Goal: Information Seeking & Learning: Learn about a topic

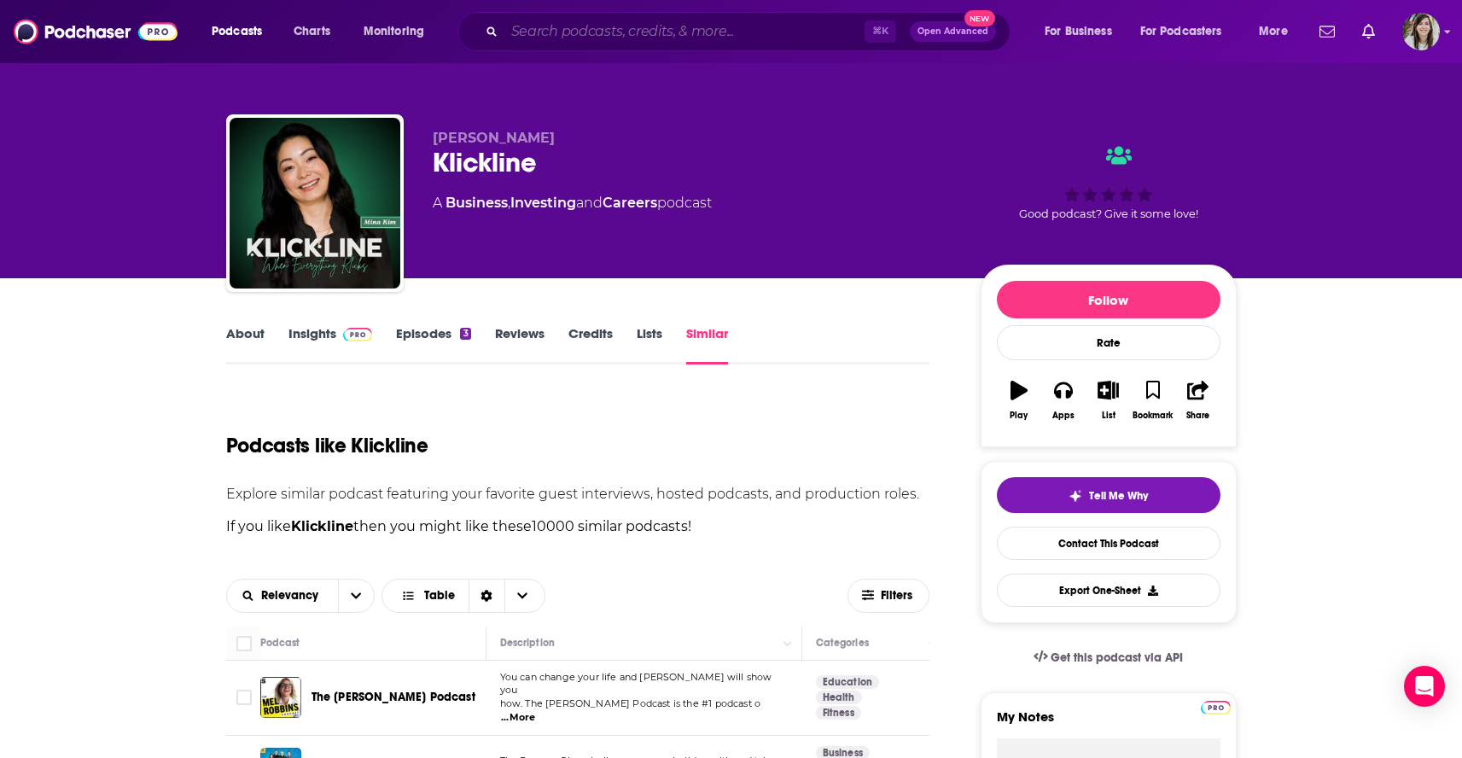
click at [568, 44] on input "Search podcasts, credits, & more..." at bounding box center [684, 31] width 360 height 27
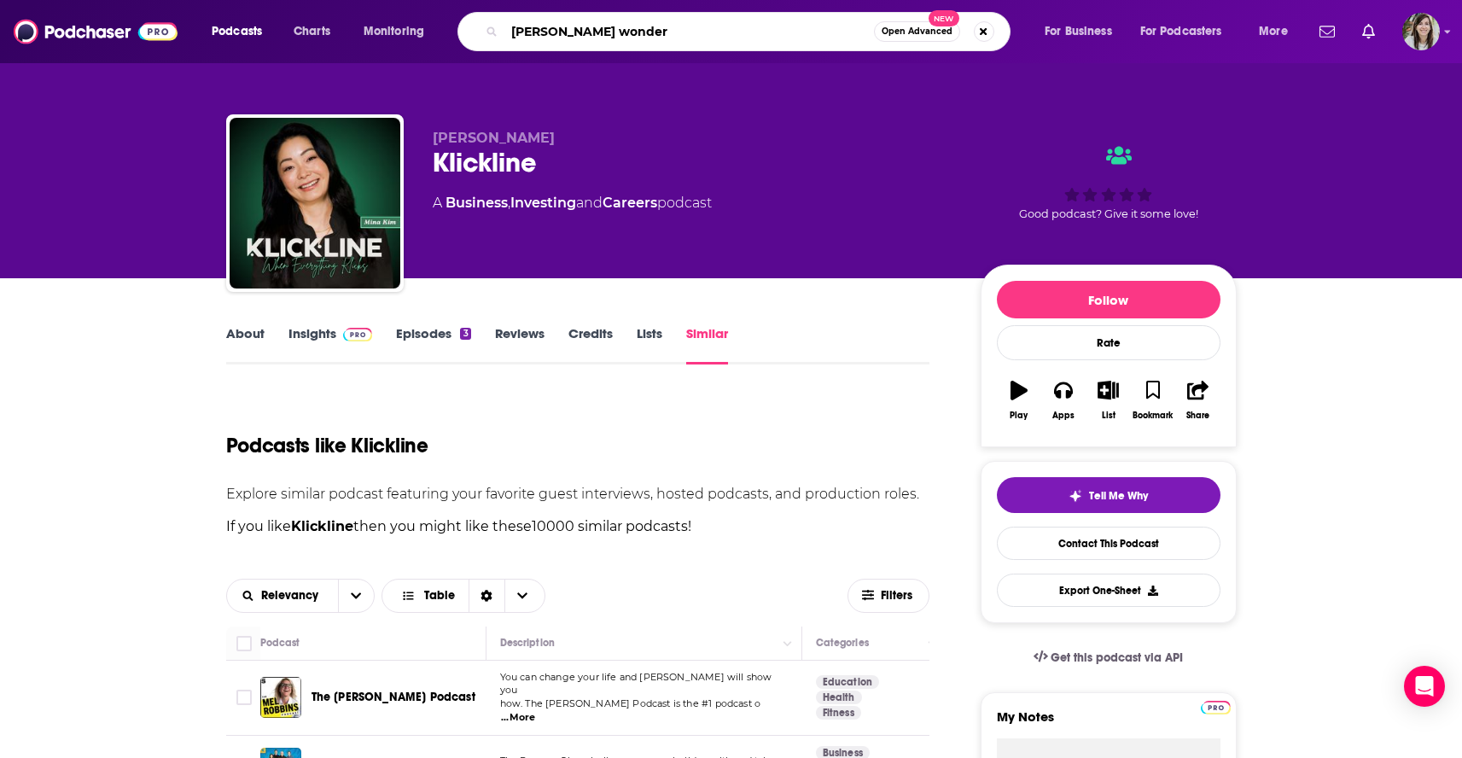
type input "[PERSON_NAME] wonders"
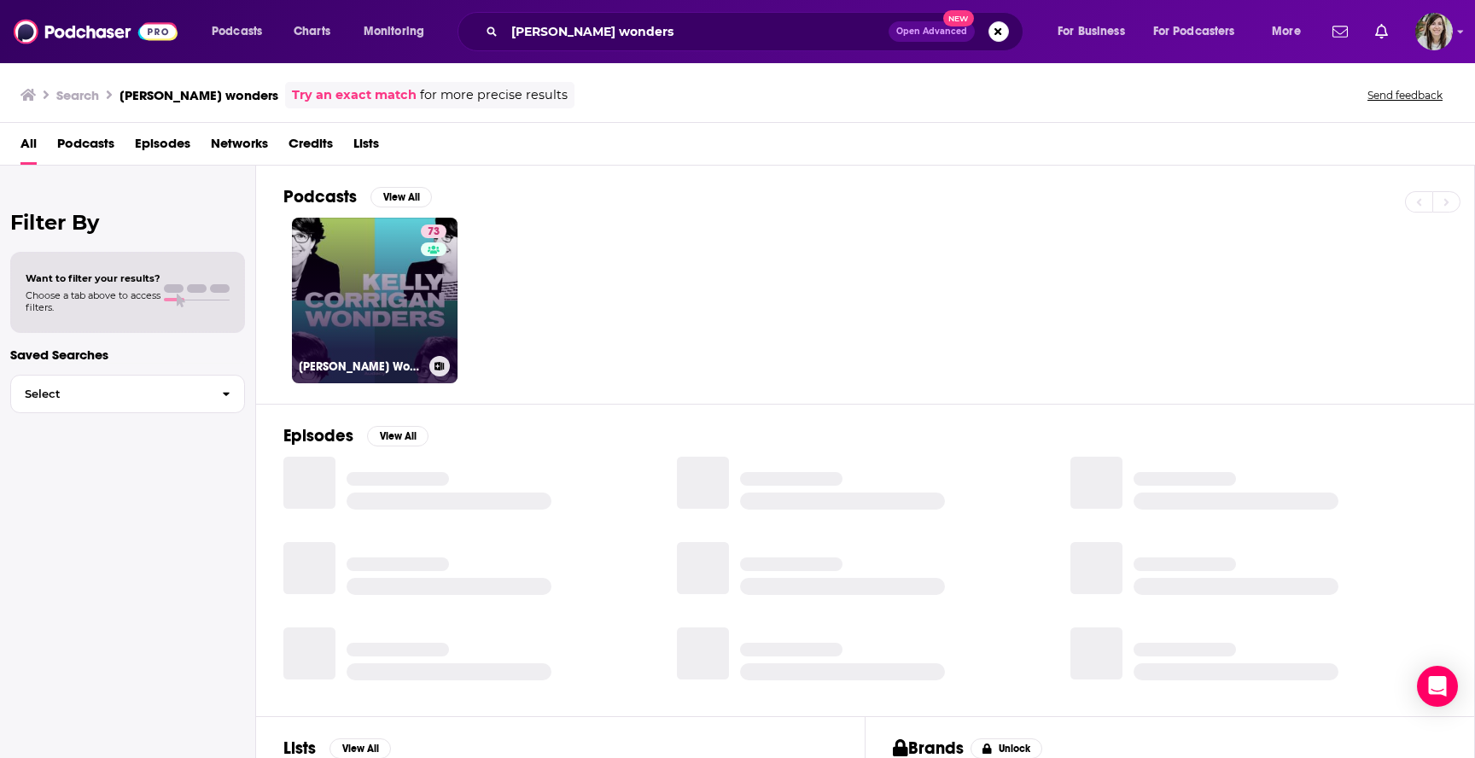
click at [363, 260] on link "73 [PERSON_NAME] Wonders" at bounding box center [375, 301] width 166 height 166
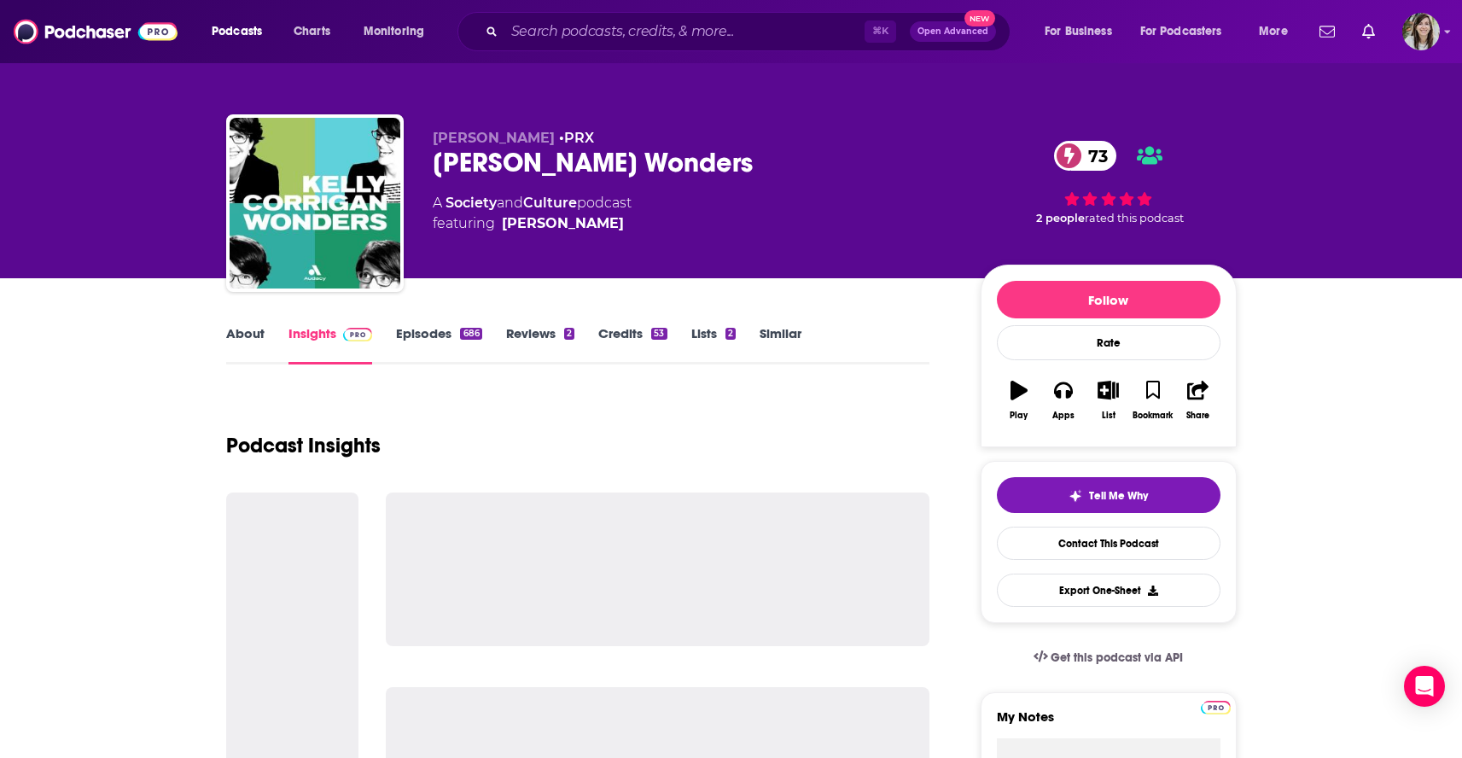
click at [421, 335] on link "Episodes 686" at bounding box center [438, 344] width 85 height 39
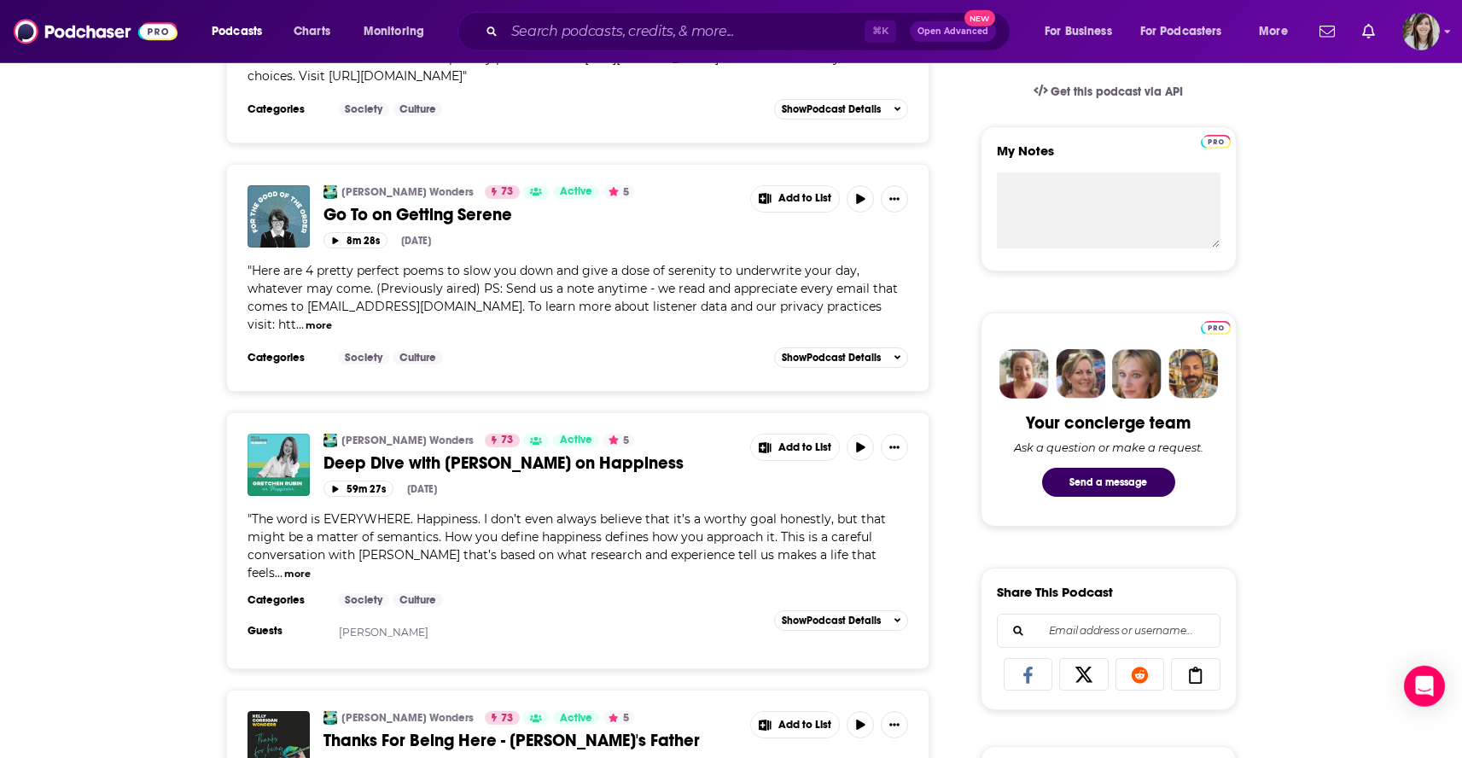
scroll to position [574, 0]
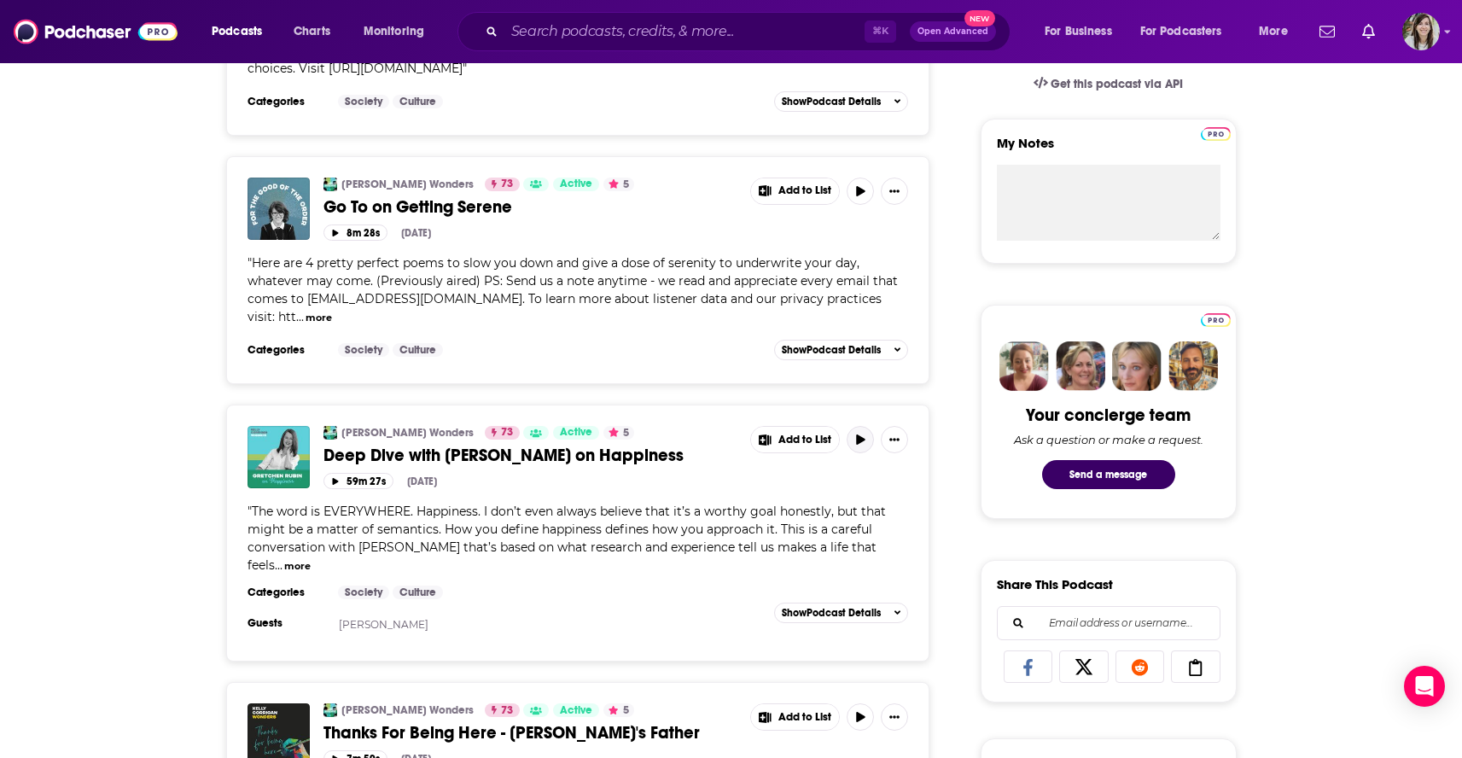
click at [858, 434] on icon "button" at bounding box center [860, 439] width 9 height 10
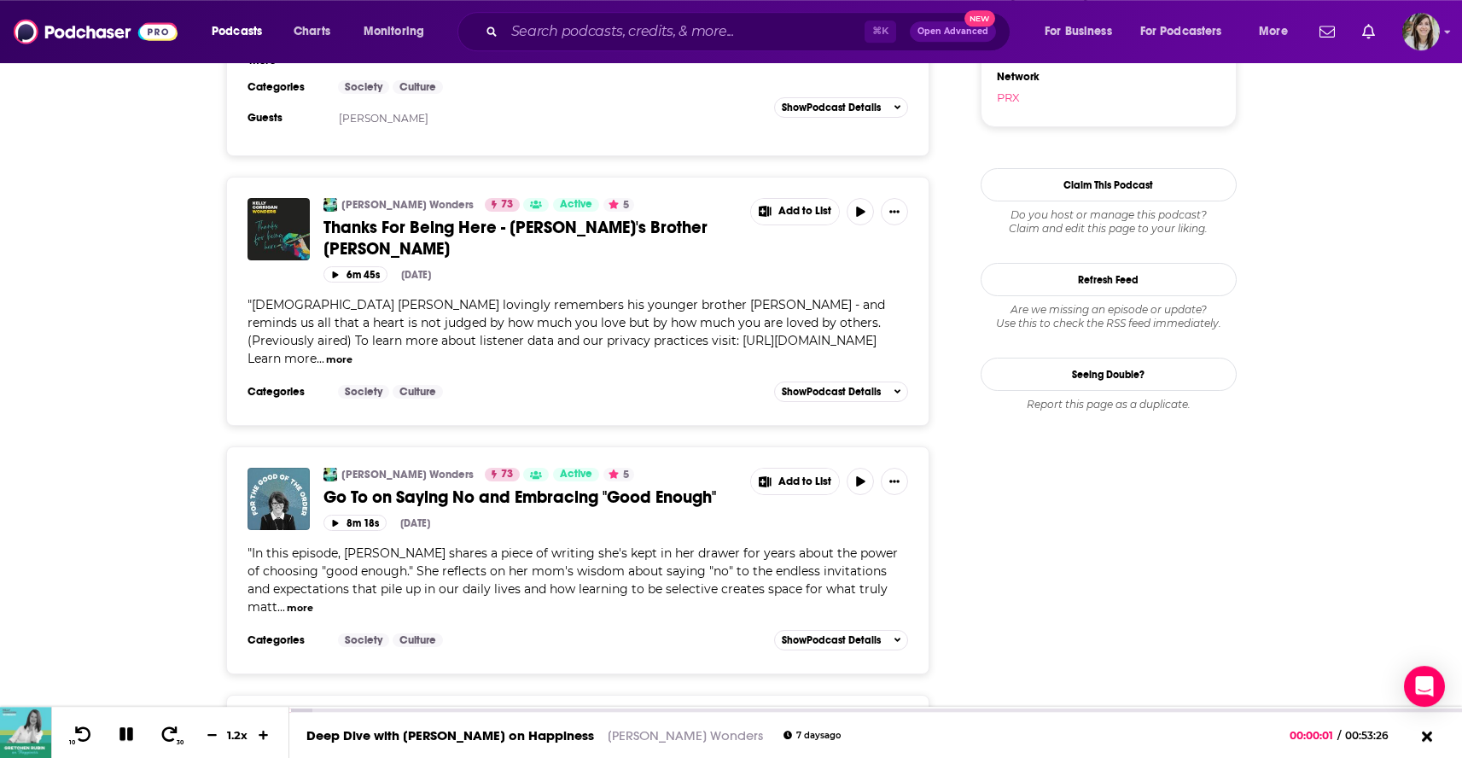
scroll to position [1857, 0]
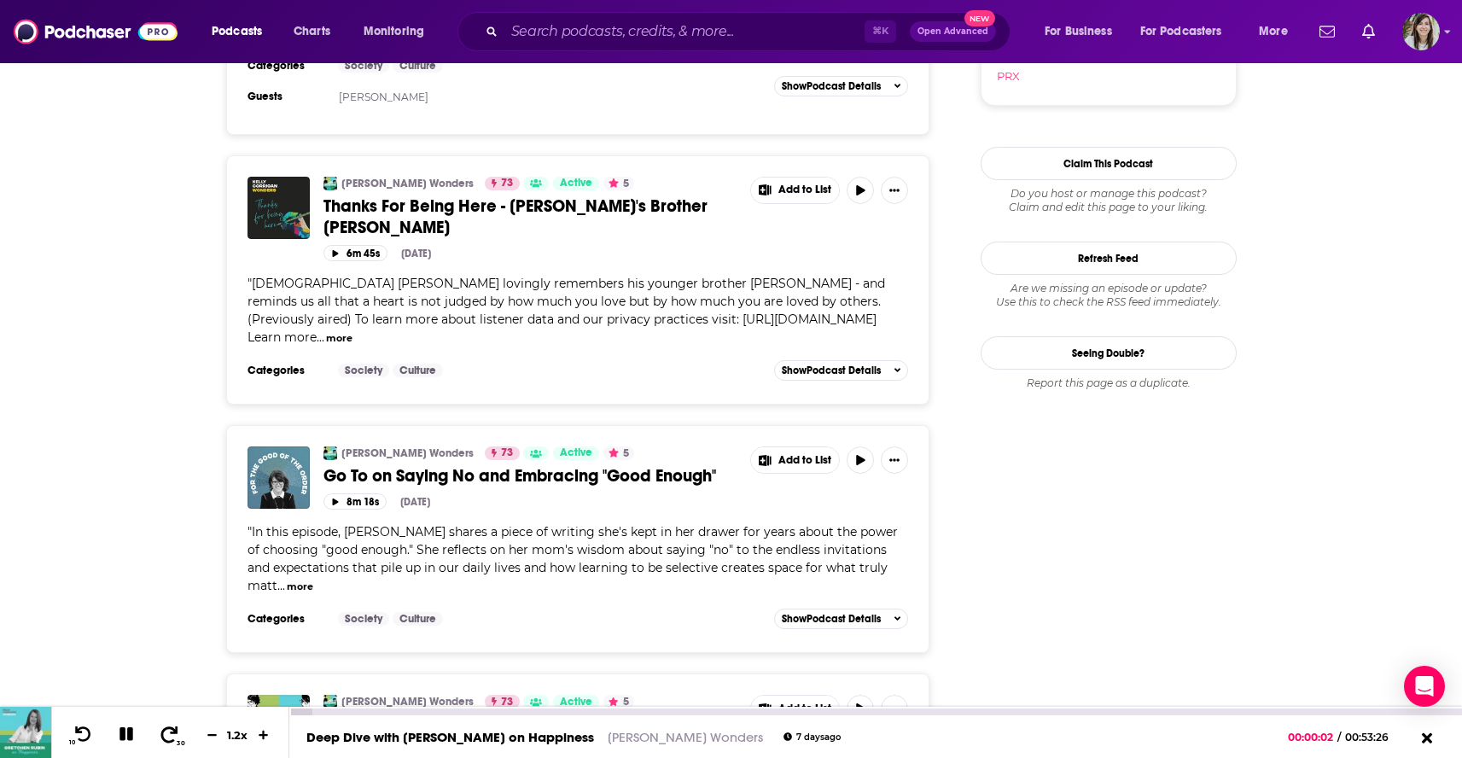
click at [166, 733] on icon at bounding box center [169, 733] width 21 height 17
click at [161, 736] on icon at bounding box center [169, 733] width 21 height 17
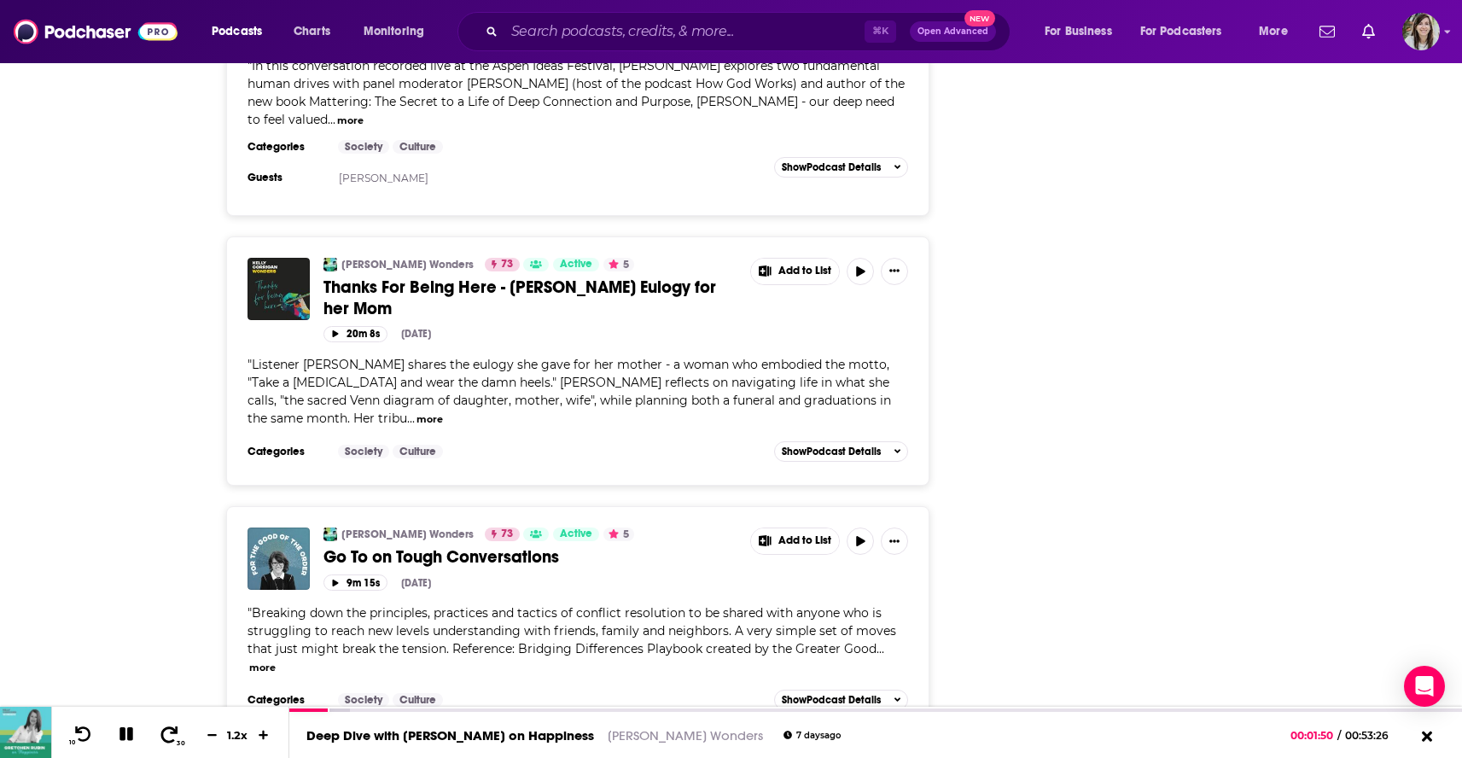
scroll to position [4493, 0]
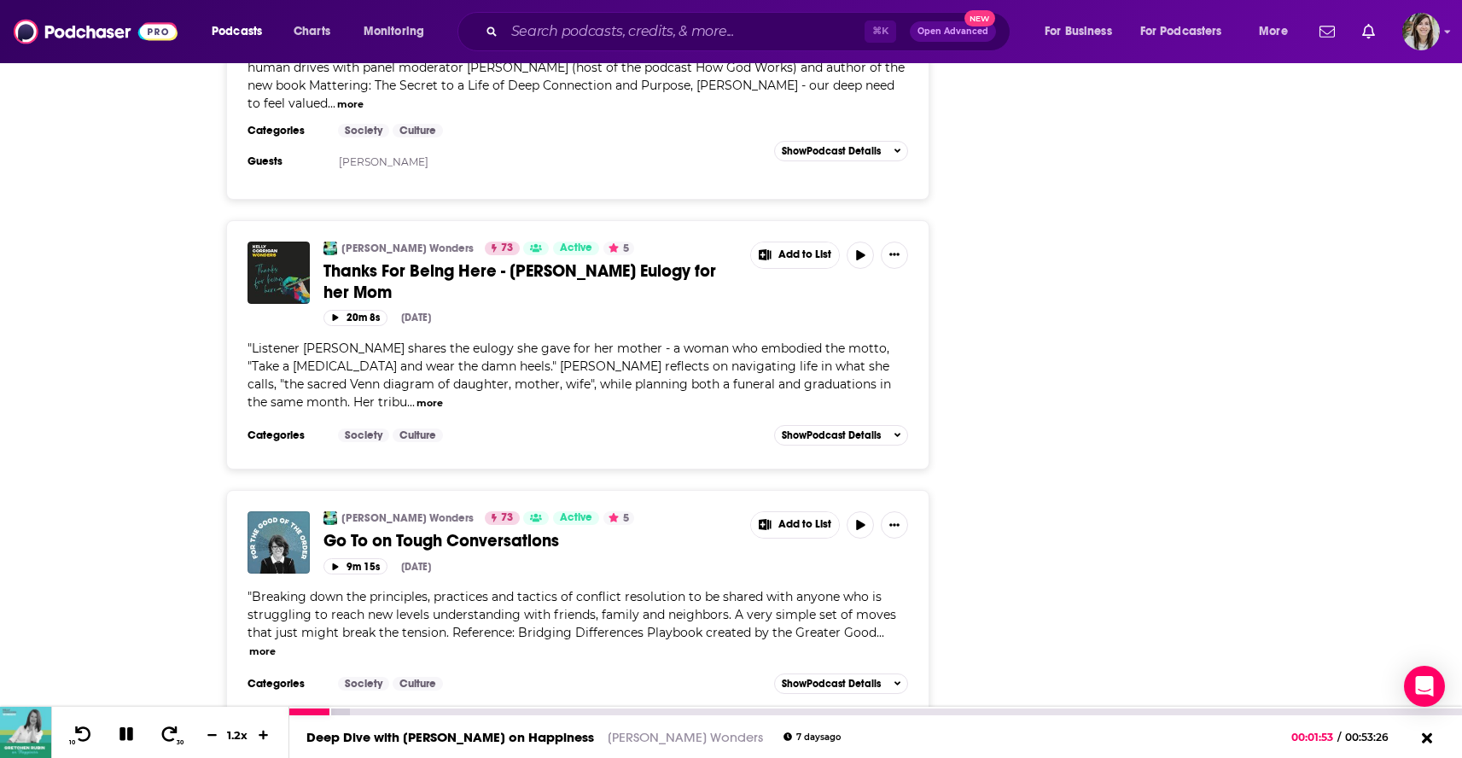
click at [124, 734] on icon at bounding box center [127, 733] width 20 height 15
click at [626, 37] on input "Search podcasts, credits, & more..." at bounding box center [684, 31] width 360 height 27
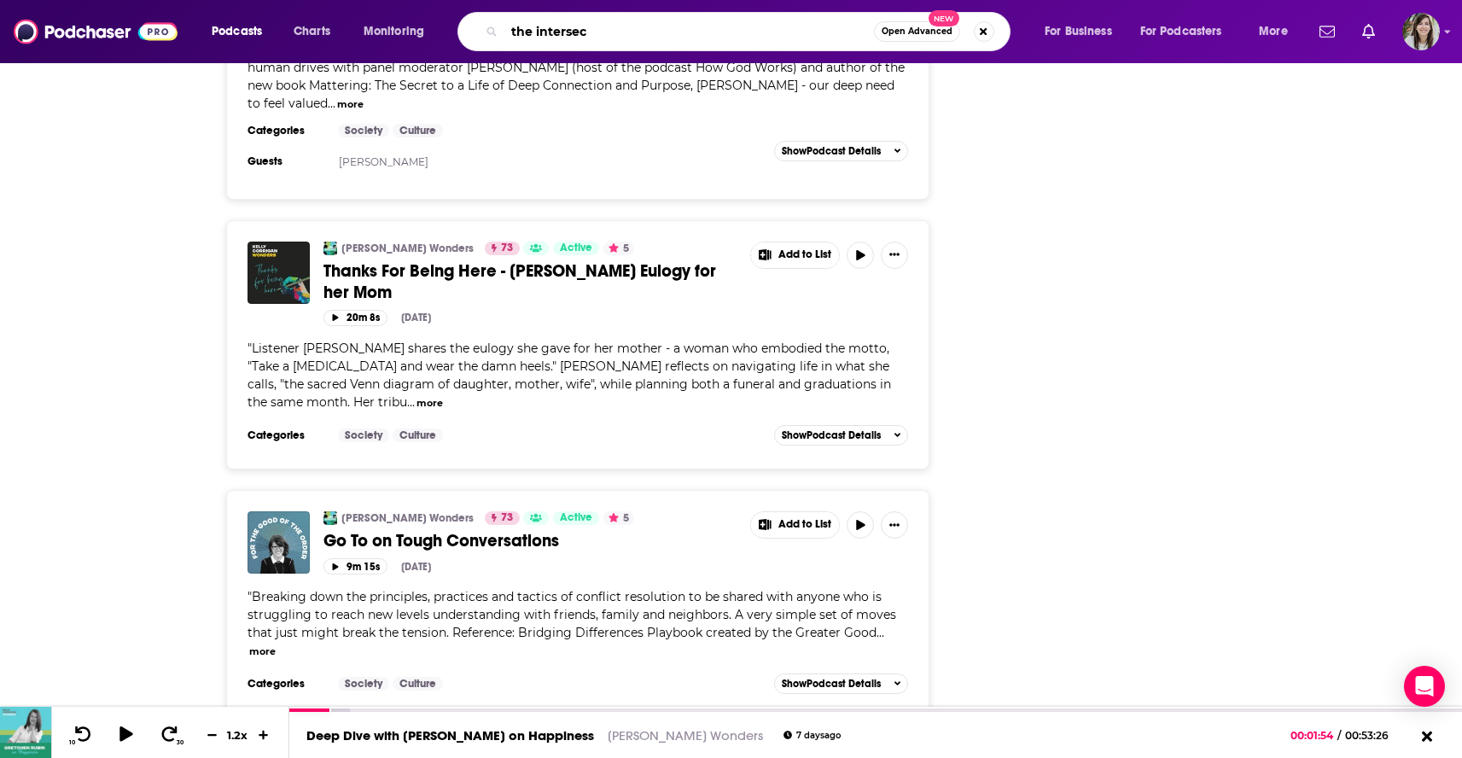
type input "the intersect"
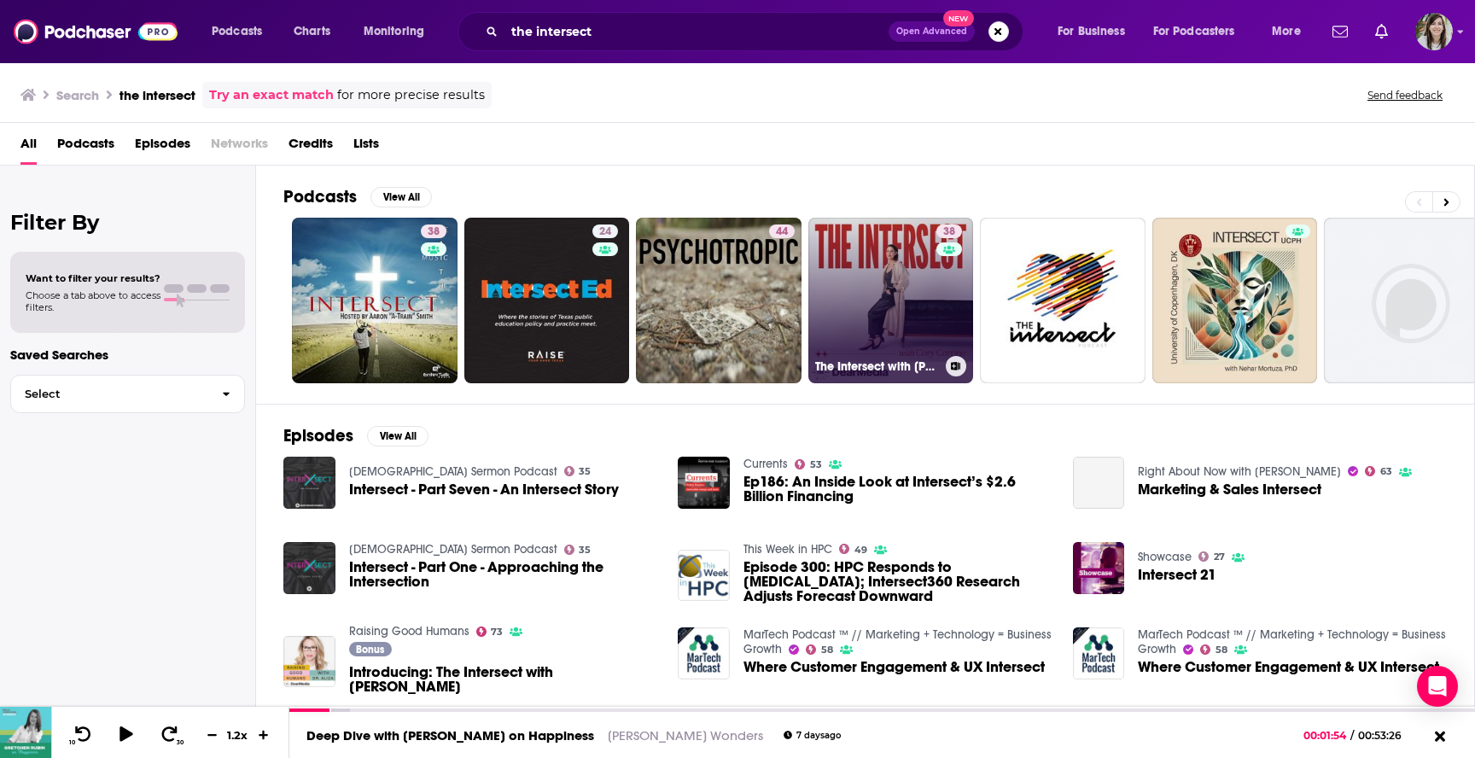
click at [923, 280] on link "38 The Intersect with [PERSON_NAME]" at bounding box center [891, 301] width 166 height 166
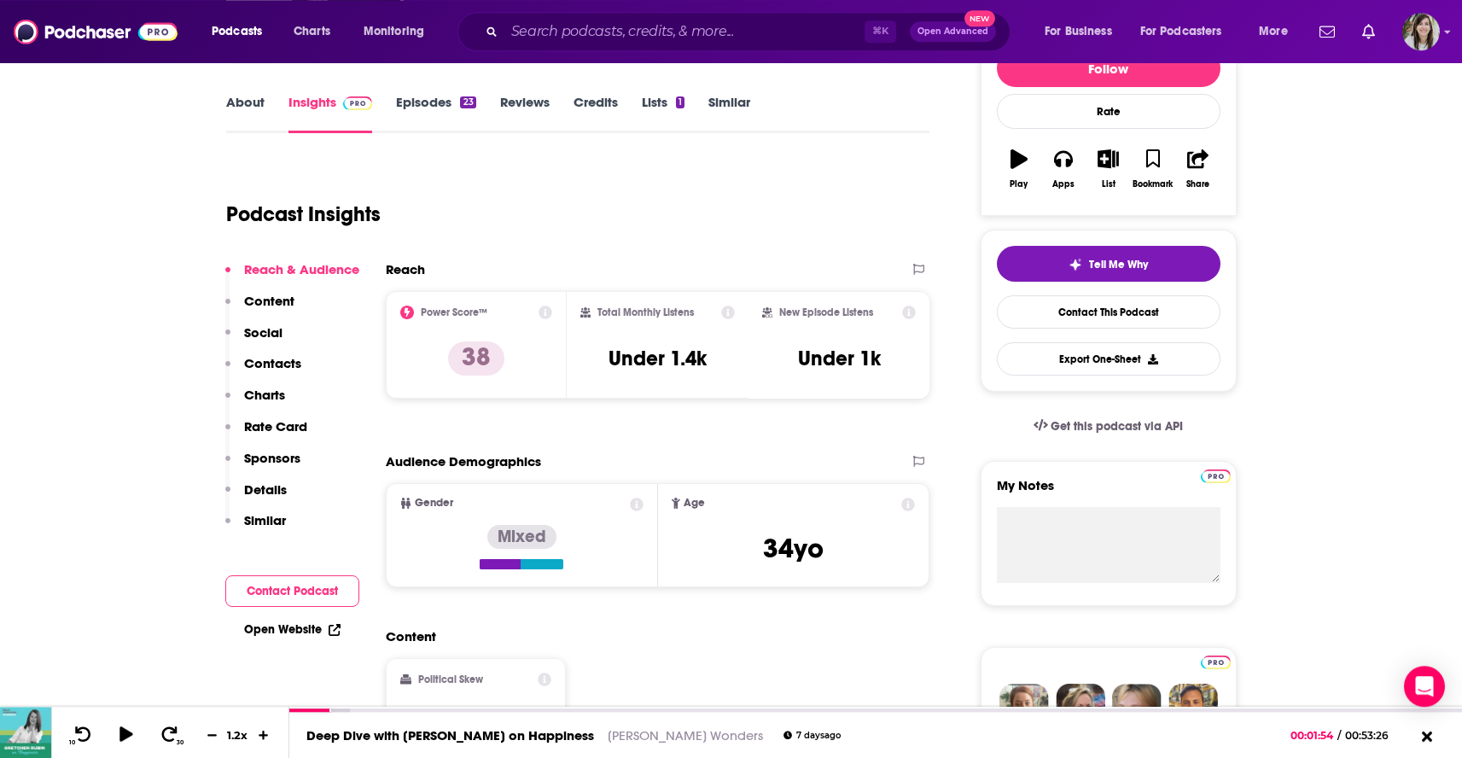
scroll to position [232, 0]
click at [417, 107] on link "Episodes 23" at bounding box center [435, 112] width 79 height 39
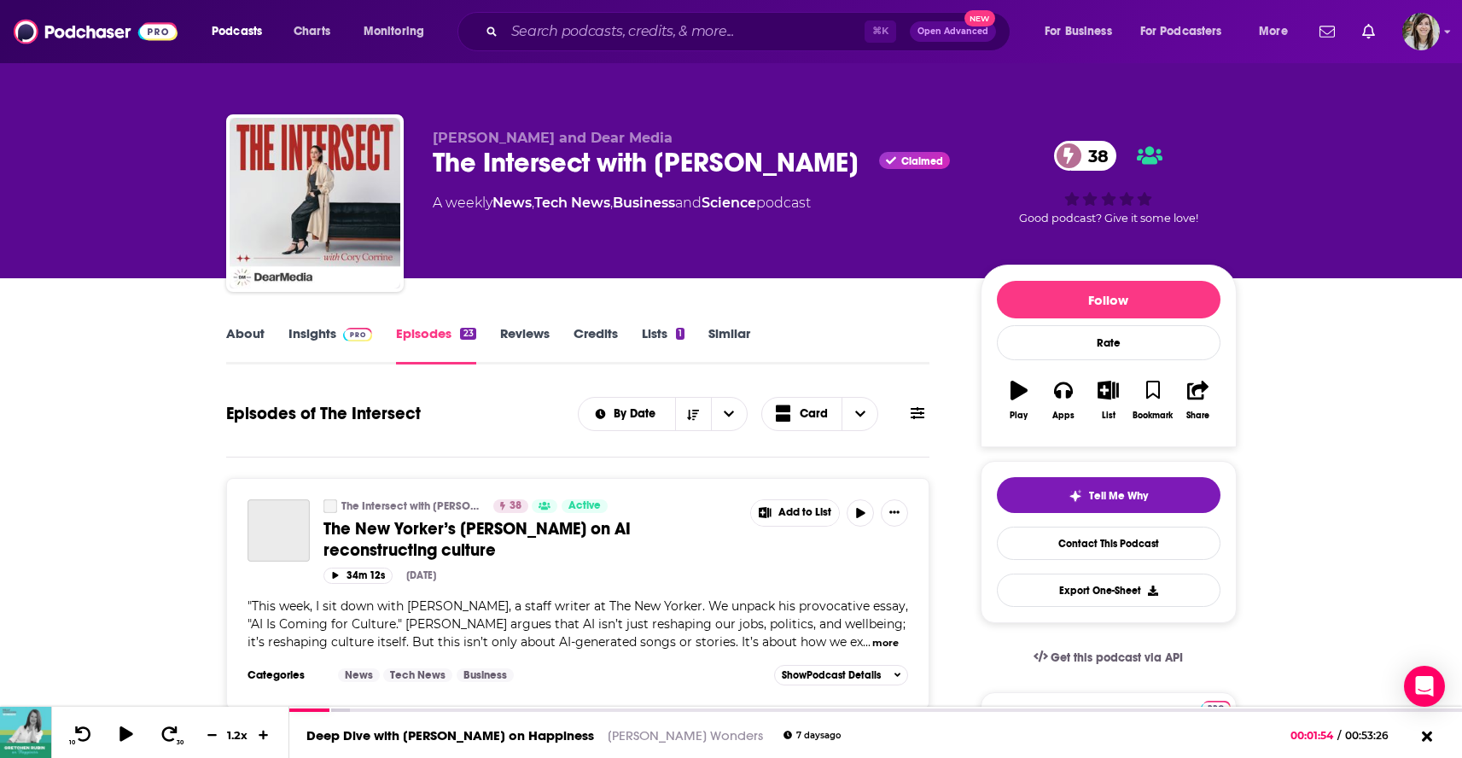
scroll to position [246, 0]
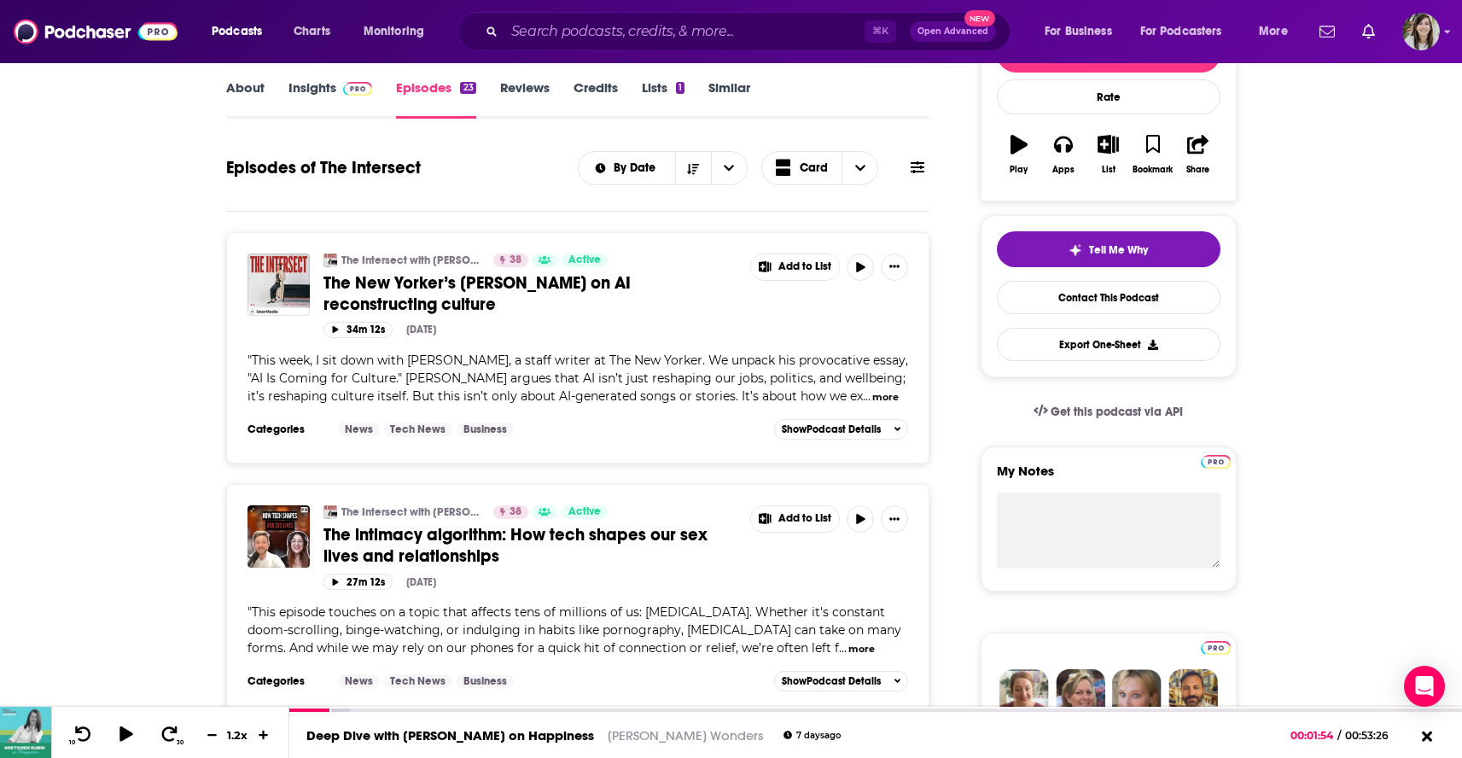
click at [404, 545] on span "The intimacy algorithm: How tech shapes our sex lives and relationships" at bounding box center [515, 545] width 384 height 43
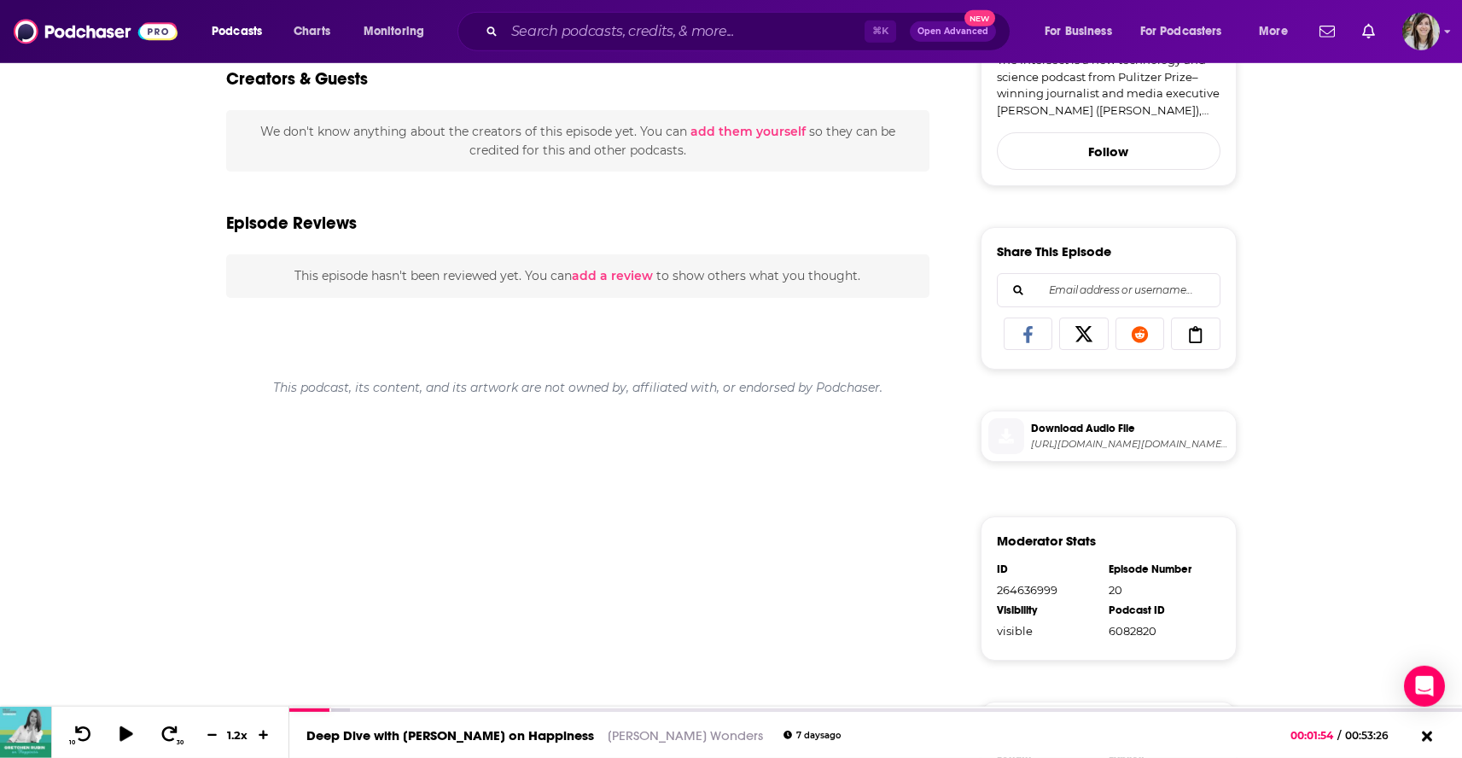
scroll to position [574, 0]
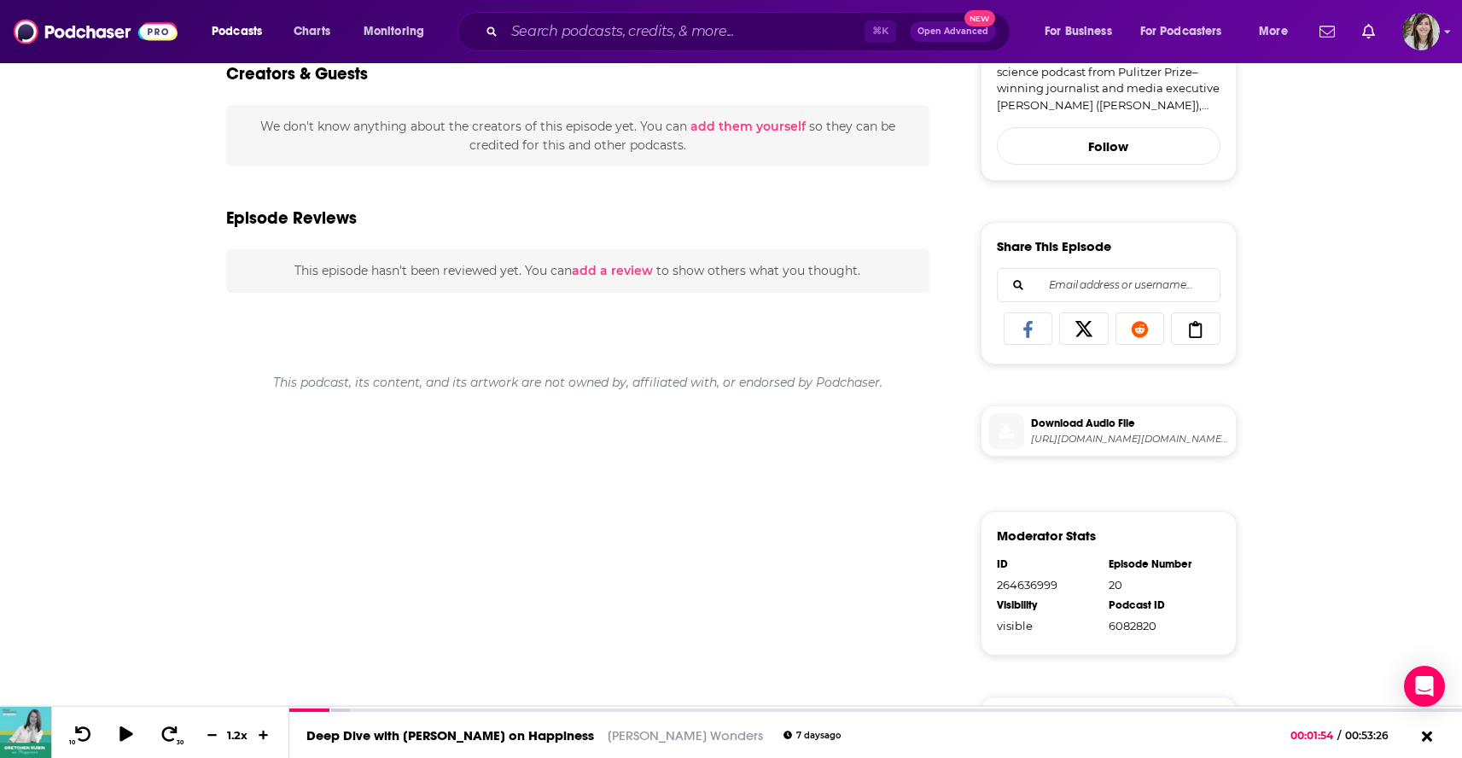
click at [1069, 431] on span "Download Audio File" at bounding box center [1130, 423] width 198 height 15
click at [595, 30] on input "Search podcasts, credits, & more..." at bounding box center [684, 31] width 360 height 27
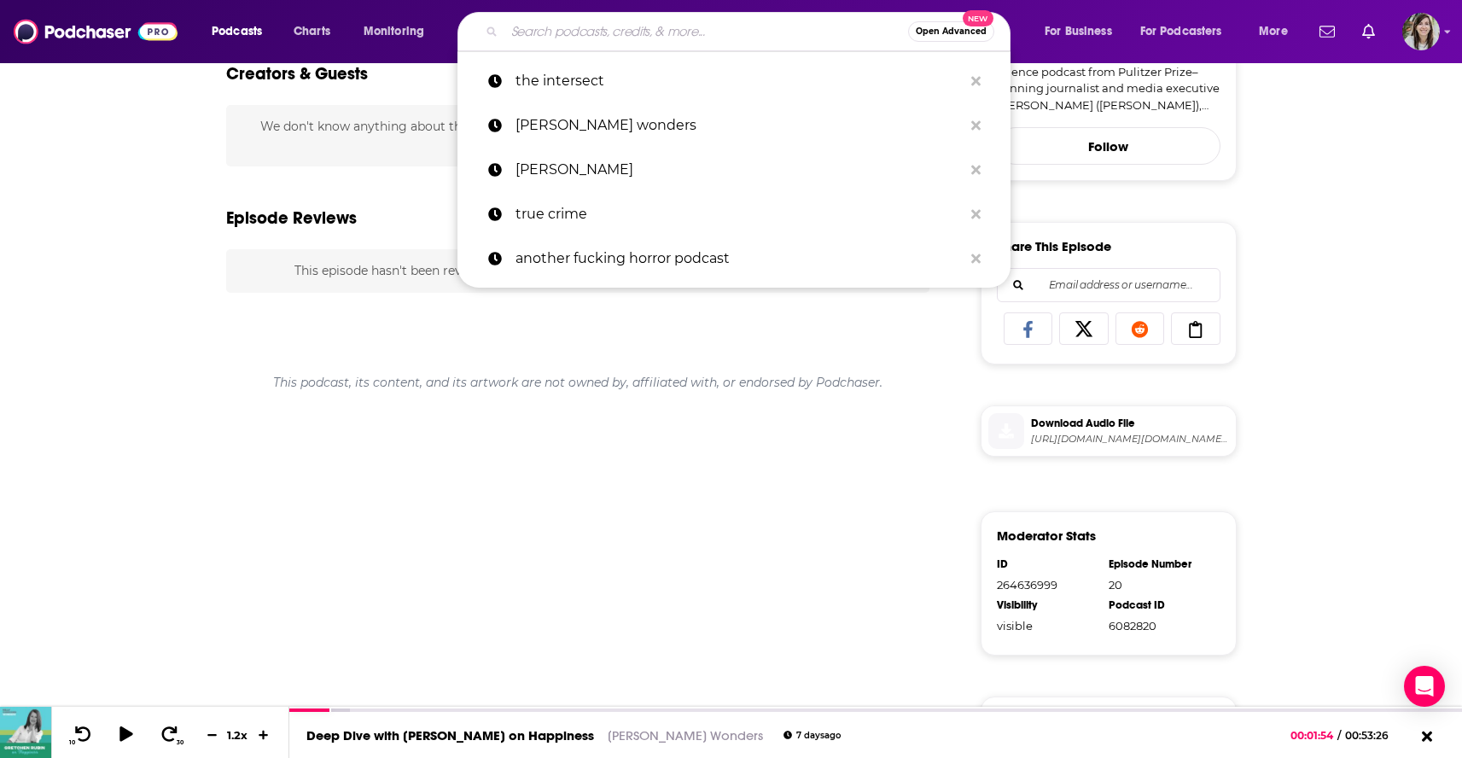
type input "y"
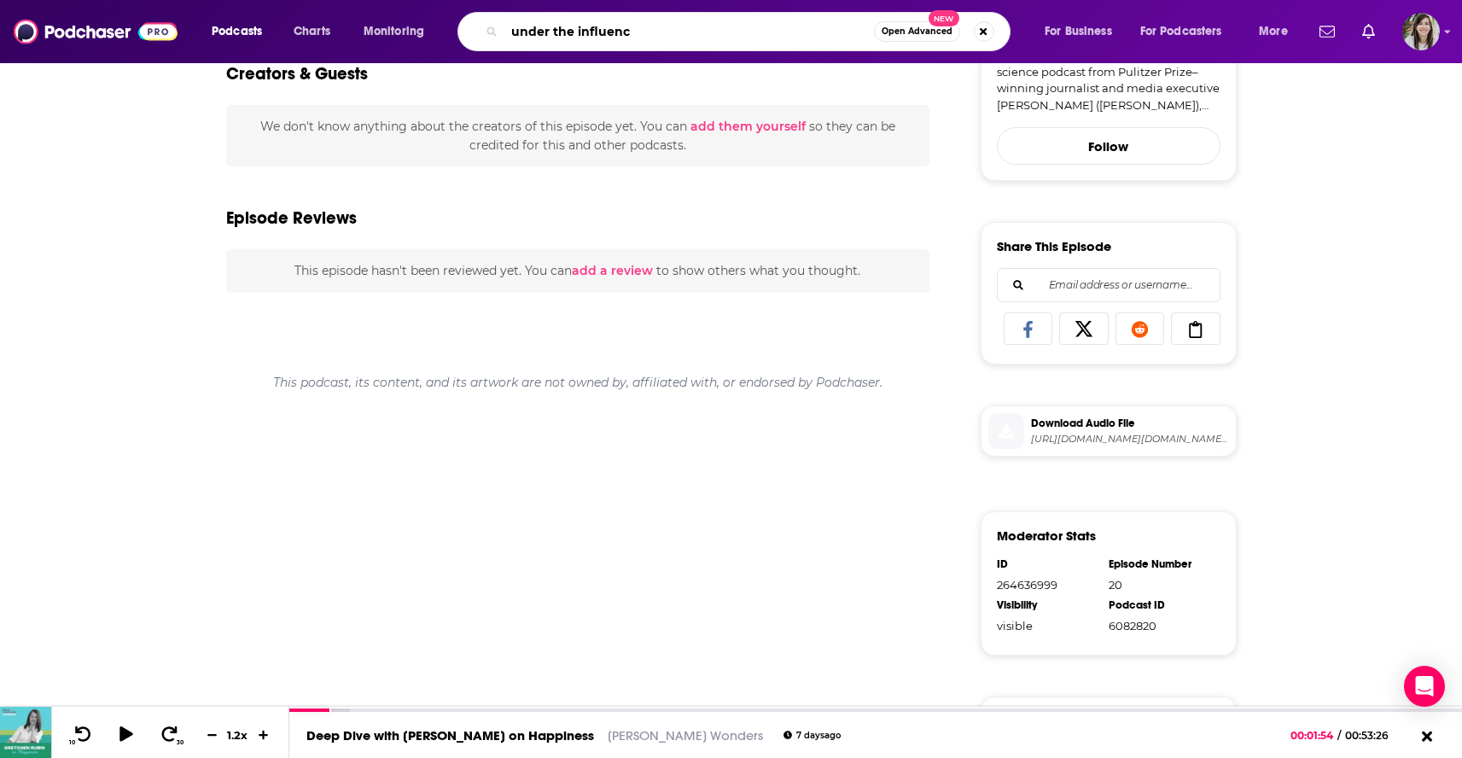
type input "under the influence"
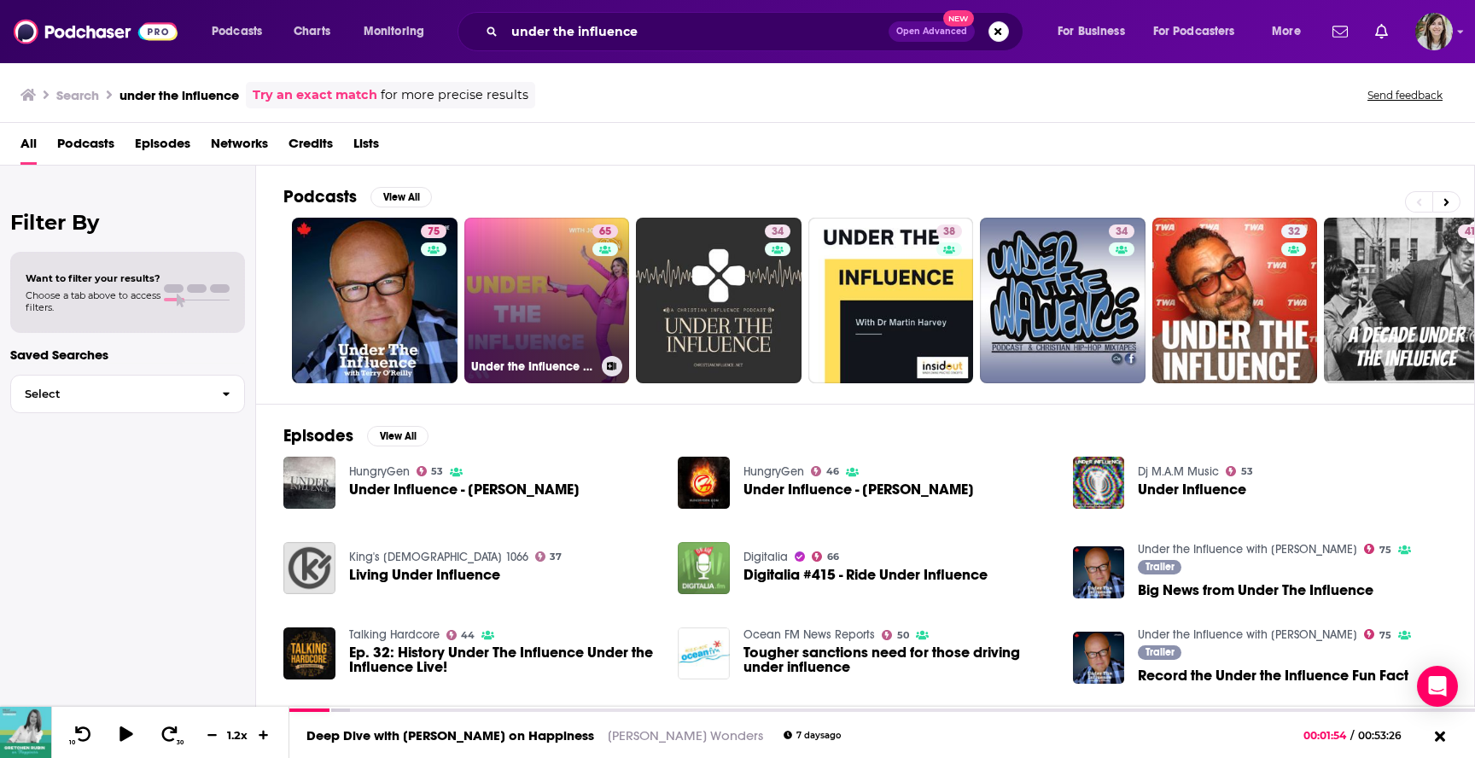
click at [492, 292] on link "65 Under the Influence with [PERSON_NAME]" at bounding box center [547, 301] width 166 height 166
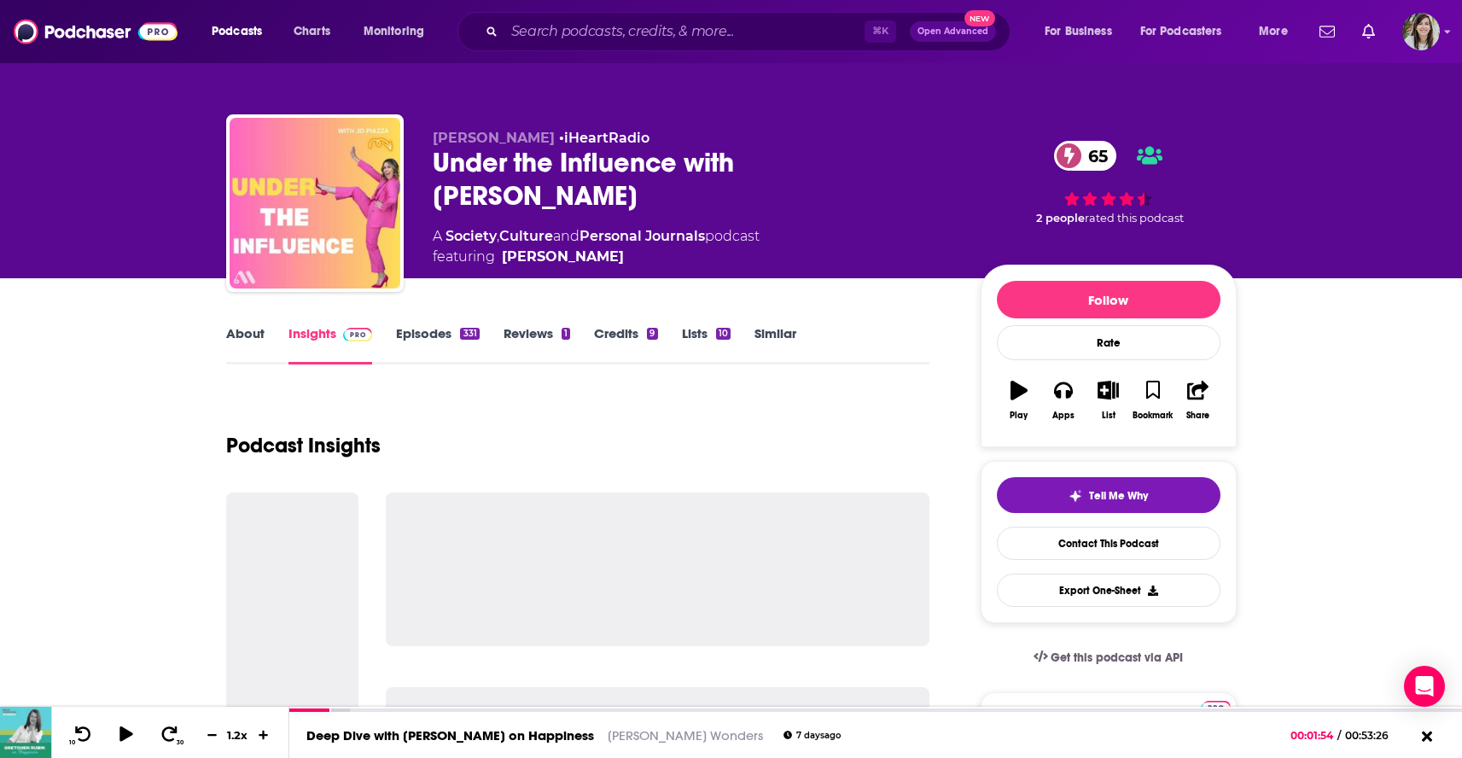
click at [432, 332] on link "Episodes 331" at bounding box center [437, 344] width 83 height 39
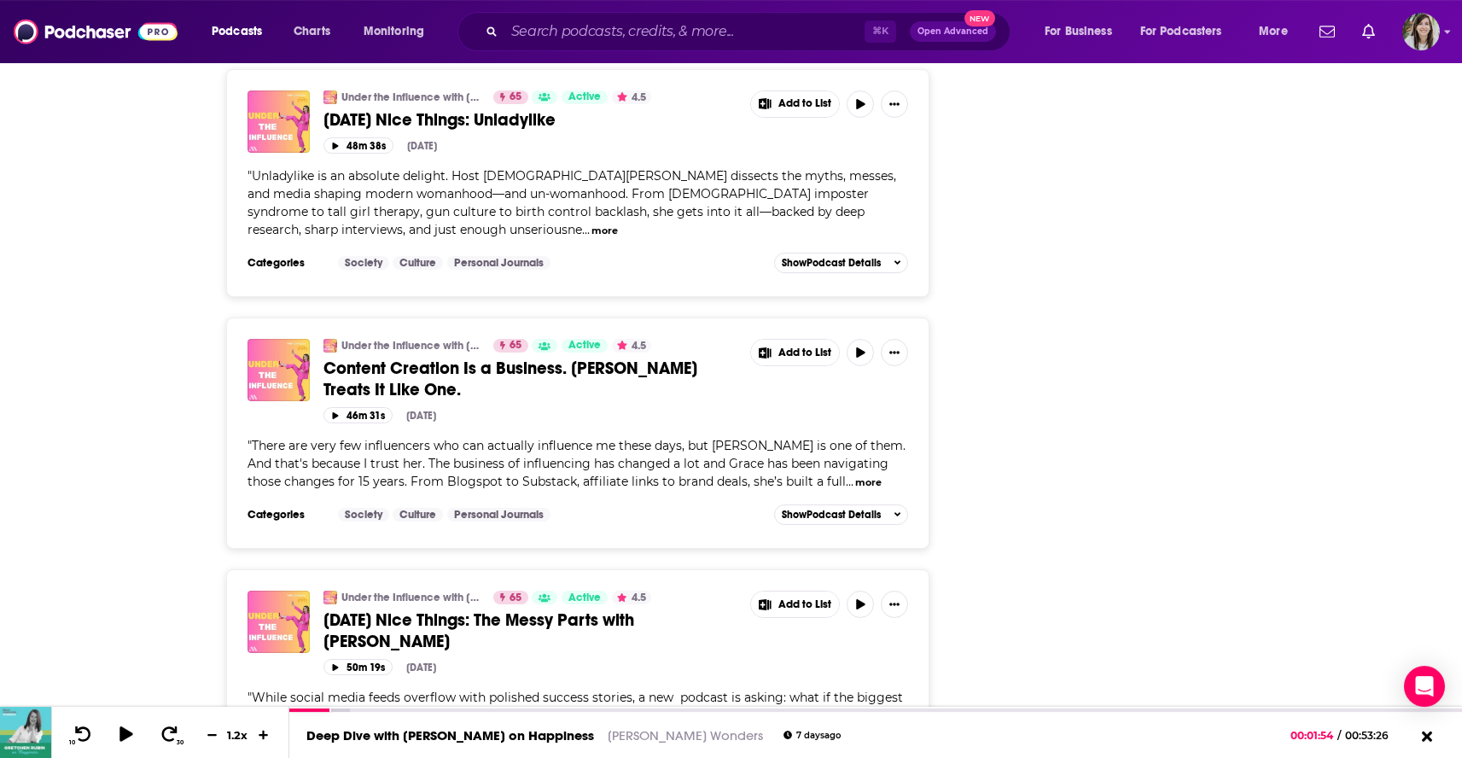
scroll to position [6087, 0]
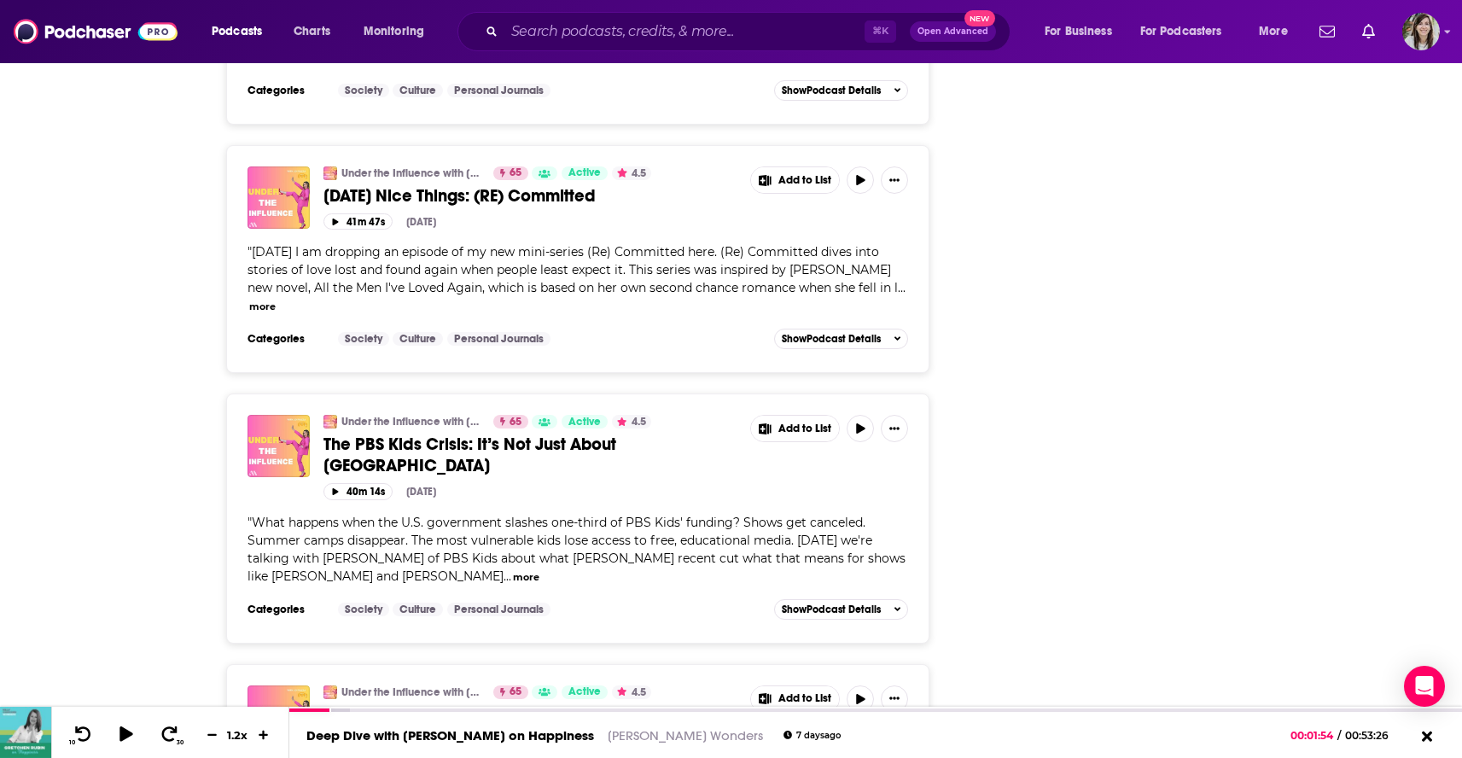
scroll to position [9010, 0]
click at [442, 703] on span "The Quiet Influence and Power of [PERSON_NAME]" at bounding box center [519, 713] width 392 height 21
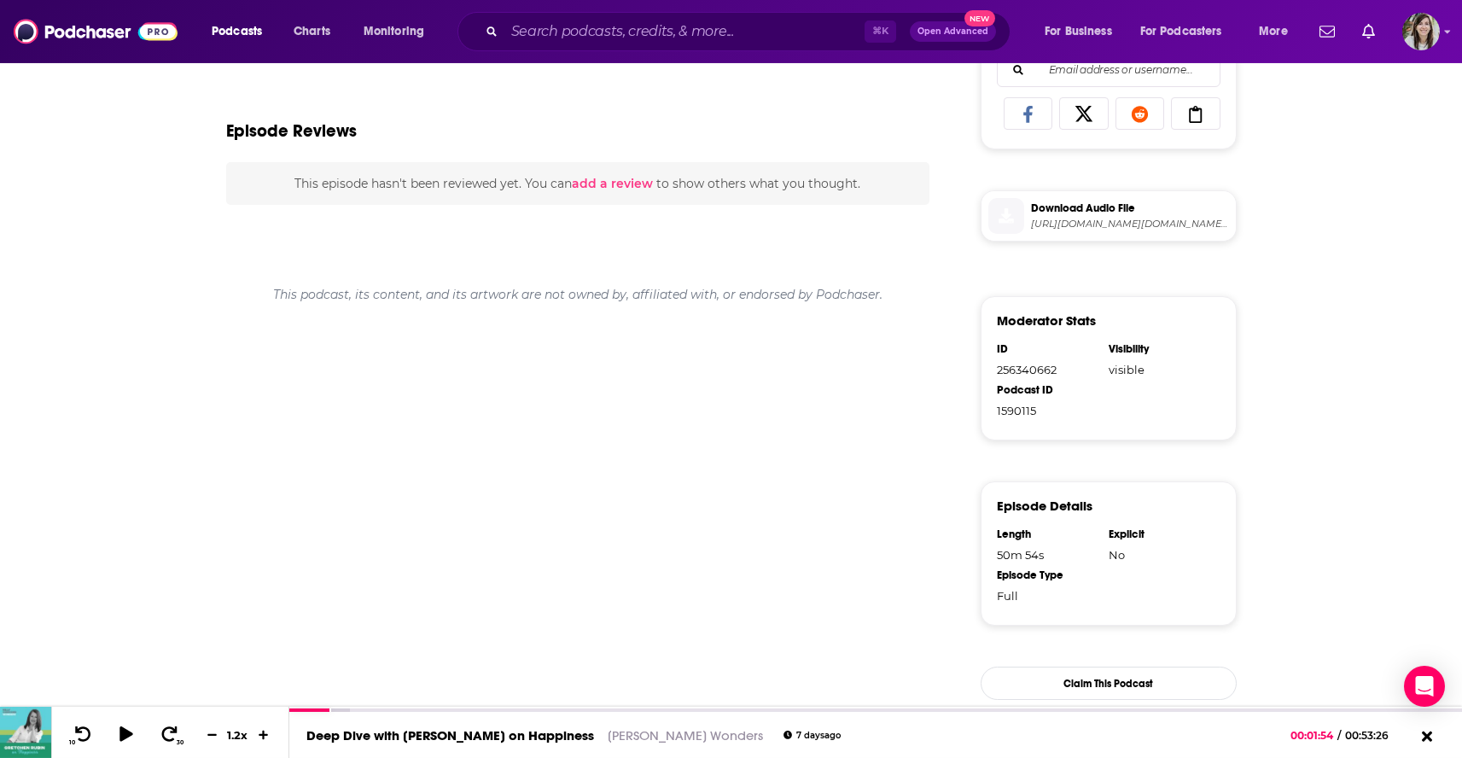
scroll to position [793, 0]
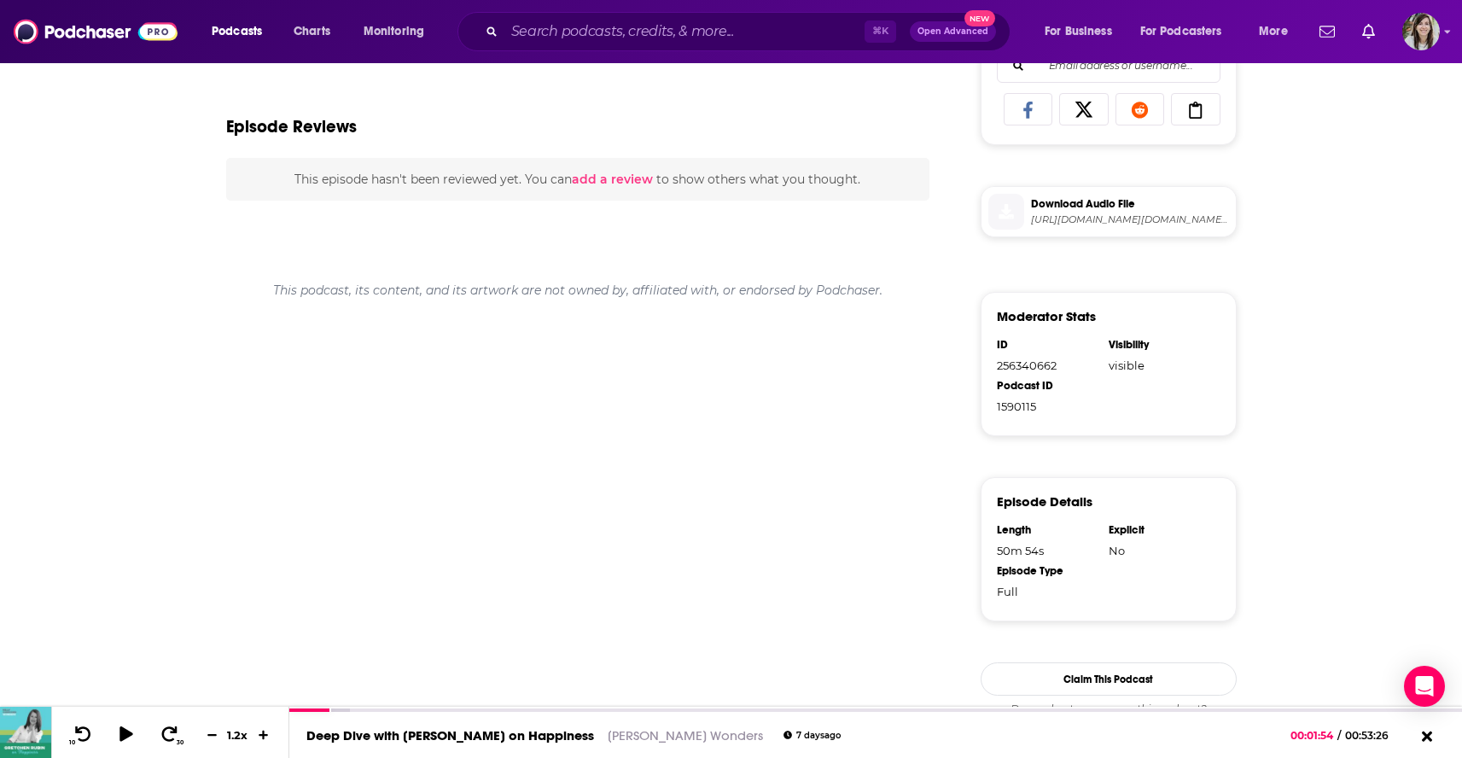
click at [1086, 225] on span "[URL][DOMAIN_NAME][DOMAIN_NAME][DOMAIN_NAME][DOMAIN_NAME]" at bounding box center [1130, 219] width 198 height 13
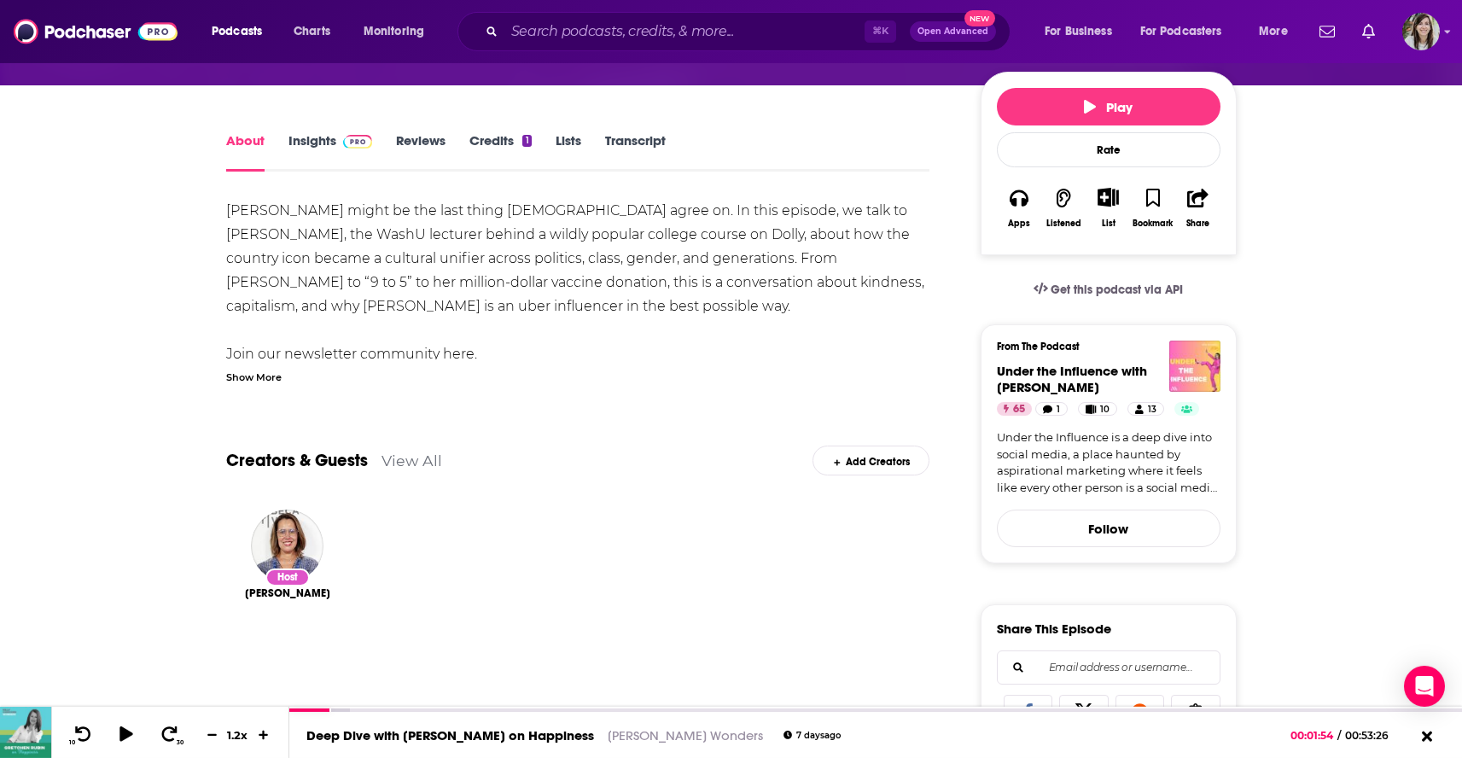
scroll to position [0, 0]
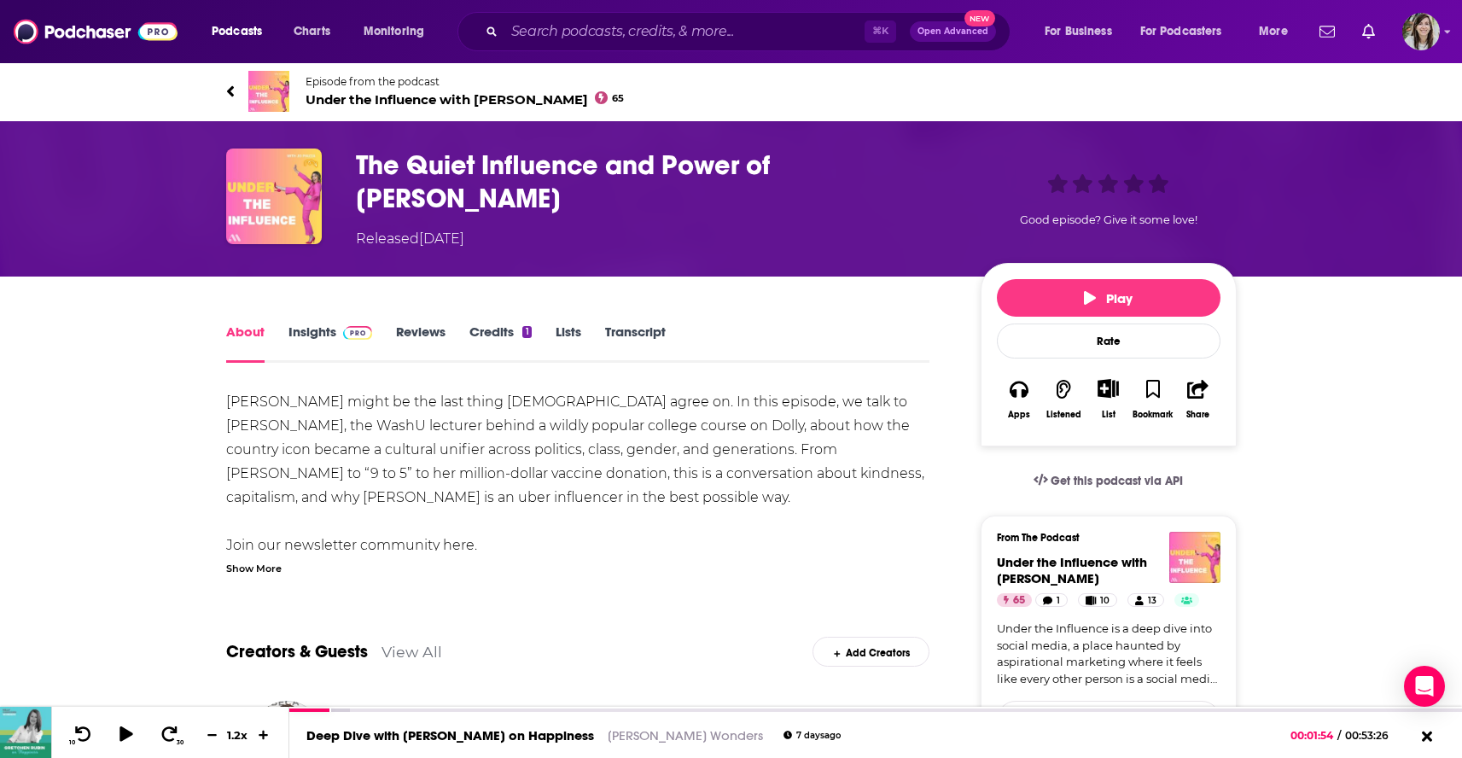
click at [227, 90] on icon at bounding box center [230, 91] width 9 height 17
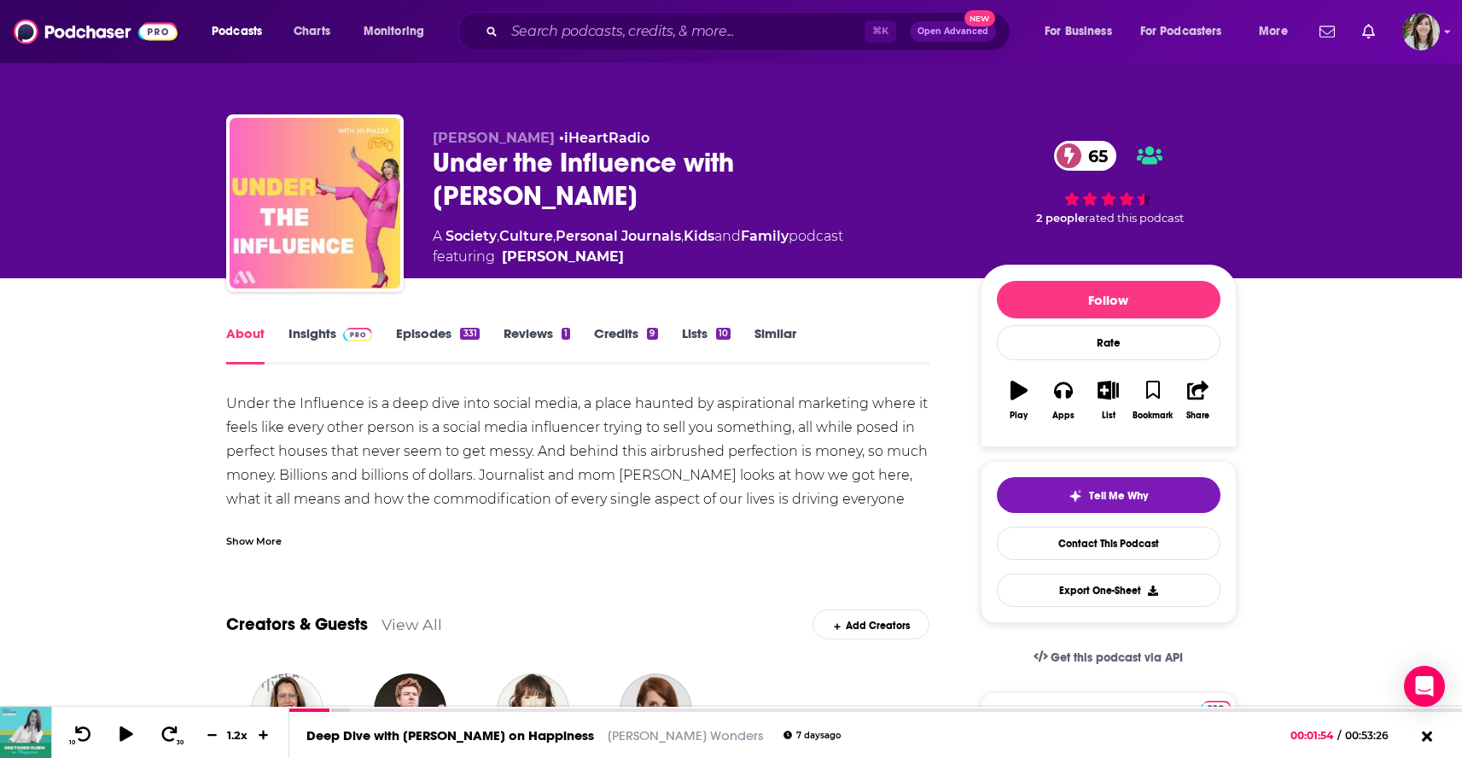
click at [416, 350] on link "Episodes 331" at bounding box center [437, 344] width 83 height 39
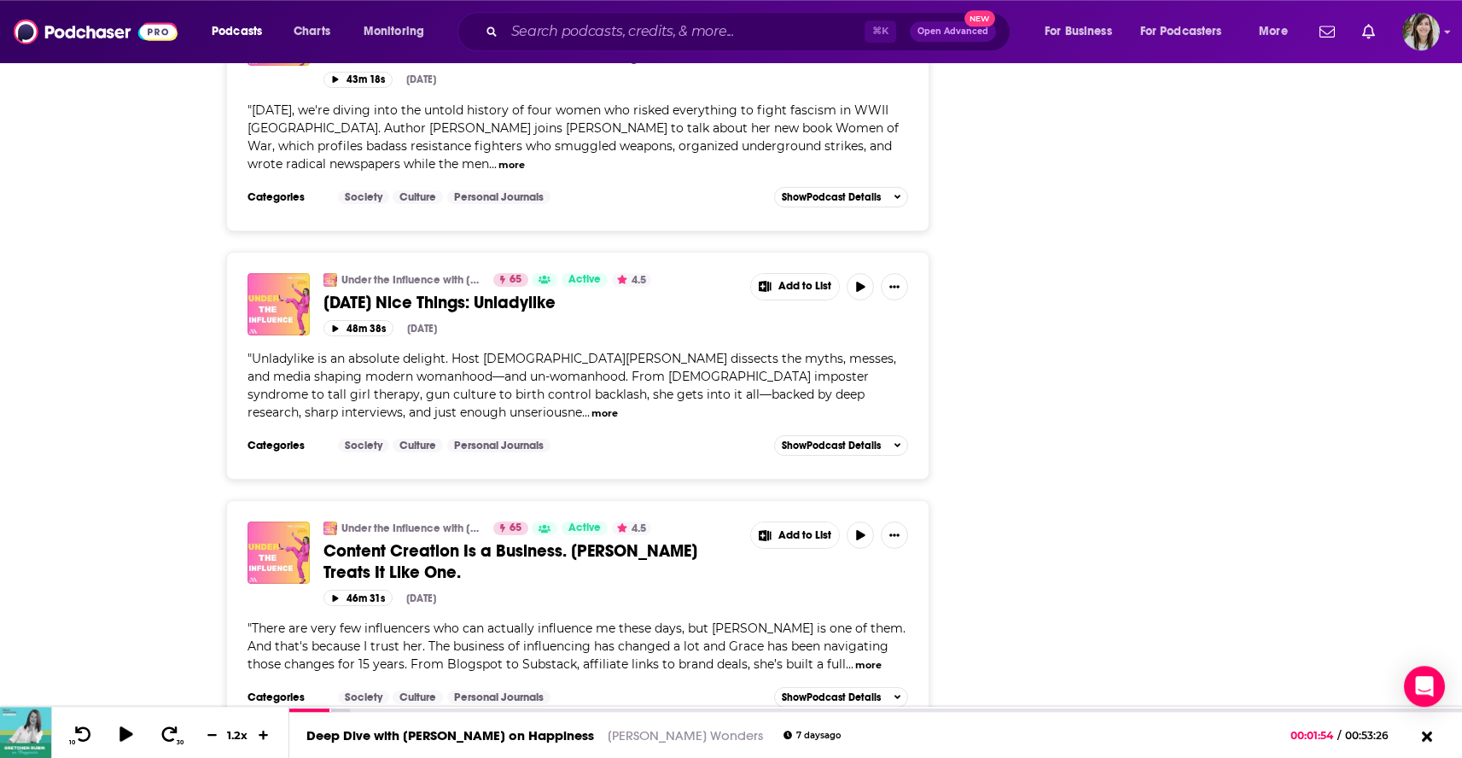
scroll to position [6087, 0]
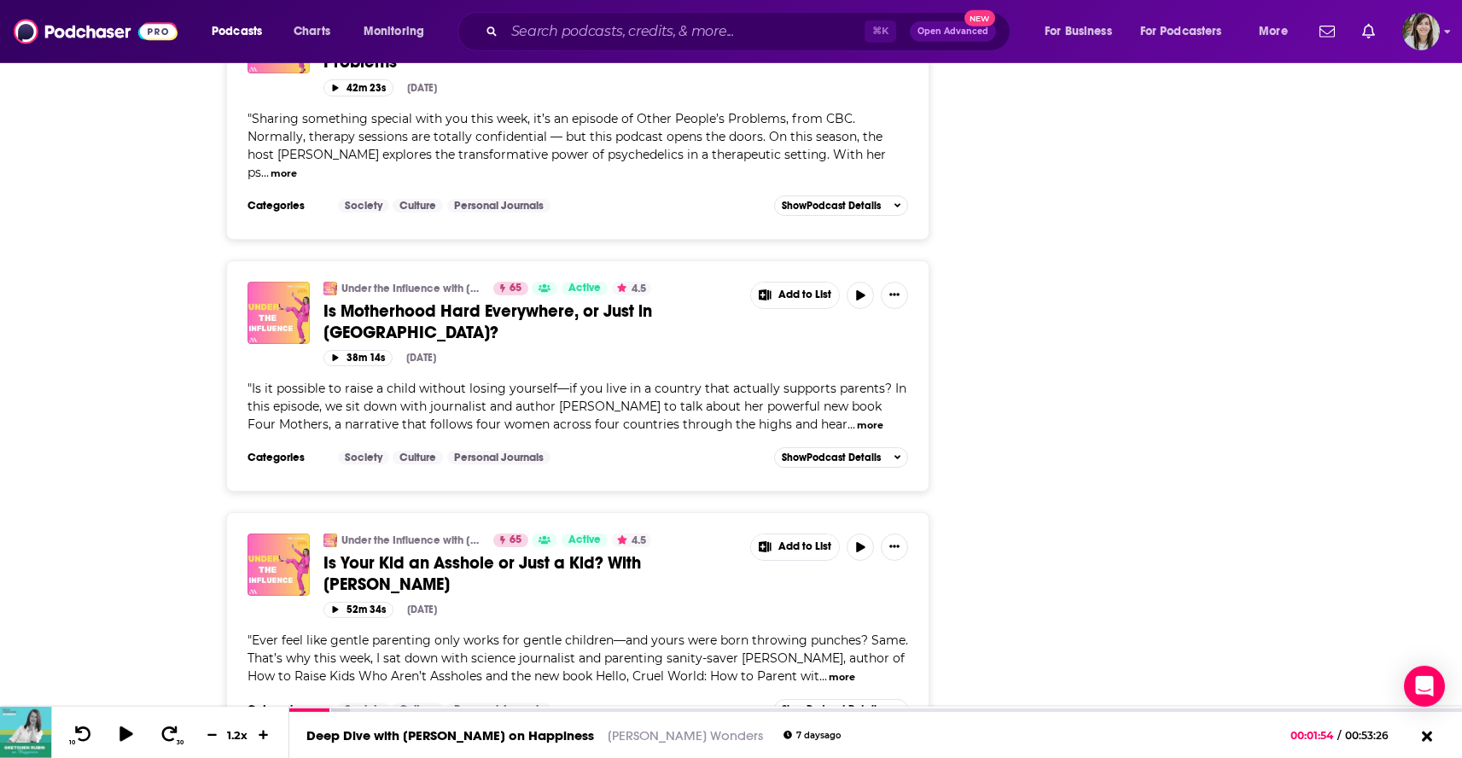
scroll to position [12213, 0]
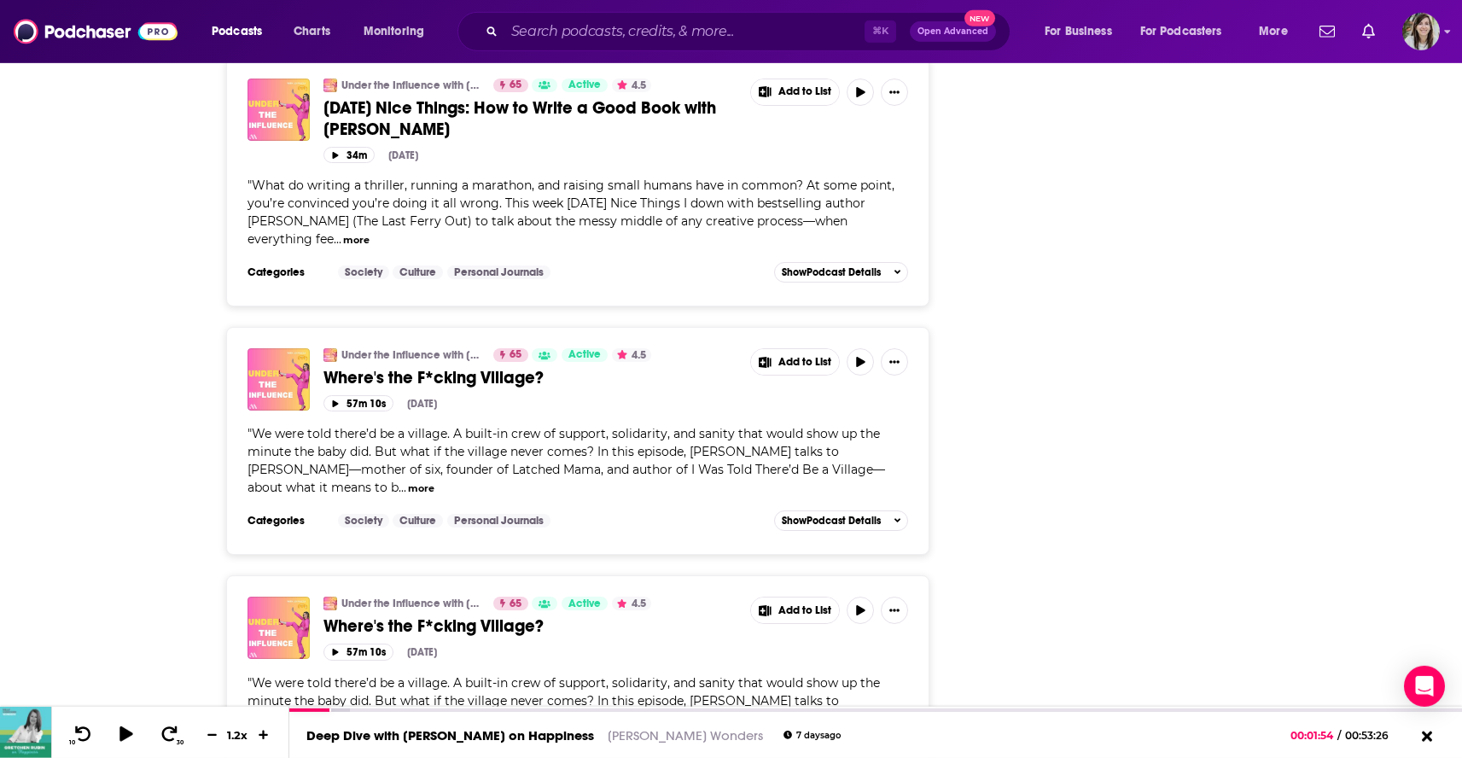
scroll to position [13087, 0]
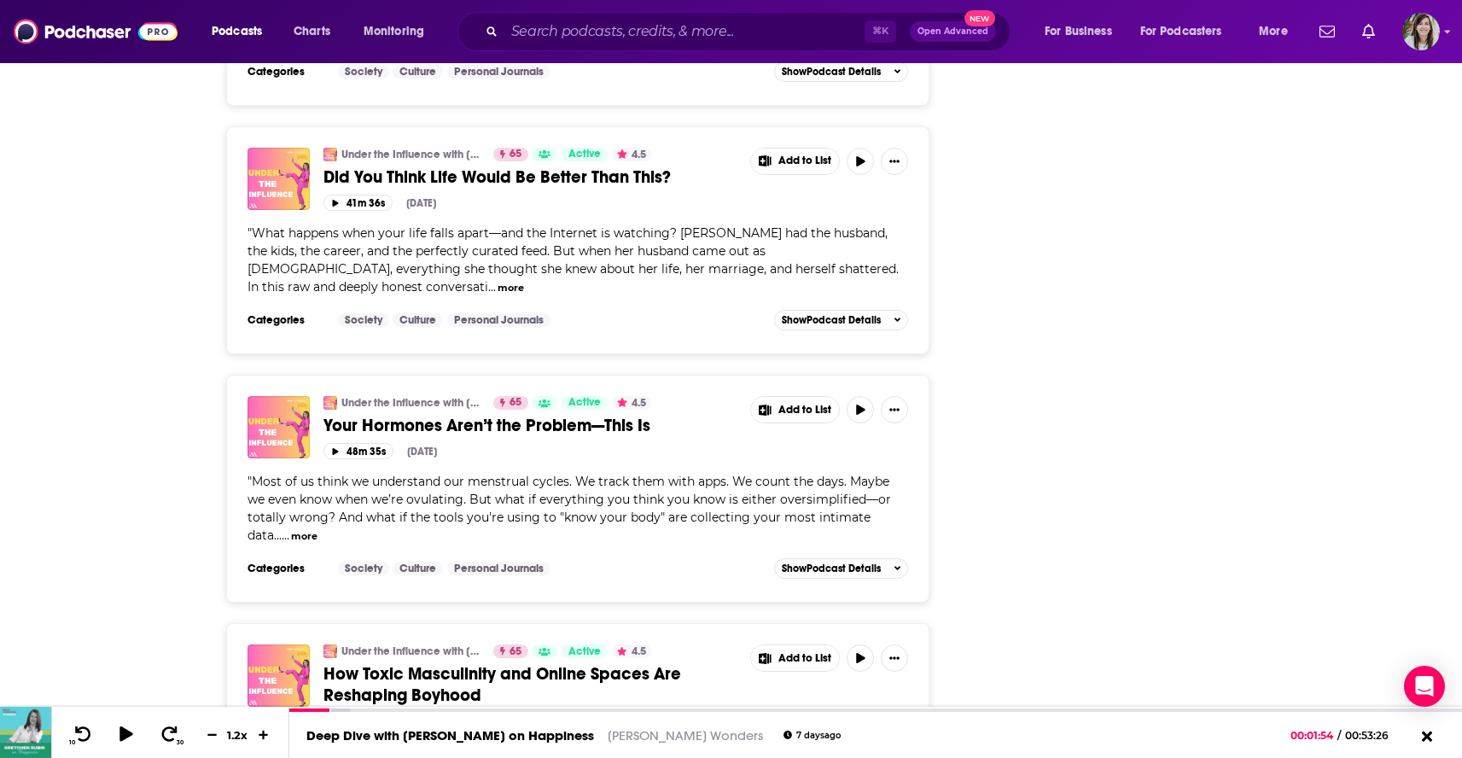
scroll to position [17102, 0]
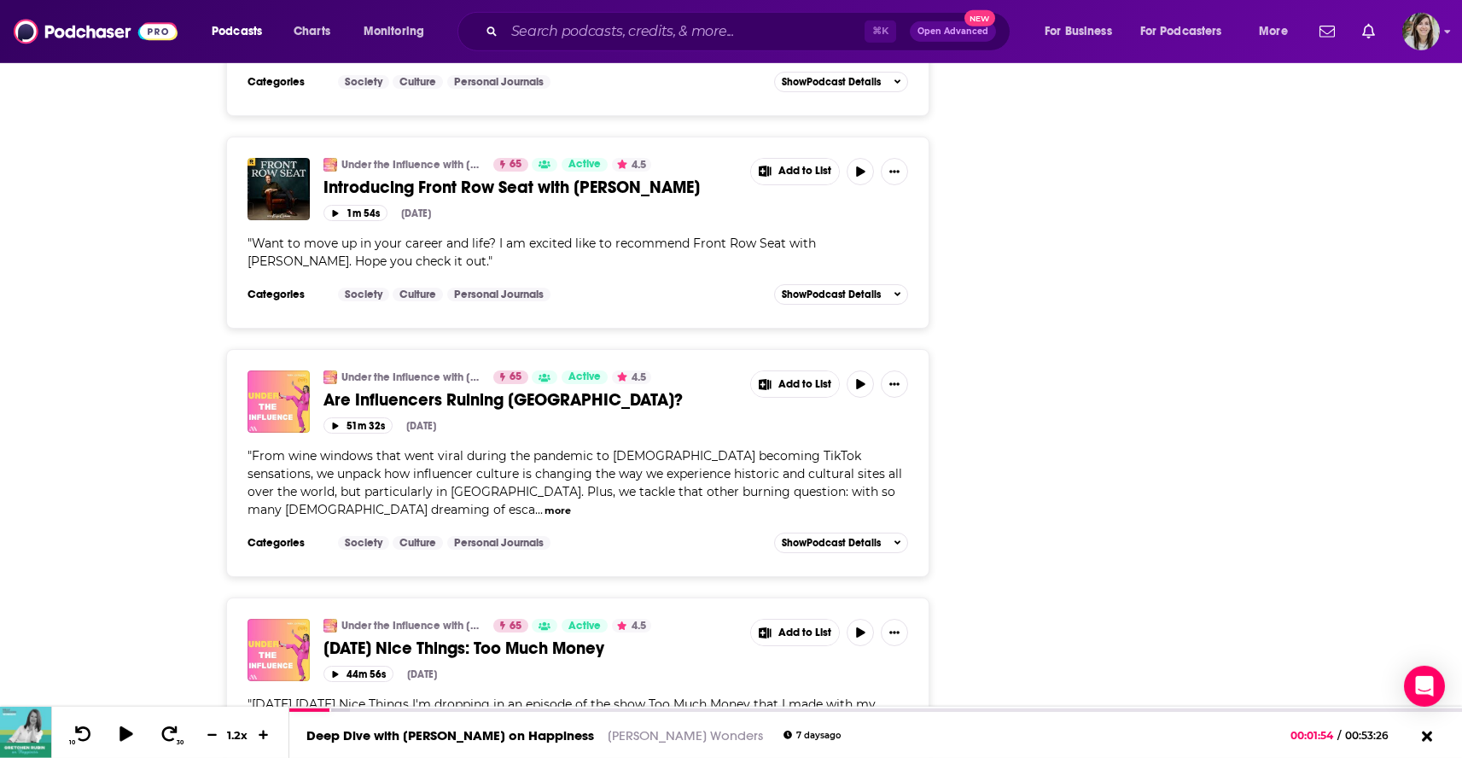
scroll to position [18658, 0]
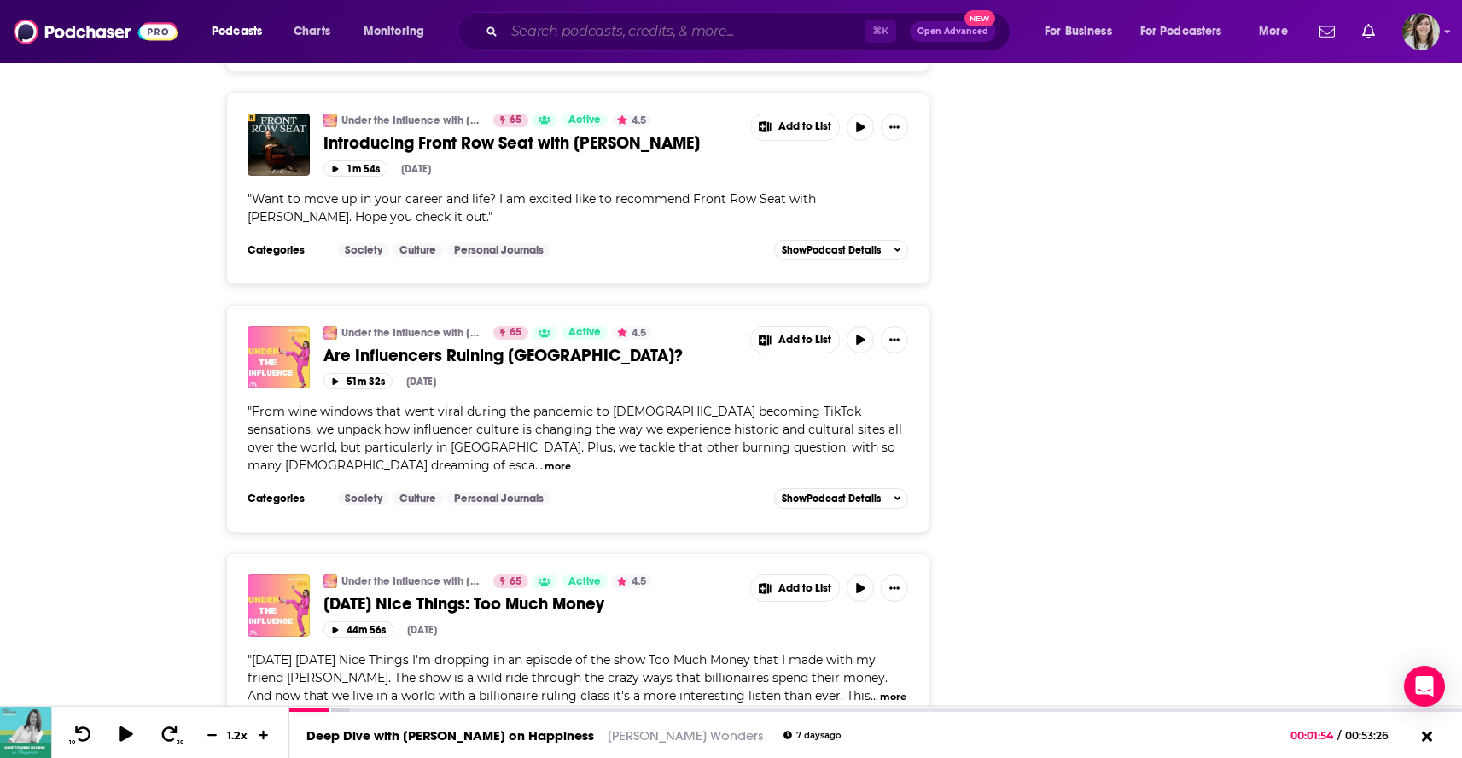
click at [718, 28] on input "Search podcasts, credits, & more..." at bounding box center [684, 31] width 360 height 27
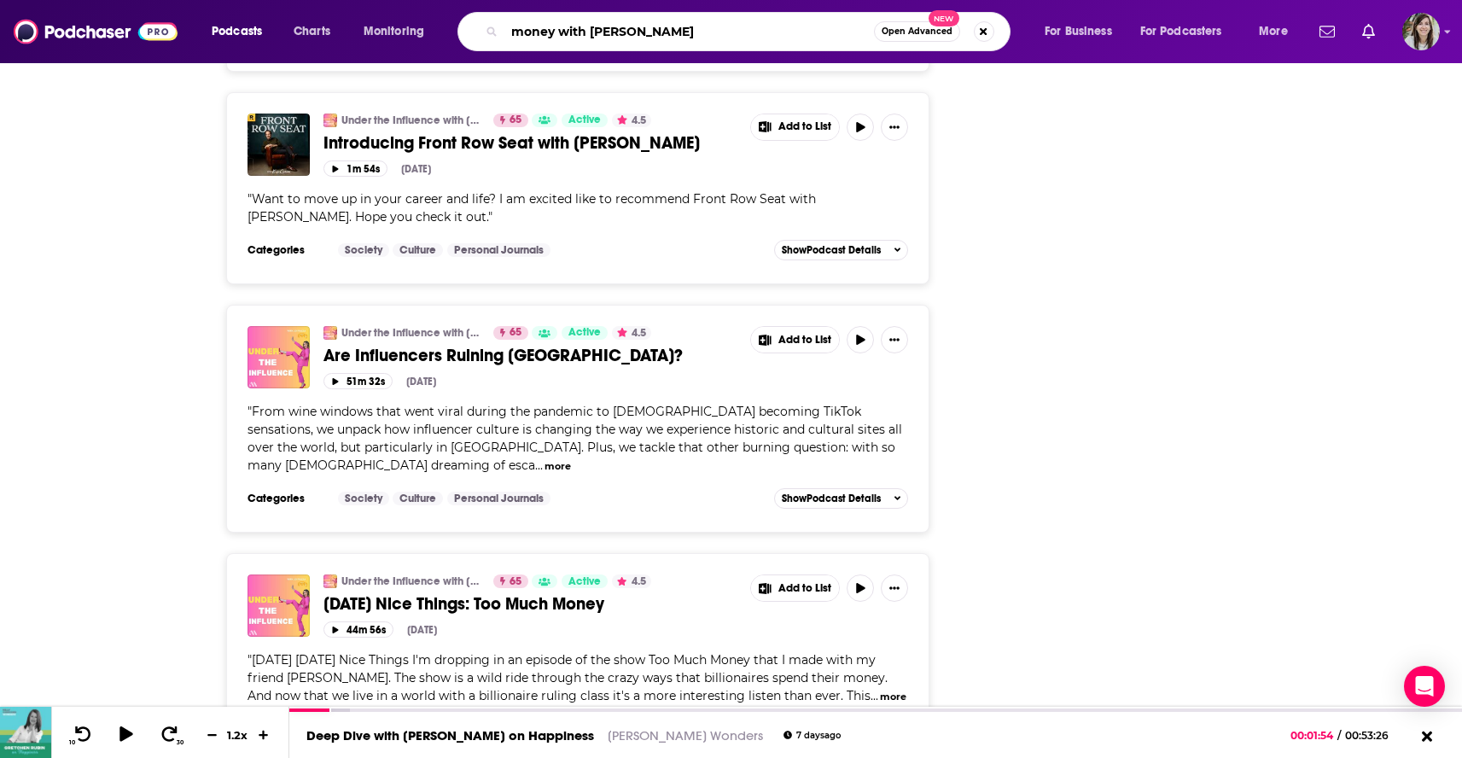
type input "money with [PERSON_NAME]"
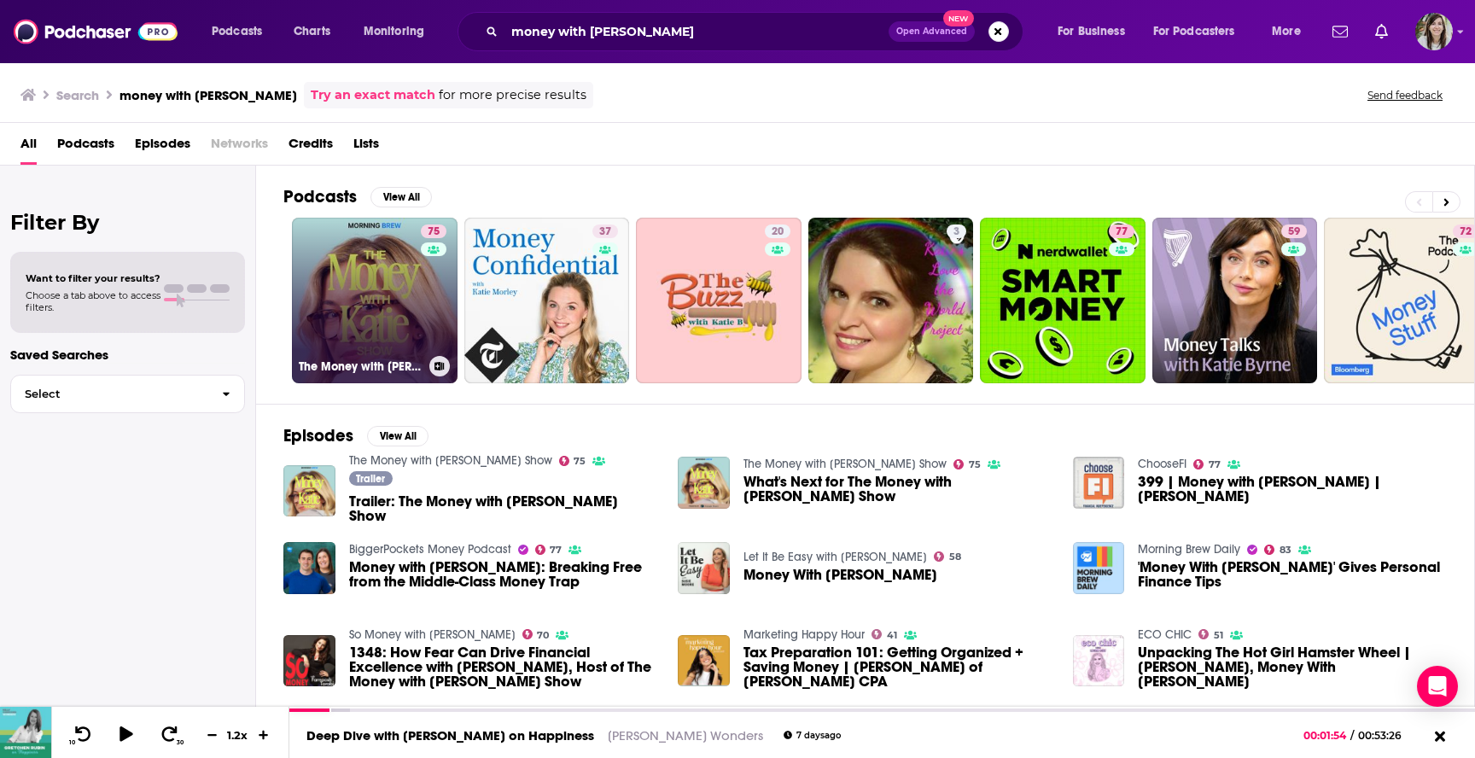
click at [359, 308] on link "75 The Money with [PERSON_NAME] Show" at bounding box center [375, 301] width 166 height 166
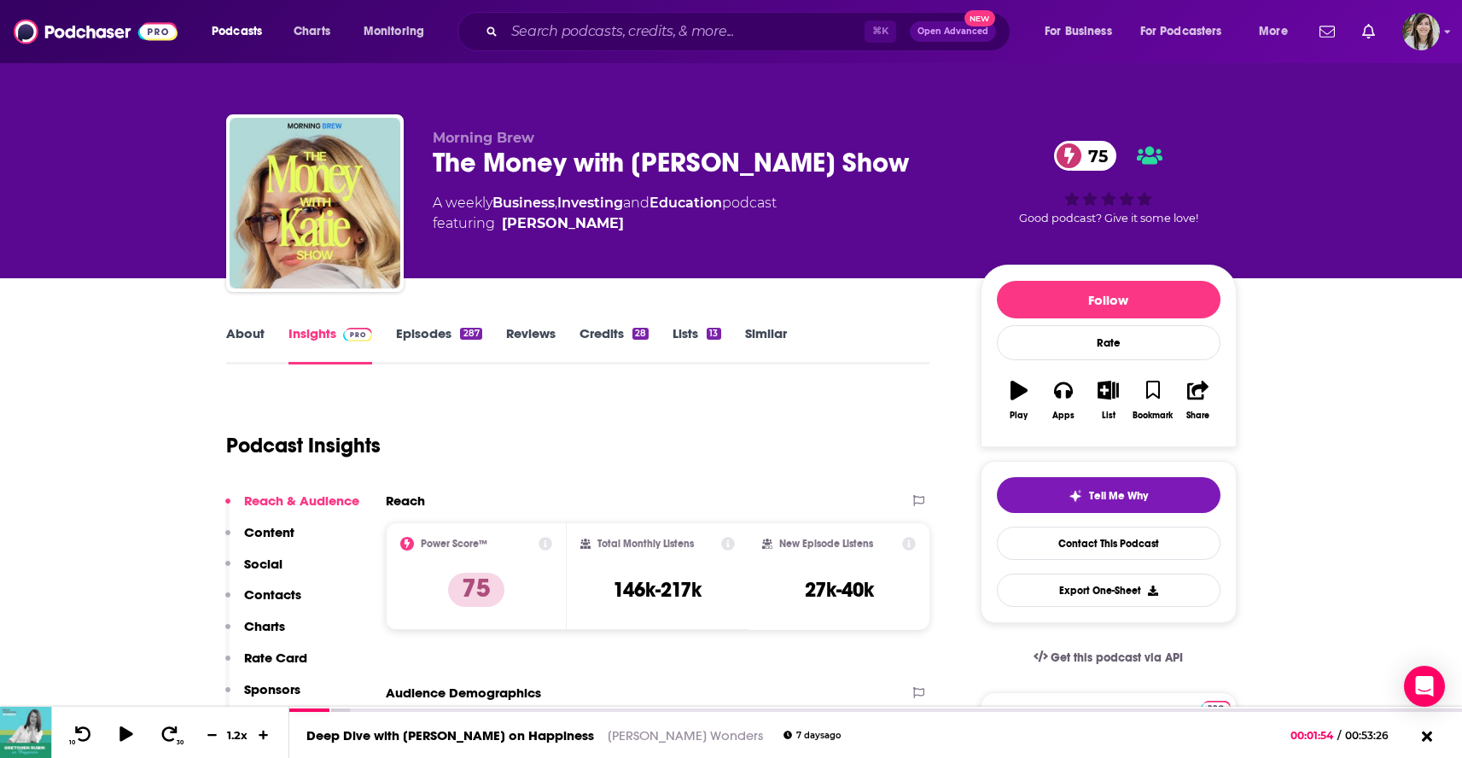
click at [427, 341] on link "Episodes 287" at bounding box center [438, 344] width 85 height 39
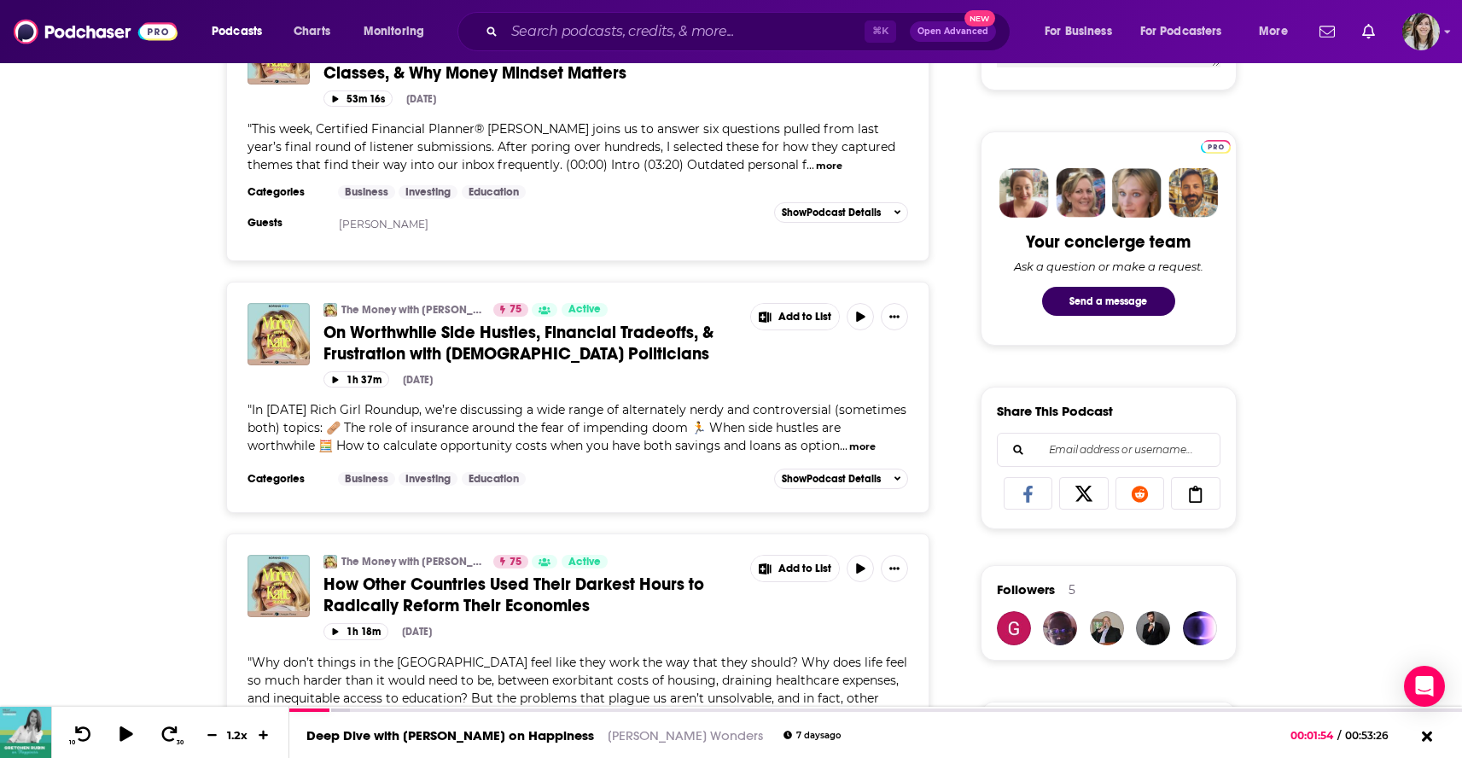
scroll to position [743, 0]
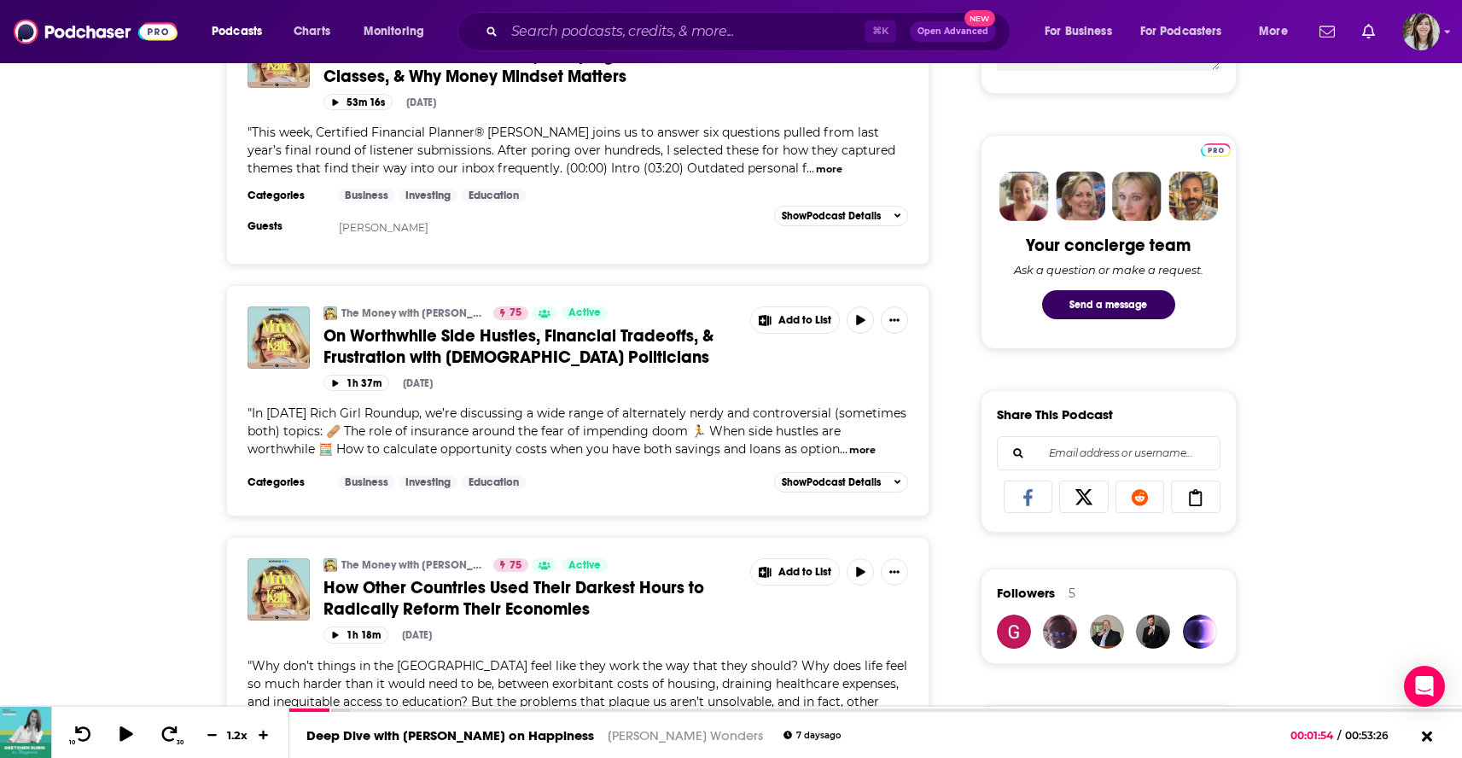
click at [370, 335] on span "On Worthwhile Side Hustles, Financial Tradeoffs, & Frustration with [DEMOGRAPHI…" at bounding box center [518, 346] width 390 height 43
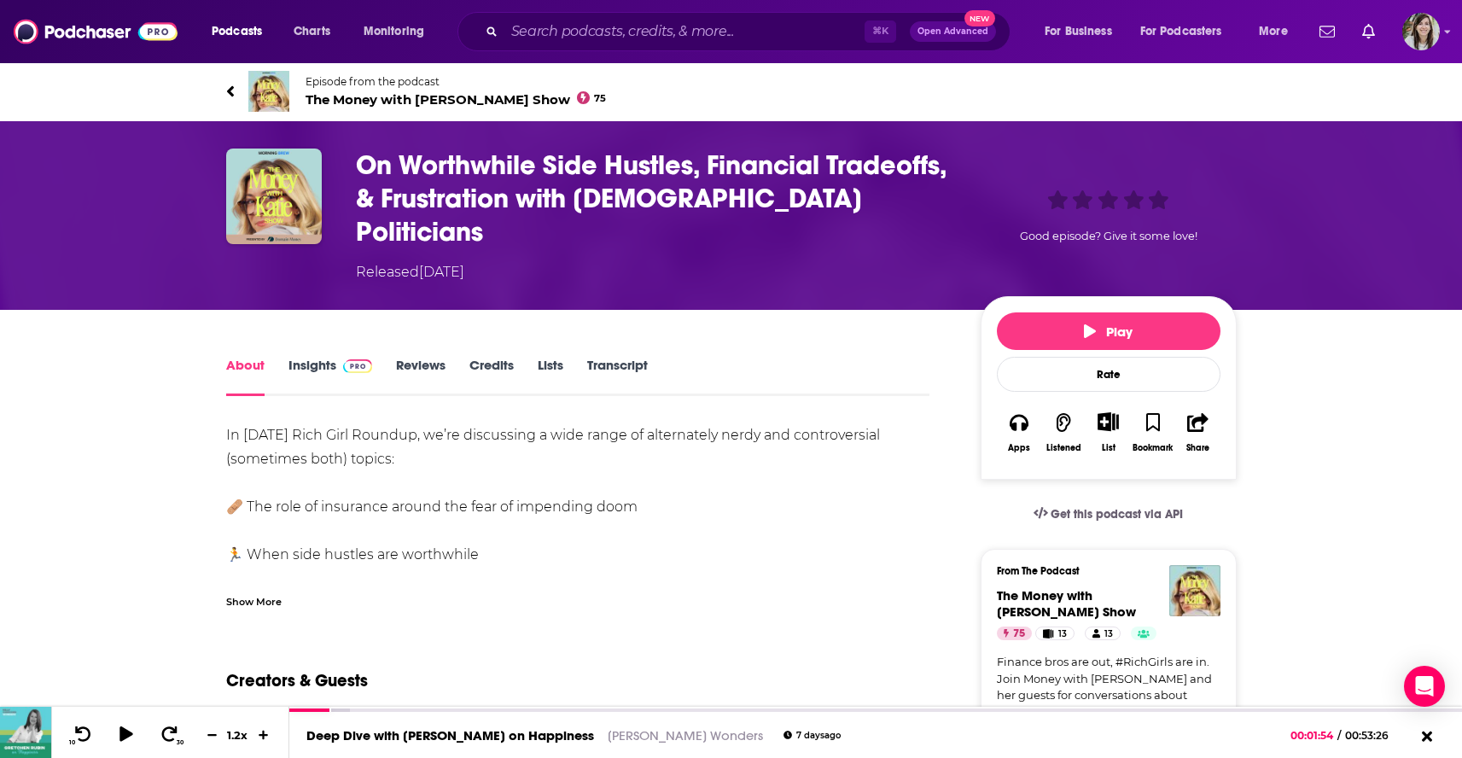
click at [234, 90] on icon at bounding box center [230, 91] width 9 height 17
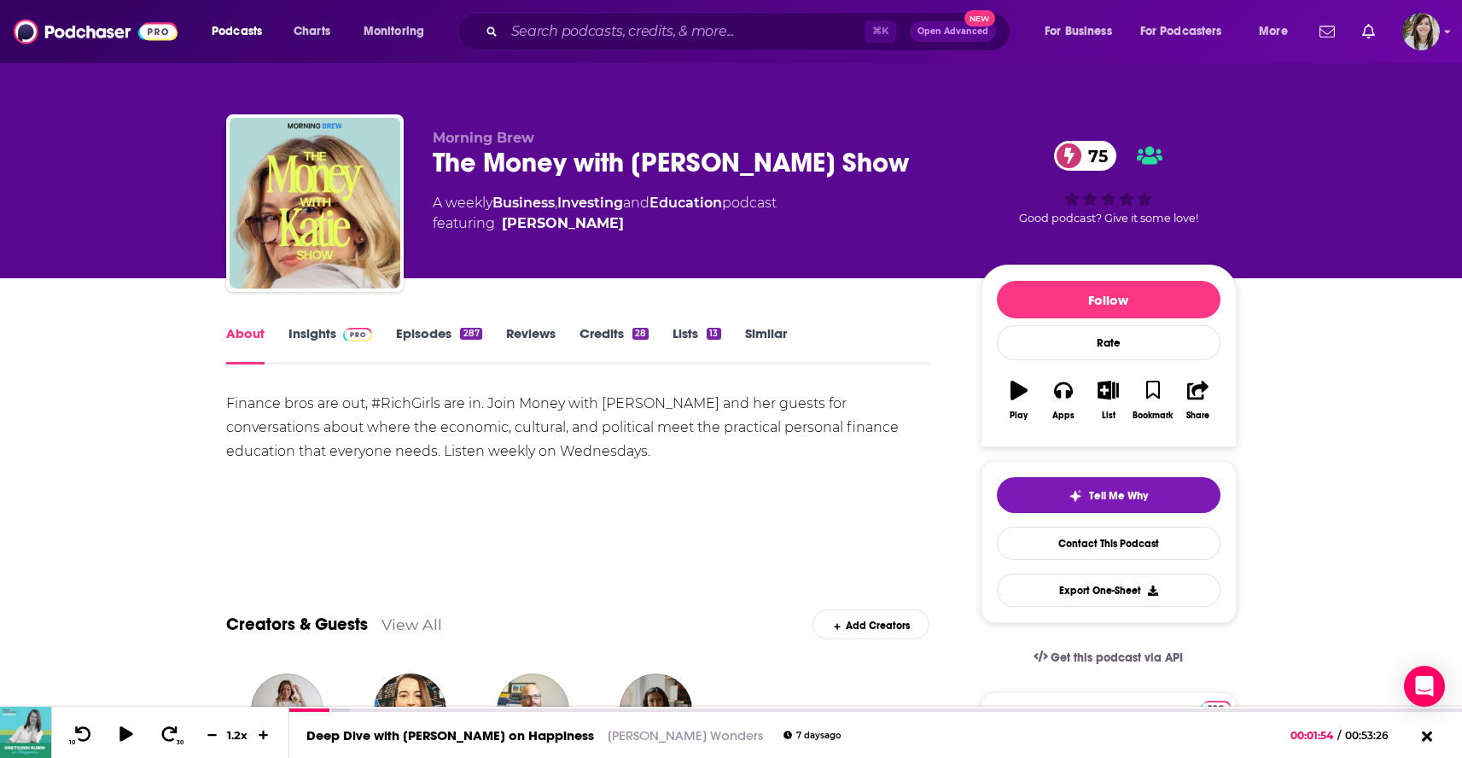
click at [749, 342] on link "Similar" at bounding box center [766, 344] width 42 height 39
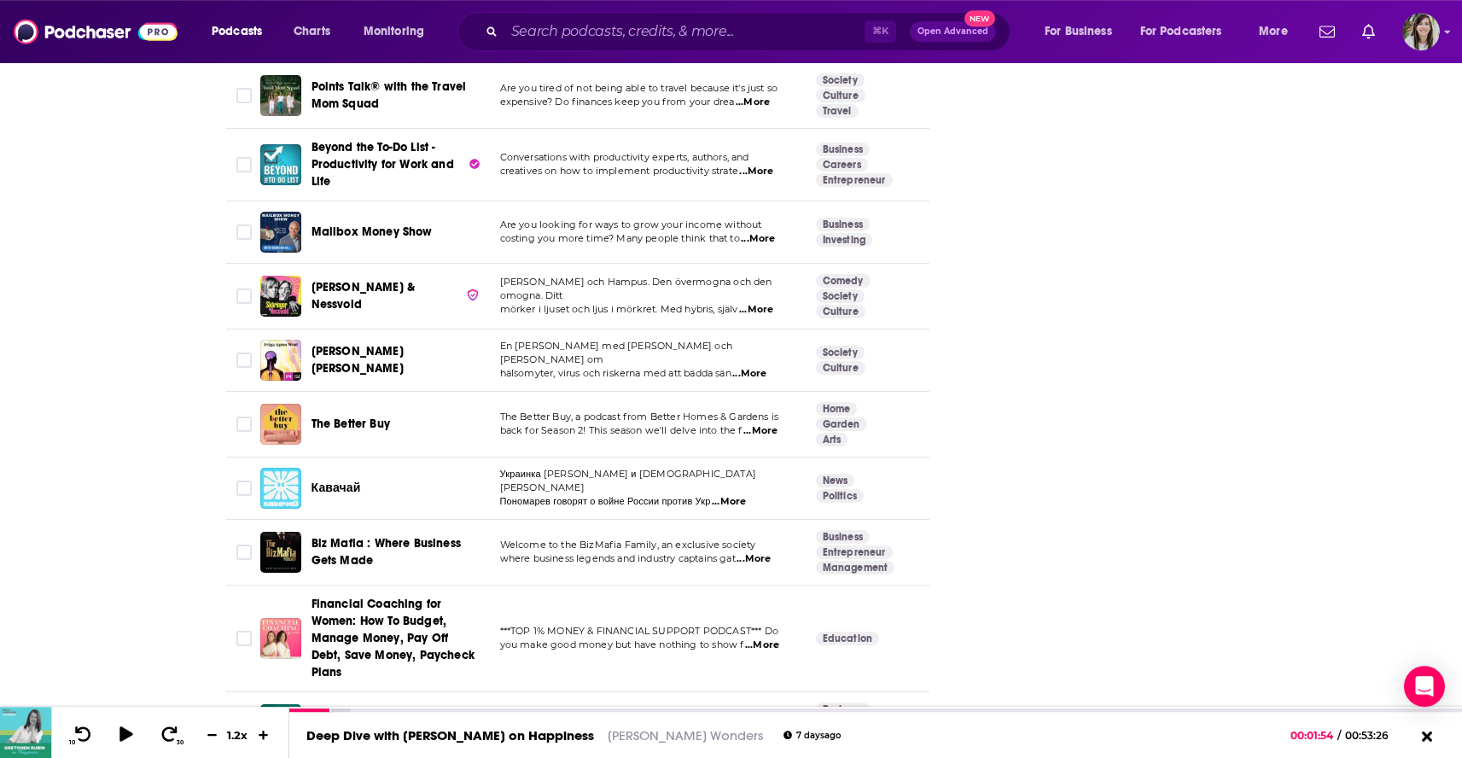
scroll to position [6193, 0]
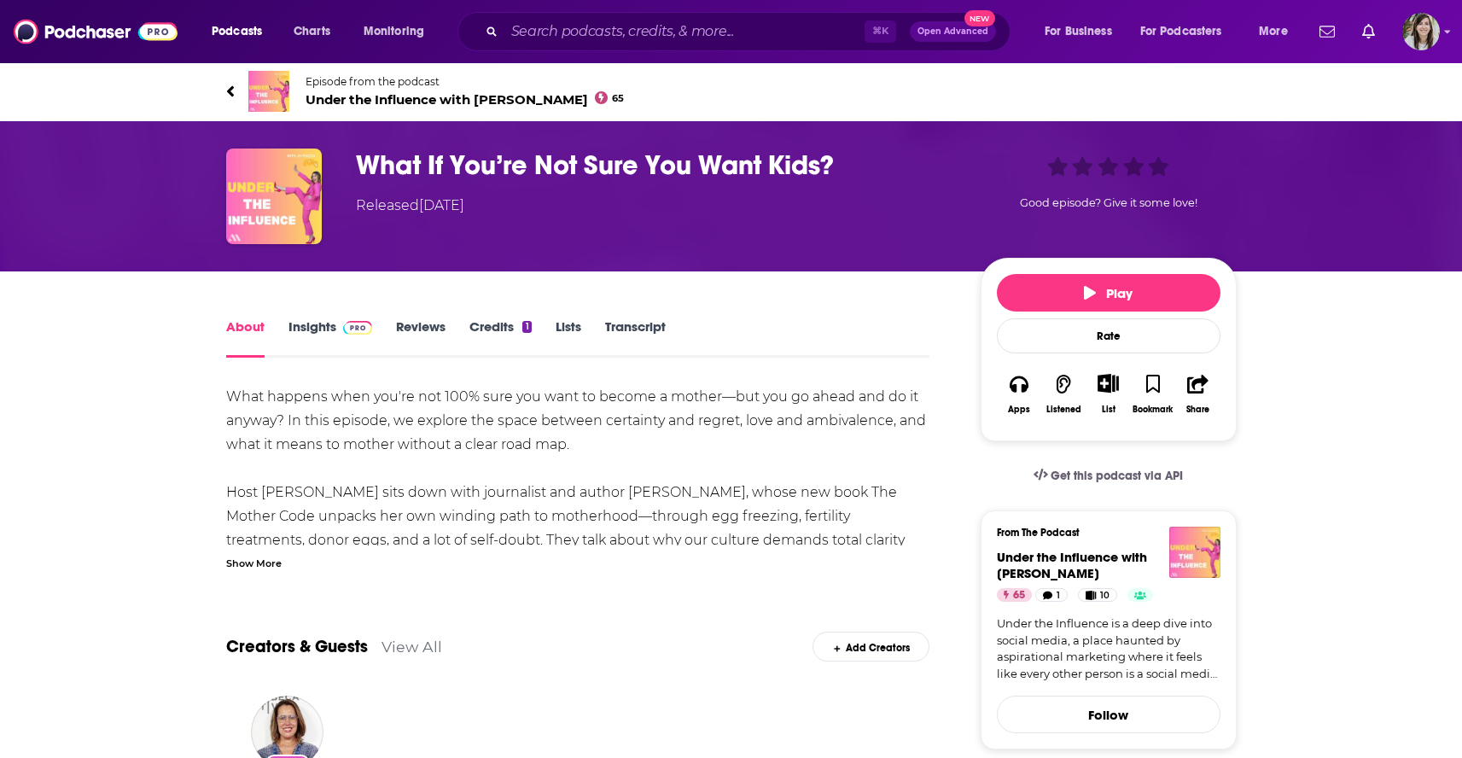
click at [279, 564] on div "Show More" at bounding box center [253, 562] width 55 height 16
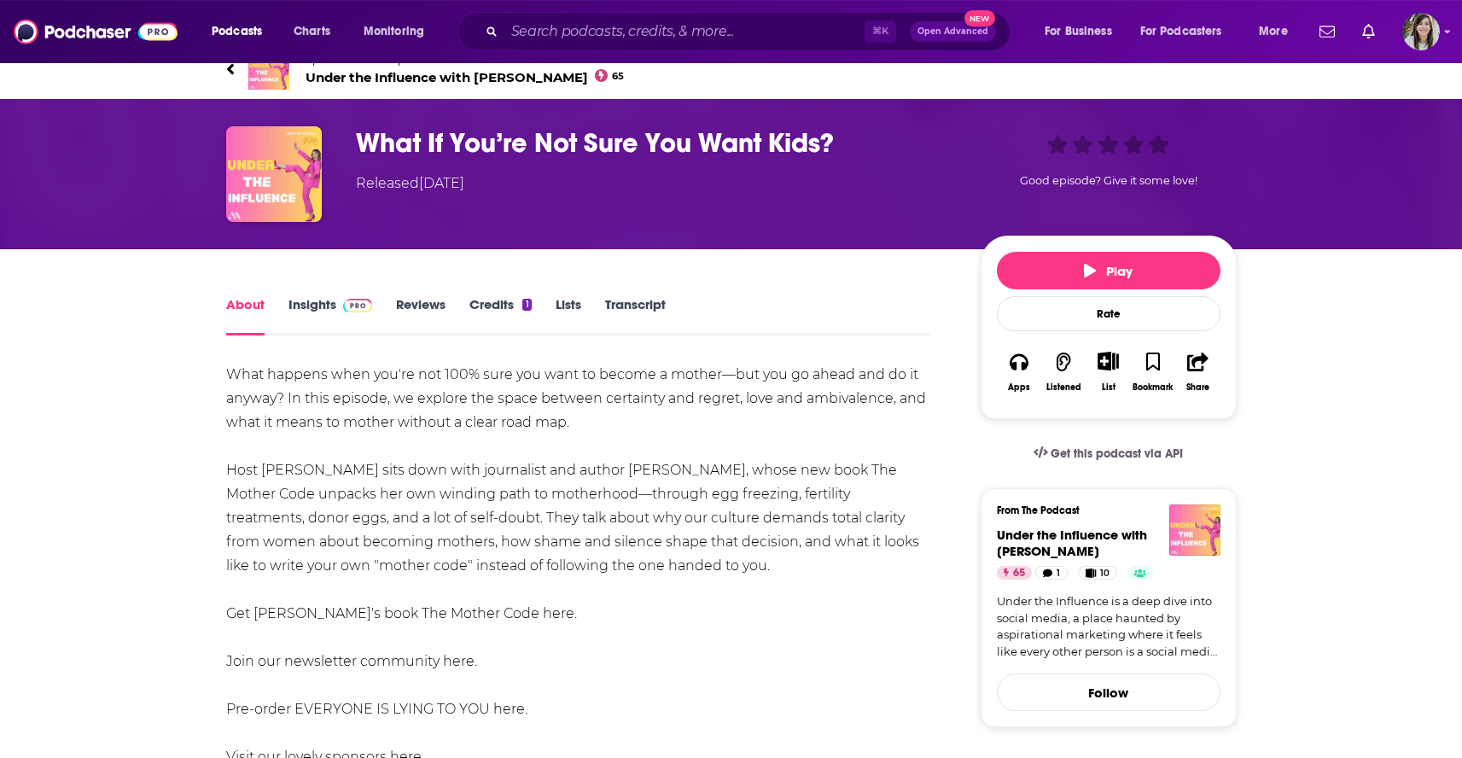
scroll to position [27, 0]
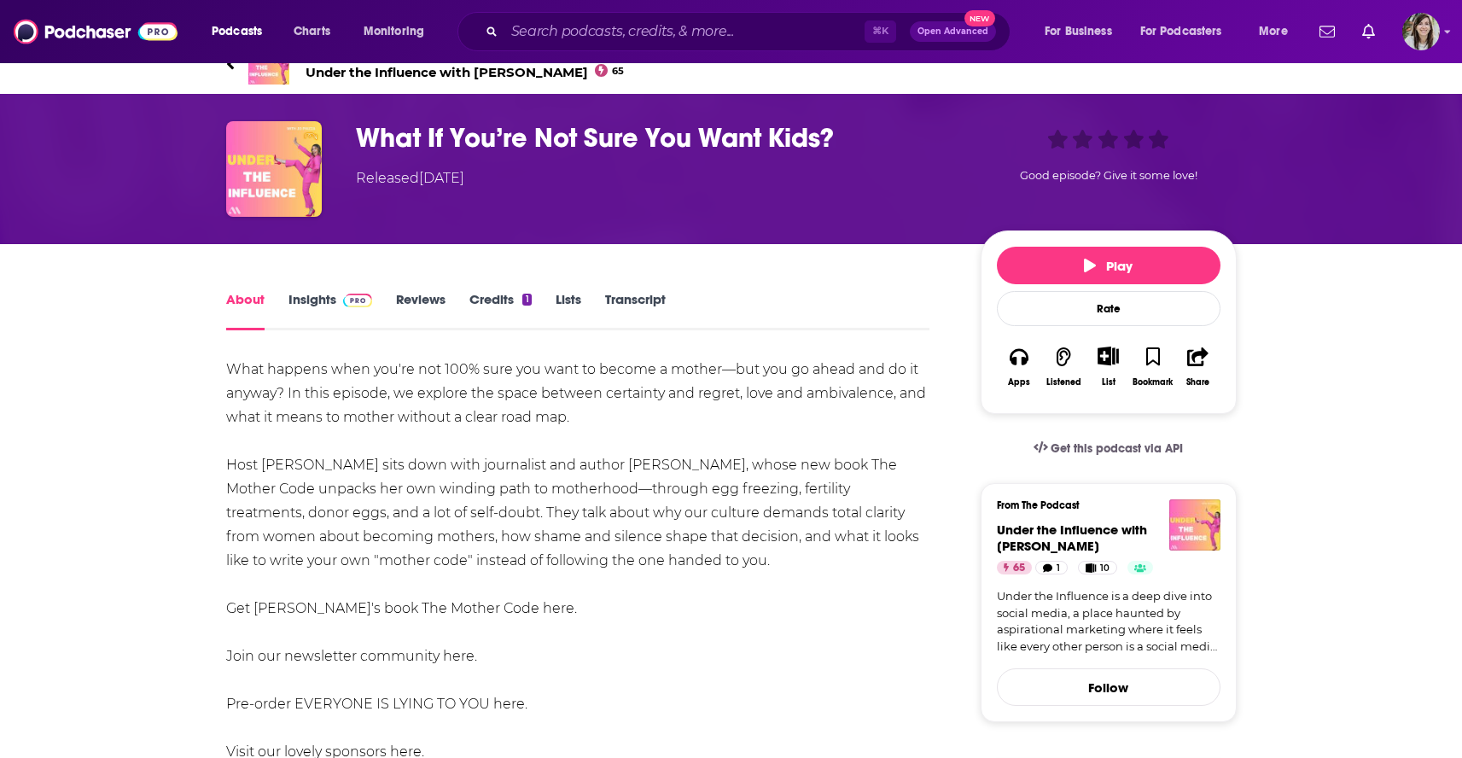
click at [479, 609] on div "What happens when you're not 100% sure you want to become a mother—but you go a…" at bounding box center [578, 585] width 704 height 454
click at [478, 609] on div "What happens when you're not 100% sure you want to become a mother—but you go a…" at bounding box center [578, 585] width 704 height 454
click at [417, 609] on div "What happens when you're not 100% sure you want to become a mother—but you go a…" at bounding box center [578, 585] width 704 height 454
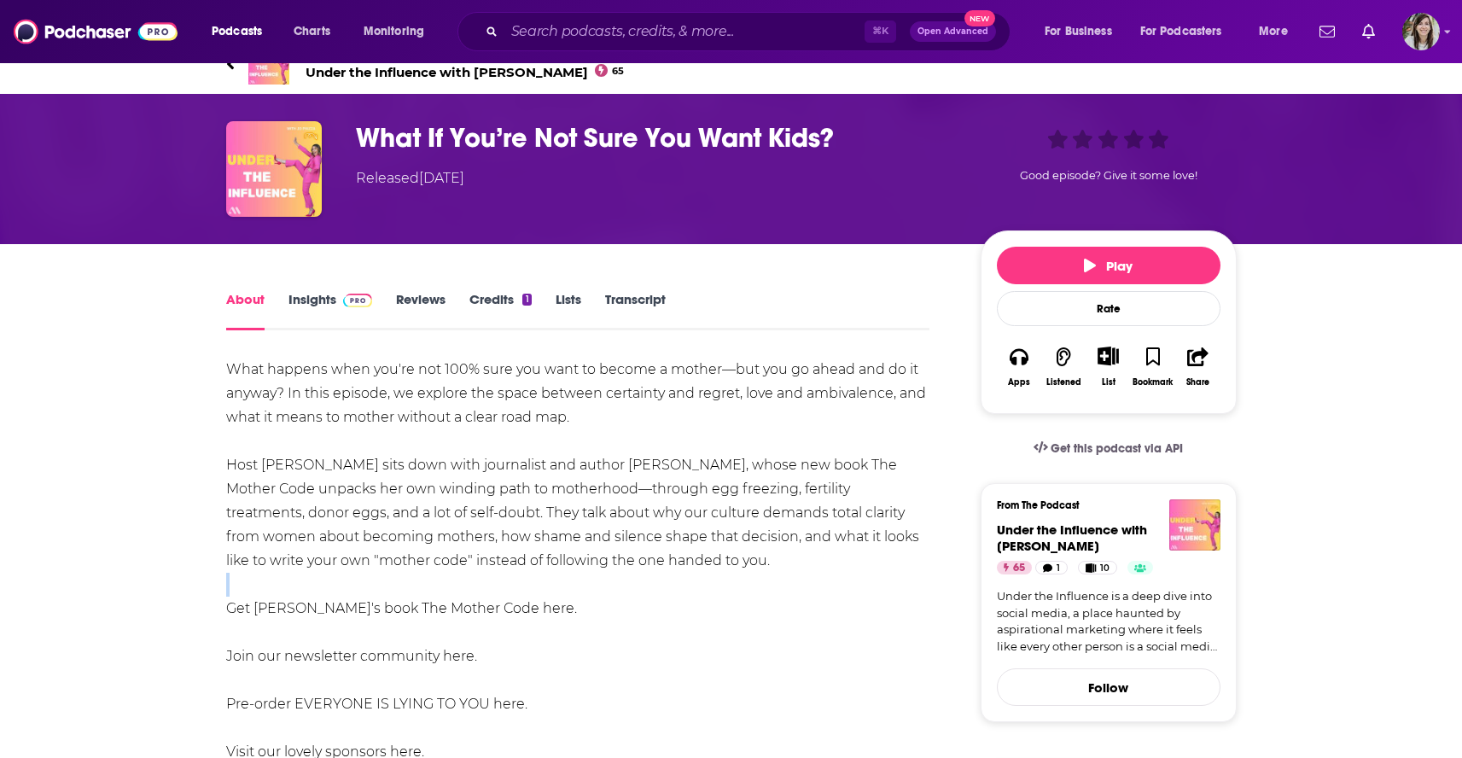
click at [446, 610] on div "What happens when you're not 100% sure you want to become a mother—but you go a…" at bounding box center [578, 585] width 704 height 454
click at [481, 609] on div "What happens when you're not 100% sure you want to become a mother—but you go a…" at bounding box center [578, 585] width 704 height 454
click at [482, 609] on div "What happens when you're not 100% sure you want to become a mother—but you go a…" at bounding box center [578, 585] width 704 height 454
click at [481, 609] on div "What happens when you're not 100% sure you want to become a mother—but you go a…" at bounding box center [578, 585] width 704 height 454
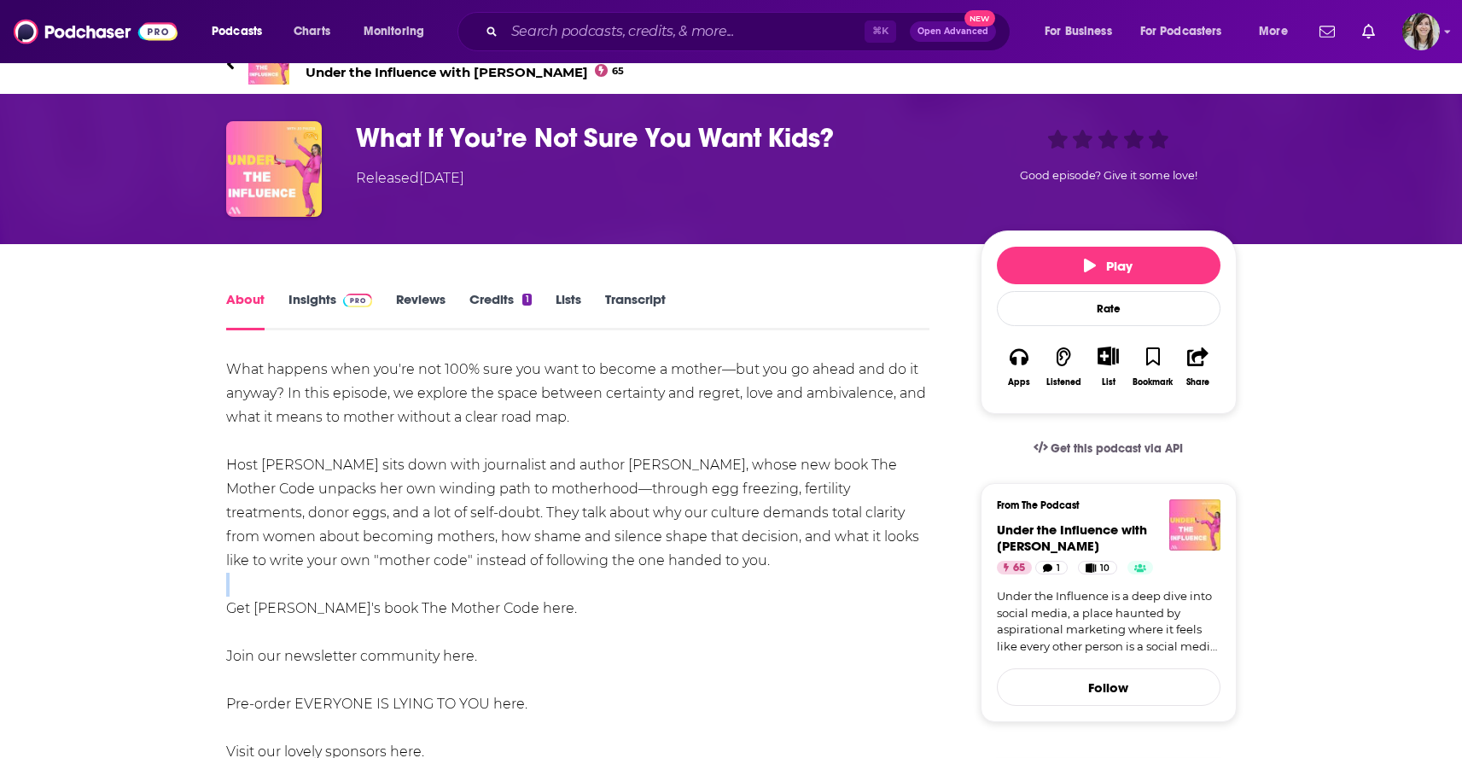
click at [481, 609] on div "What happens when you're not 100% sure you want to become a mother—but you go a…" at bounding box center [578, 585] width 704 height 454
click at [481, 606] on div "What happens when you're not 100% sure you want to become a mother—but you go a…" at bounding box center [578, 585] width 704 height 454
click at [483, 605] on div "What happens when you're not 100% sure you want to become a mother—but you go a…" at bounding box center [578, 585] width 704 height 454
click at [485, 602] on div "What happens when you're not 100% sure you want to become a mother—but you go a…" at bounding box center [578, 585] width 704 height 454
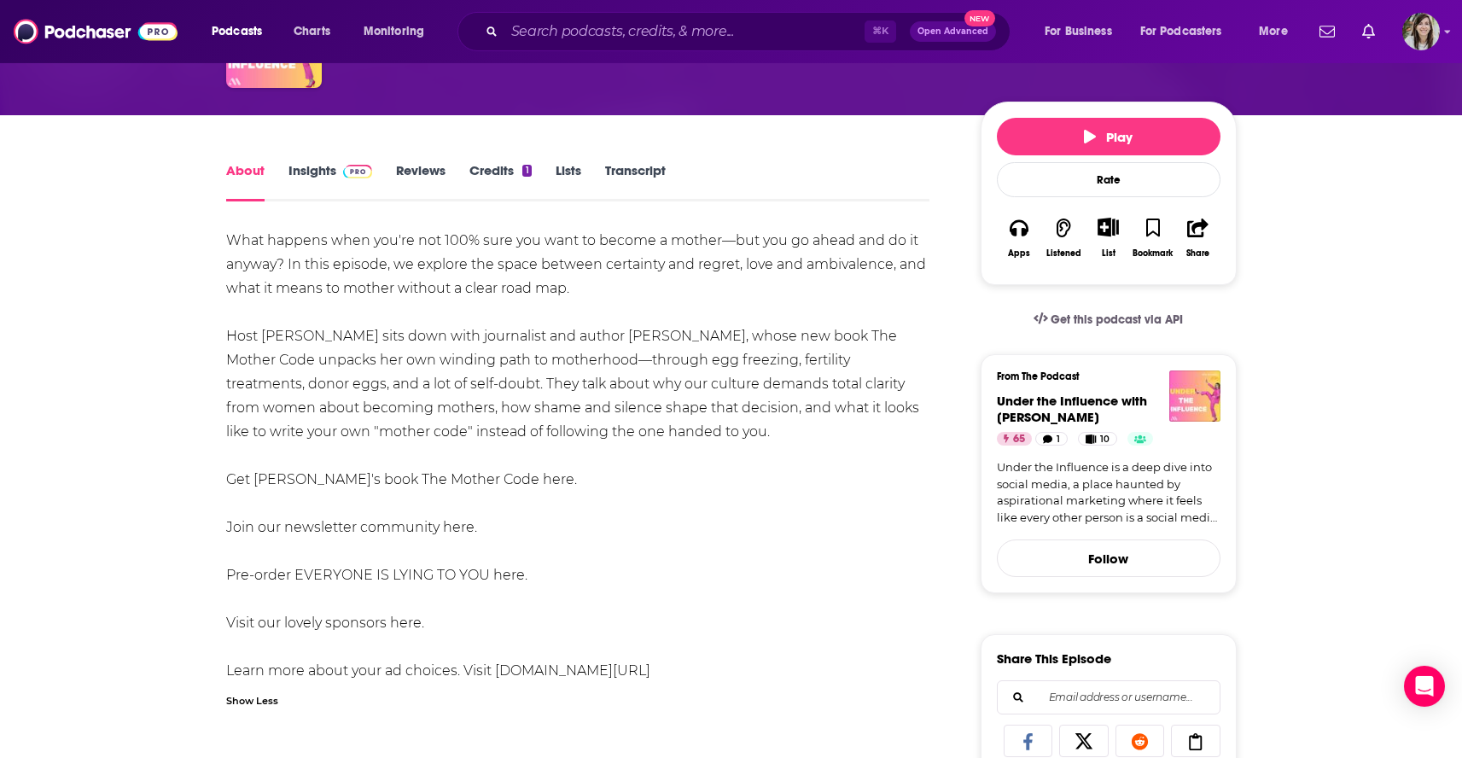
scroll to position [0, 0]
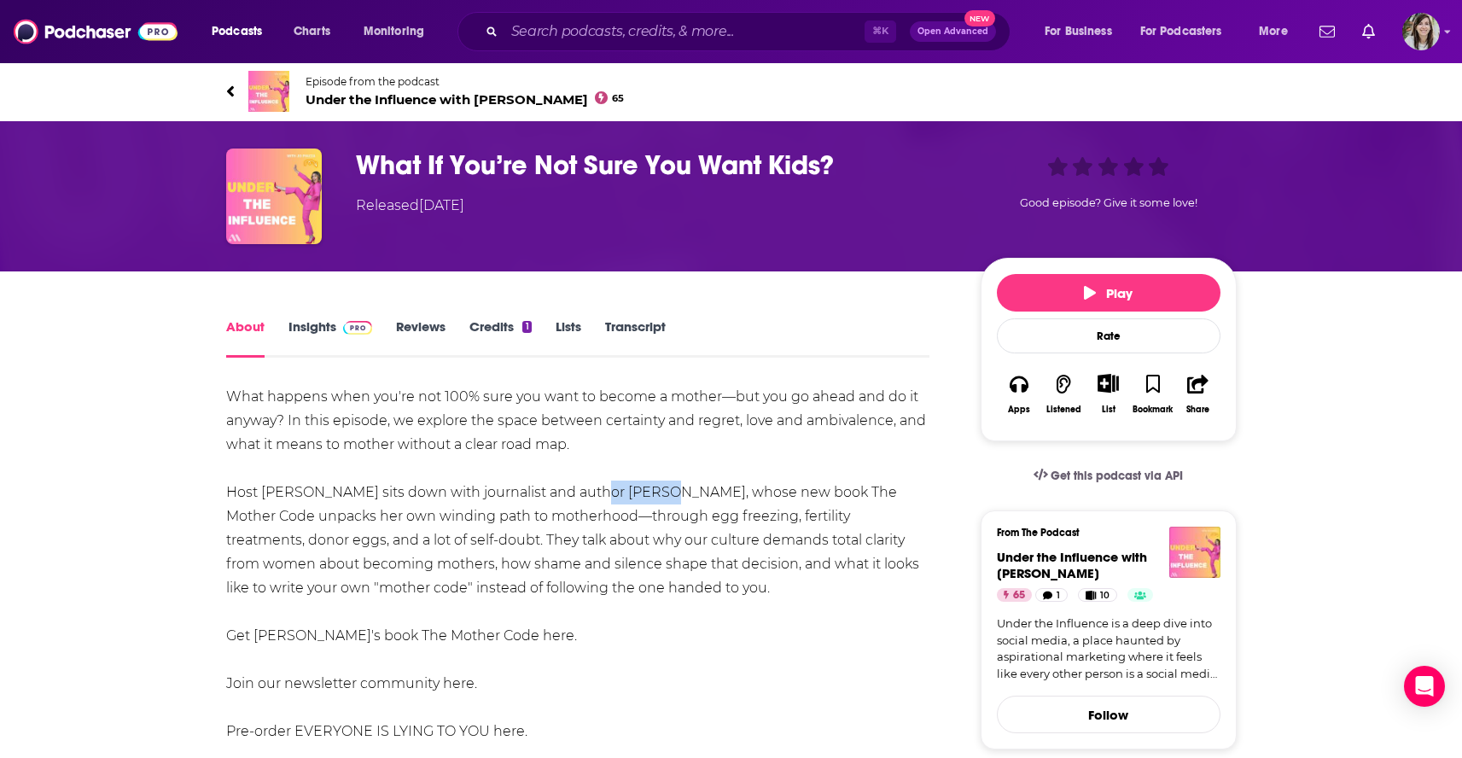
drag, startPoint x: 573, startPoint y: 492, endPoint x: 638, endPoint y: 496, distance: 65.0
click at [638, 496] on div "What happens when you're not 100% sure you want to become a mother—but you go a…" at bounding box center [578, 612] width 704 height 454
click at [648, 497] on div "What happens when you're not 100% sure you want to become a mother—but you go a…" at bounding box center [578, 612] width 704 height 454
drag, startPoint x: 656, startPoint y: 497, endPoint x: 683, endPoint y: 497, distance: 26.5
click at [683, 497] on div "What happens when you're not 100% sure you want to become a mother—but you go a…" at bounding box center [578, 612] width 704 height 454
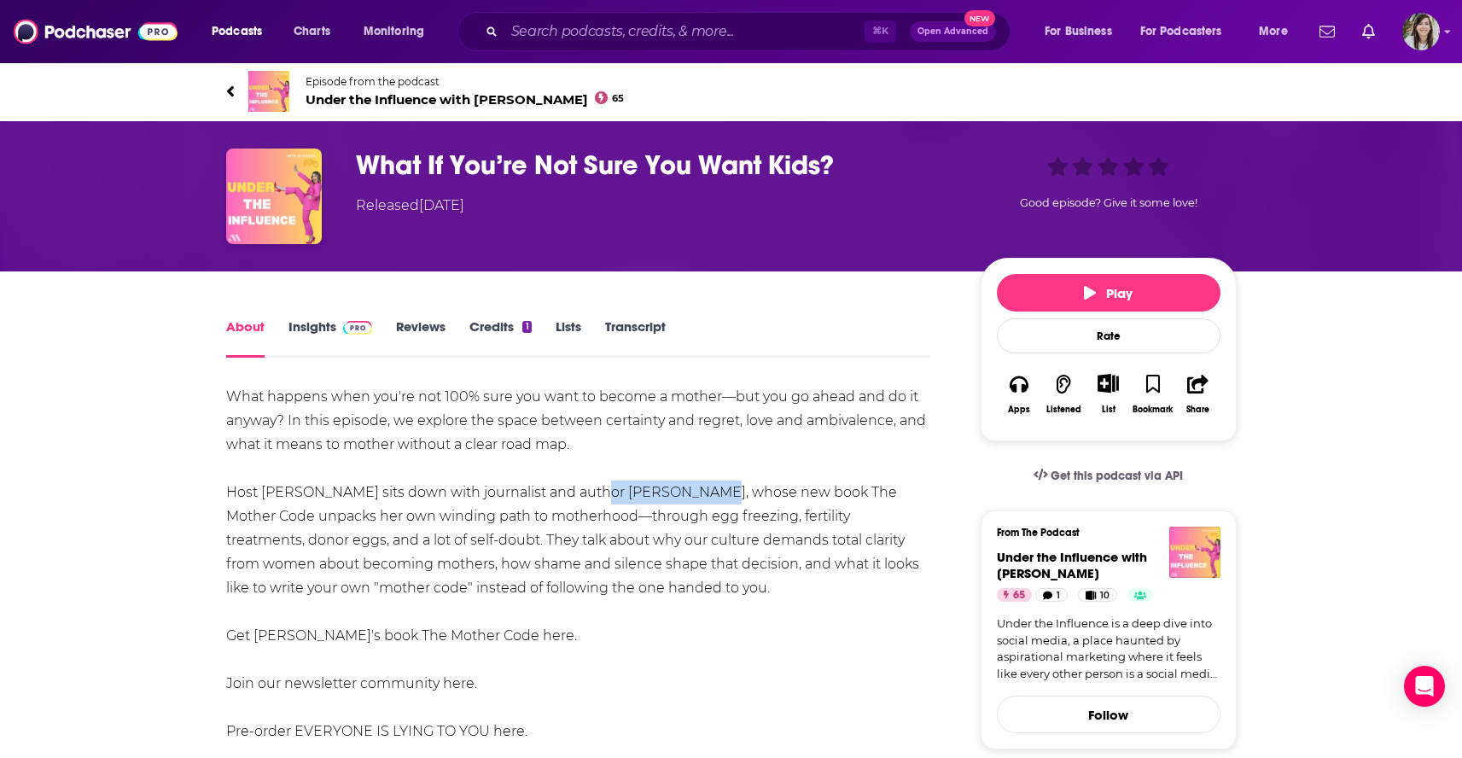
drag, startPoint x: 577, startPoint y: 494, endPoint x: 690, endPoint y: 492, distance: 113.5
click at [690, 492] on div "What happens when you're not 100% sure you want to become a mother—but you go a…" at bounding box center [578, 612] width 704 height 454
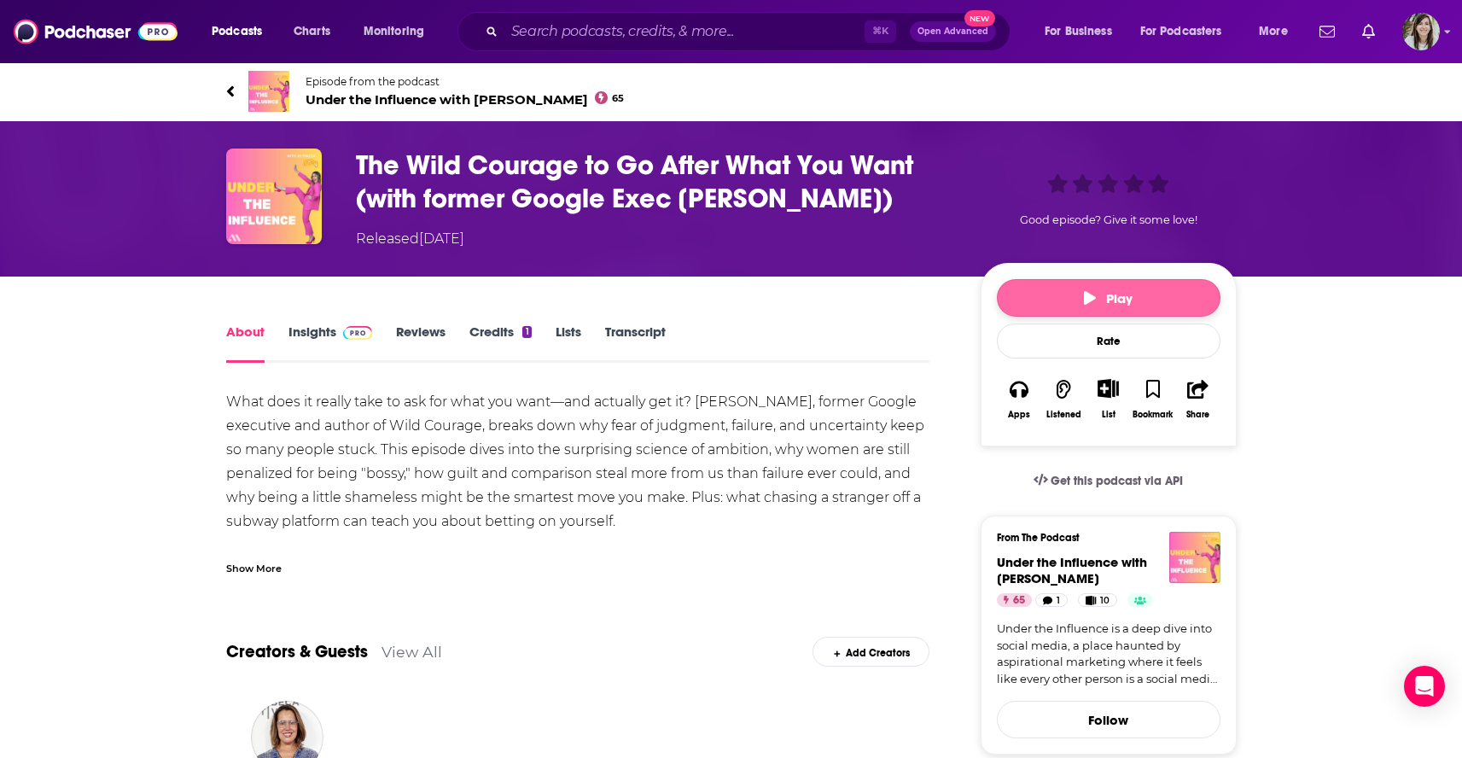
click at [1063, 306] on button "Play" at bounding box center [1109, 298] width 224 height 38
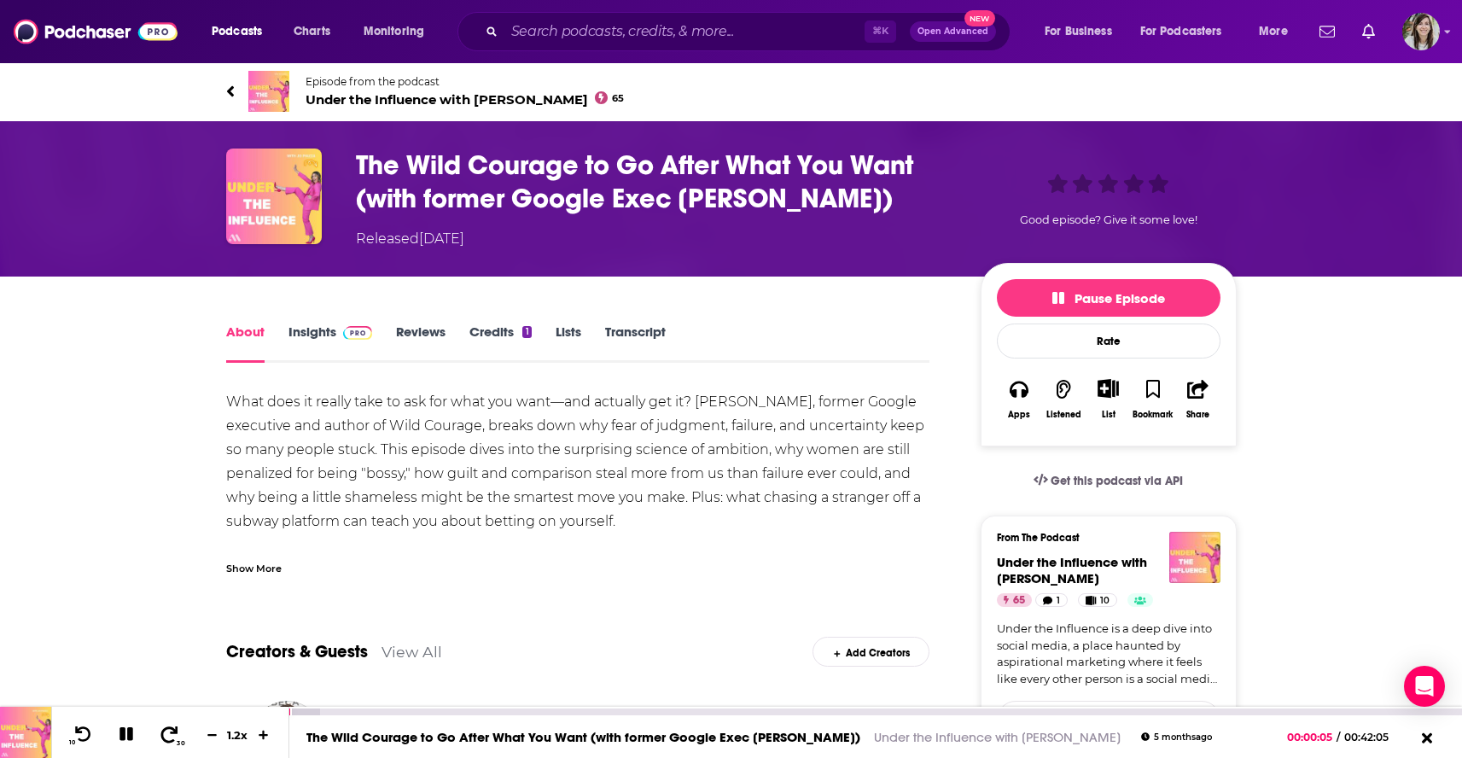
click at [159, 737] on icon at bounding box center [169, 733] width 21 height 17
click at [177, 731] on button "30" at bounding box center [170, 735] width 35 height 24
click at [81, 733] on icon at bounding box center [83, 733] width 21 height 17
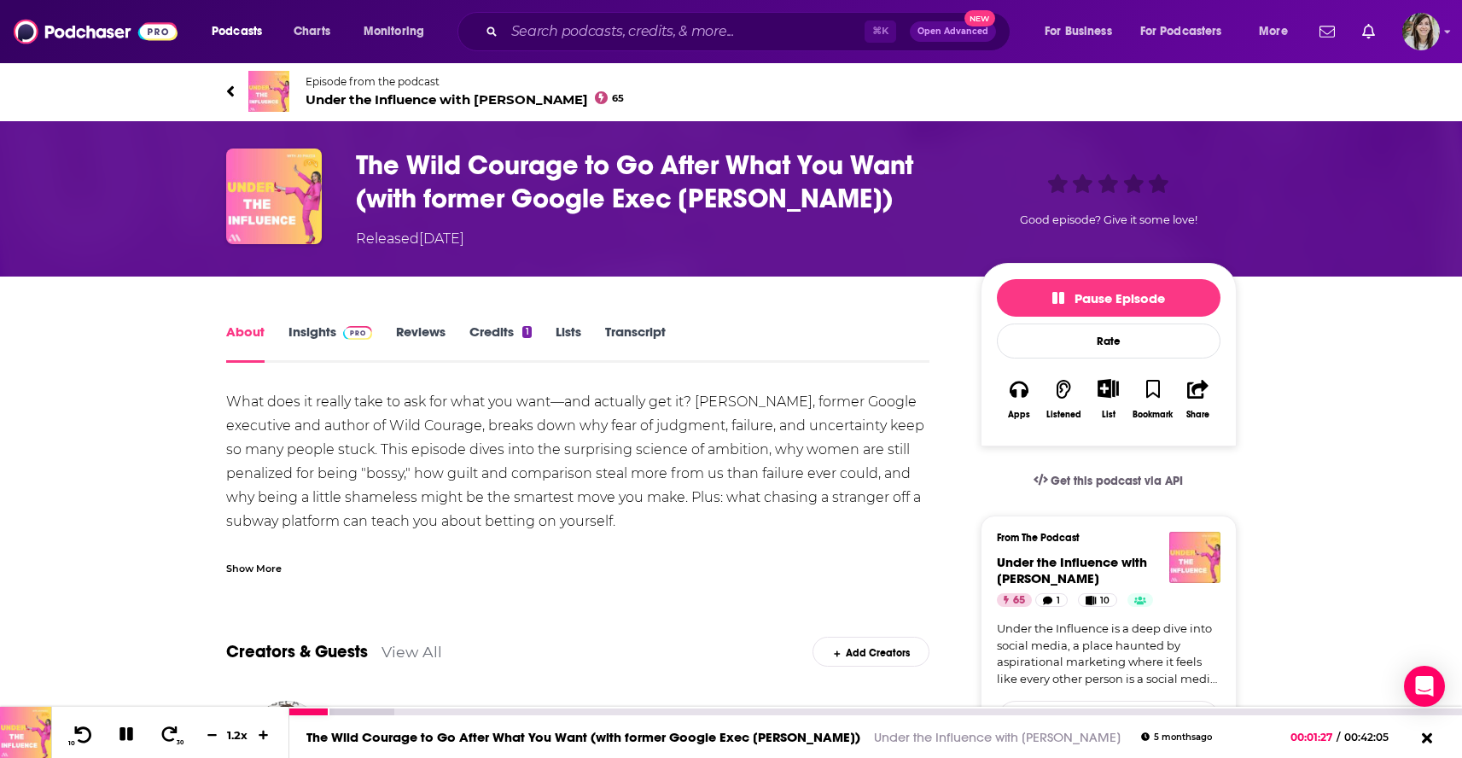
click at [81, 733] on icon at bounding box center [83, 733] width 21 height 17
click at [242, 565] on div "Show More" at bounding box center [253, 567] width 55 height 16
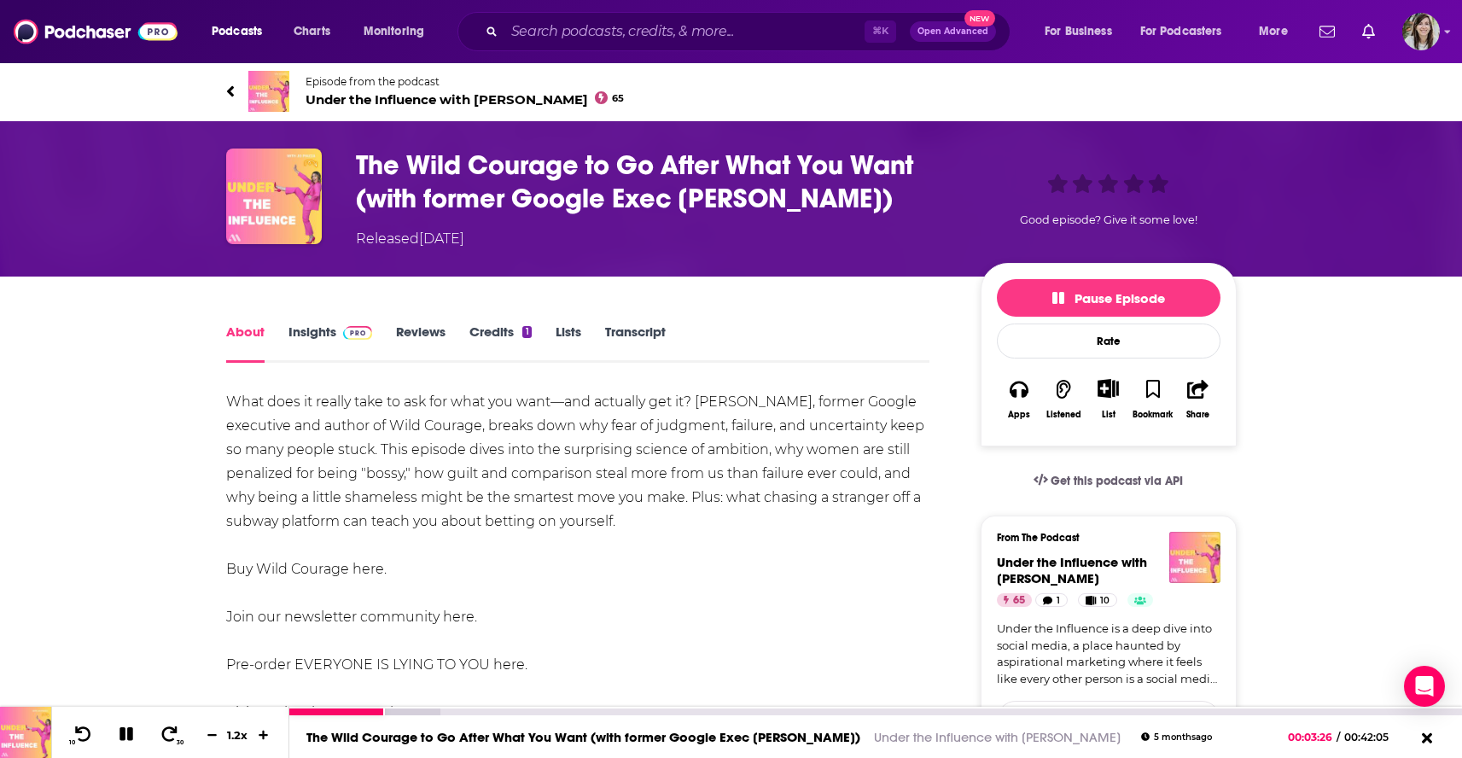
click at [124, 729] on icon at bounding box center [126, 734] width 14 height 14
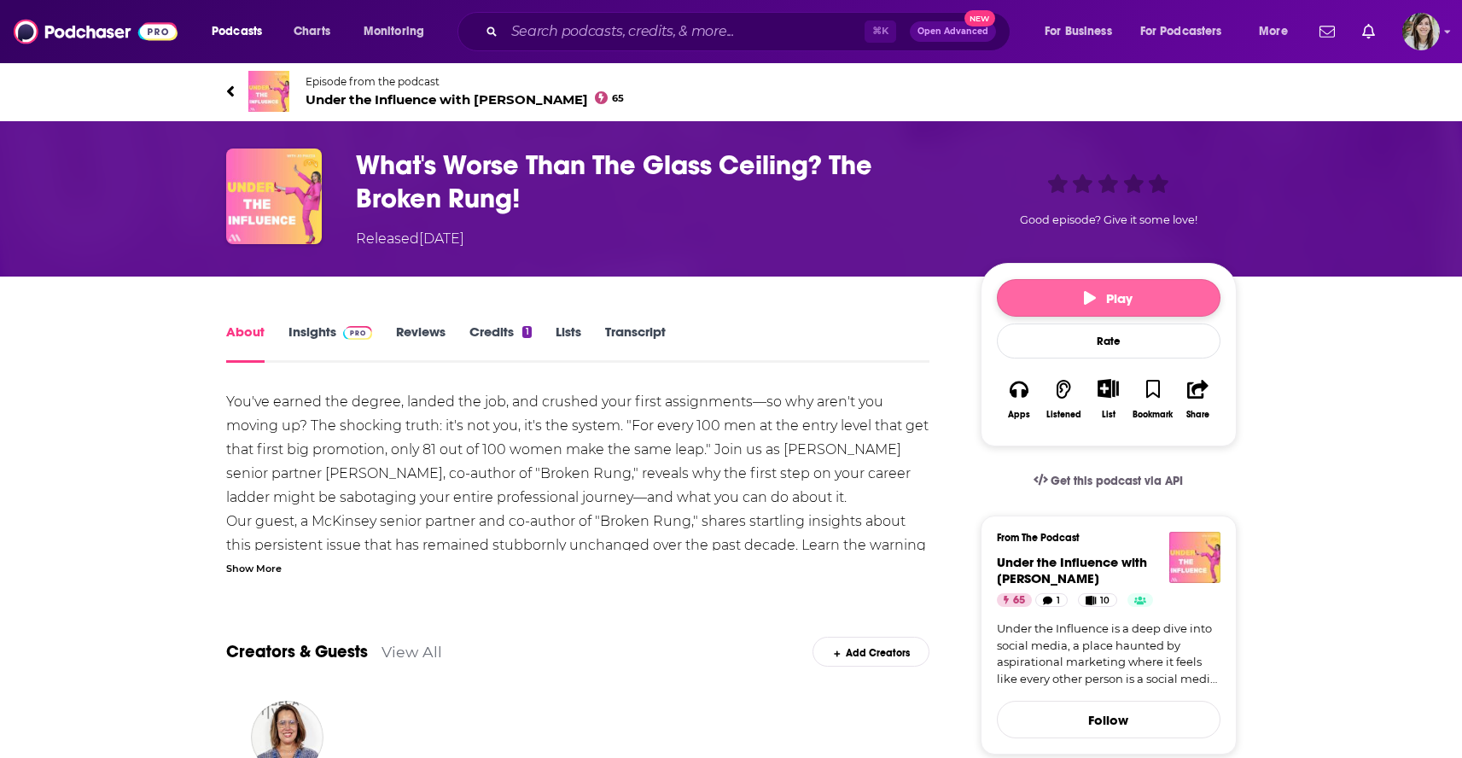
click at [1103, 300] on span "Play" at bounding box center [1108, 298] width 49 height 16
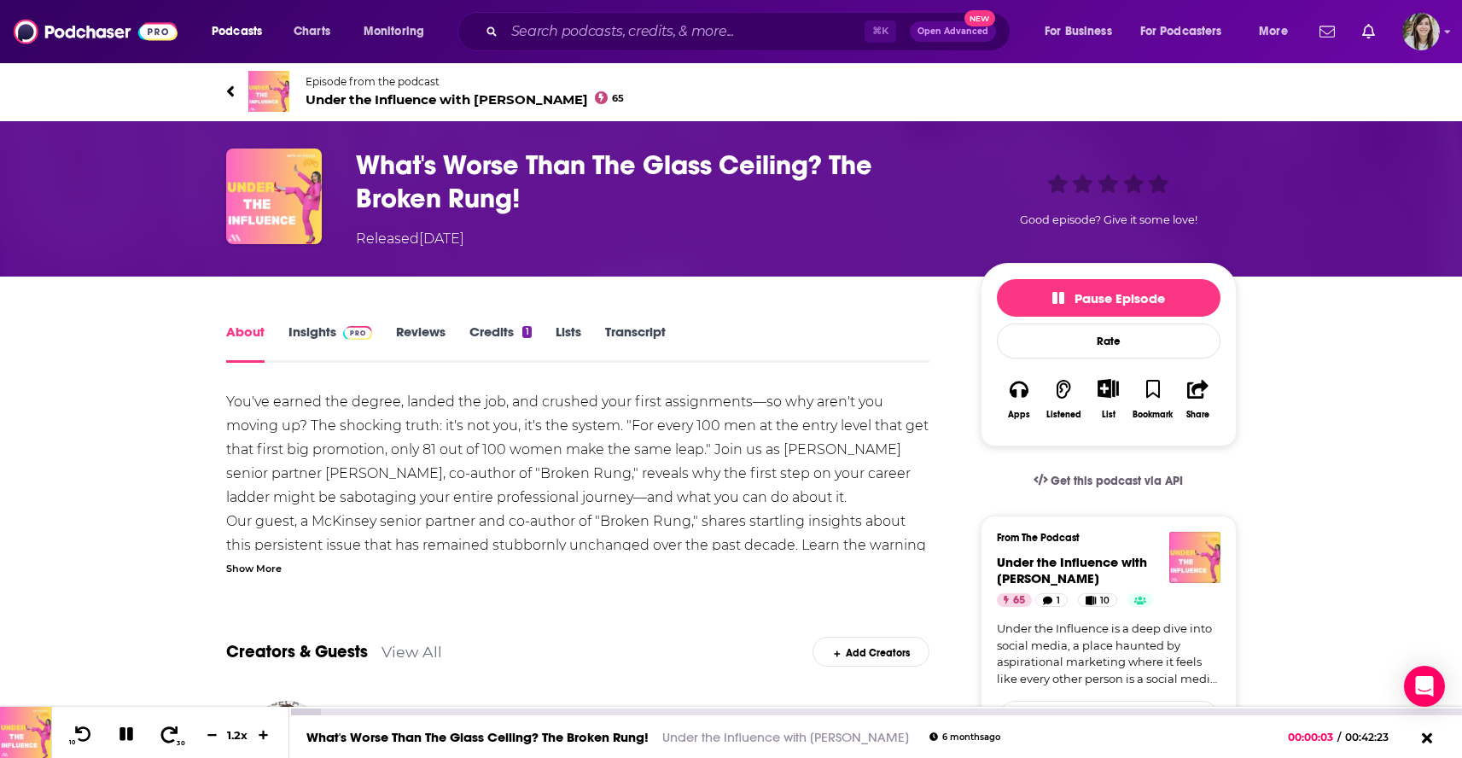
click at [162, 733] on icon at bounding box center [169, 733] width 21 height 17
click at [84, 737] on icon at bounding box center [83, 733] width 21 height 17
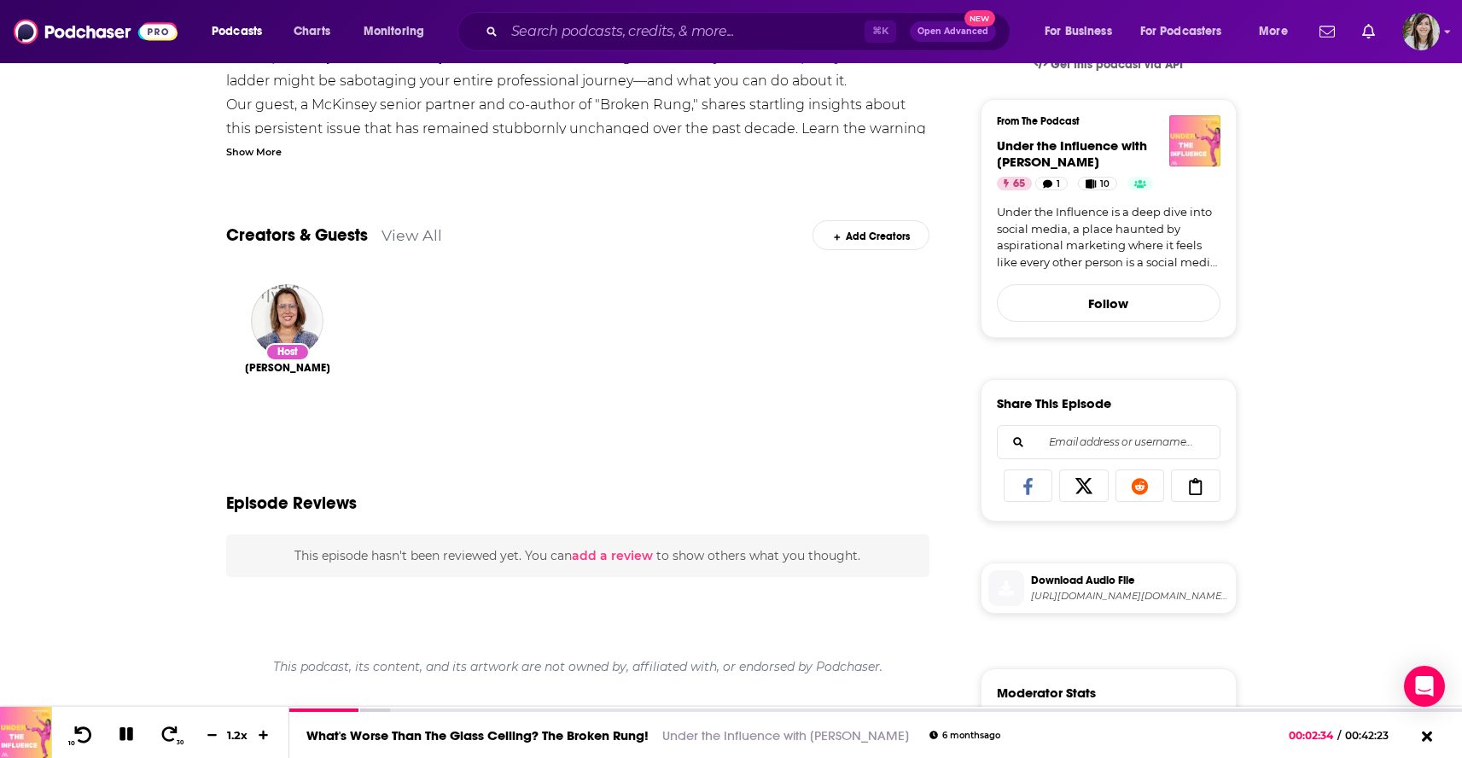
scroll to position [468, 0]
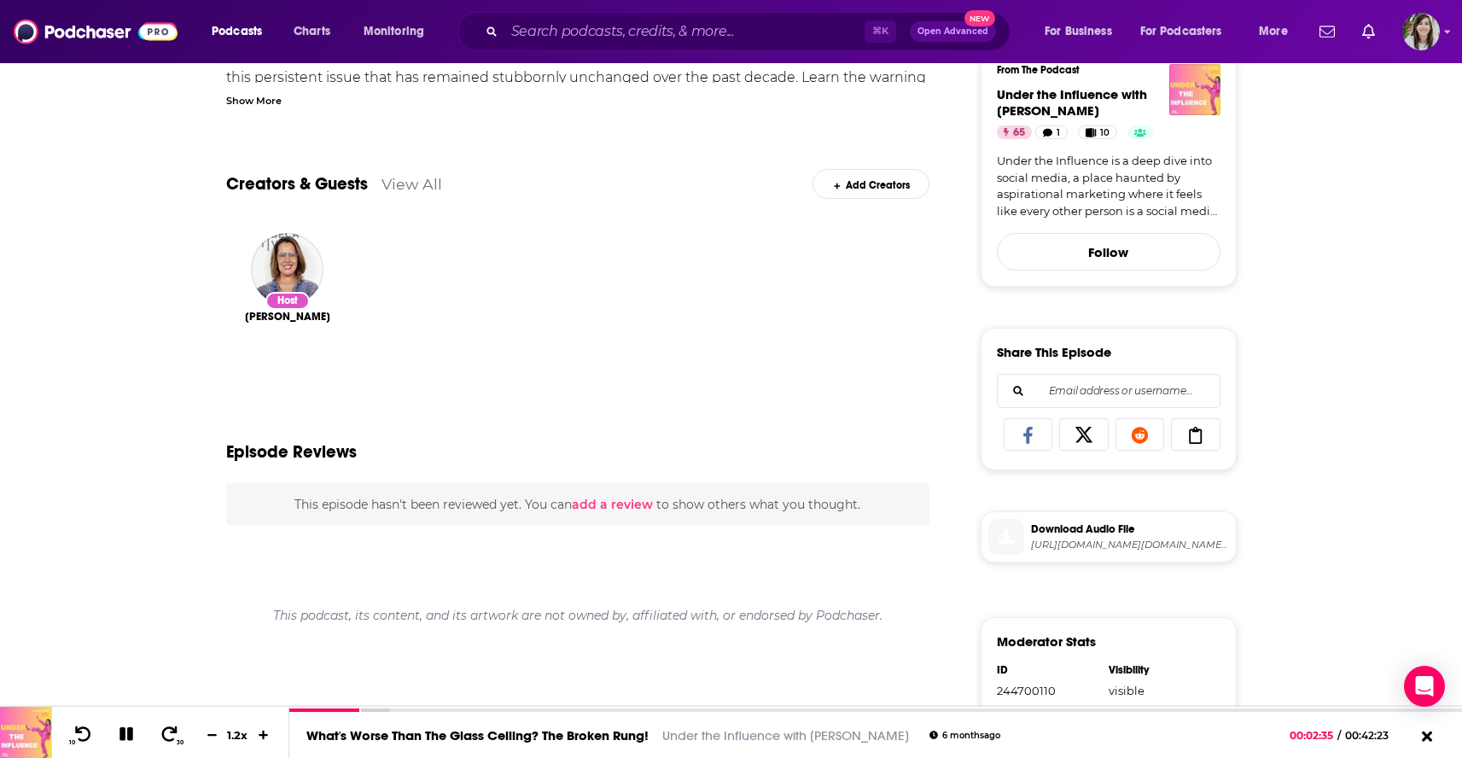
click at [1088, 546] on span "https://prefix.up.audio/s/pdst.fm/e/tracking.swap.fm/track/JhoQDAATtO1l0y8tdKNa…" at bounding box center [1130, 545] width 198 height 13
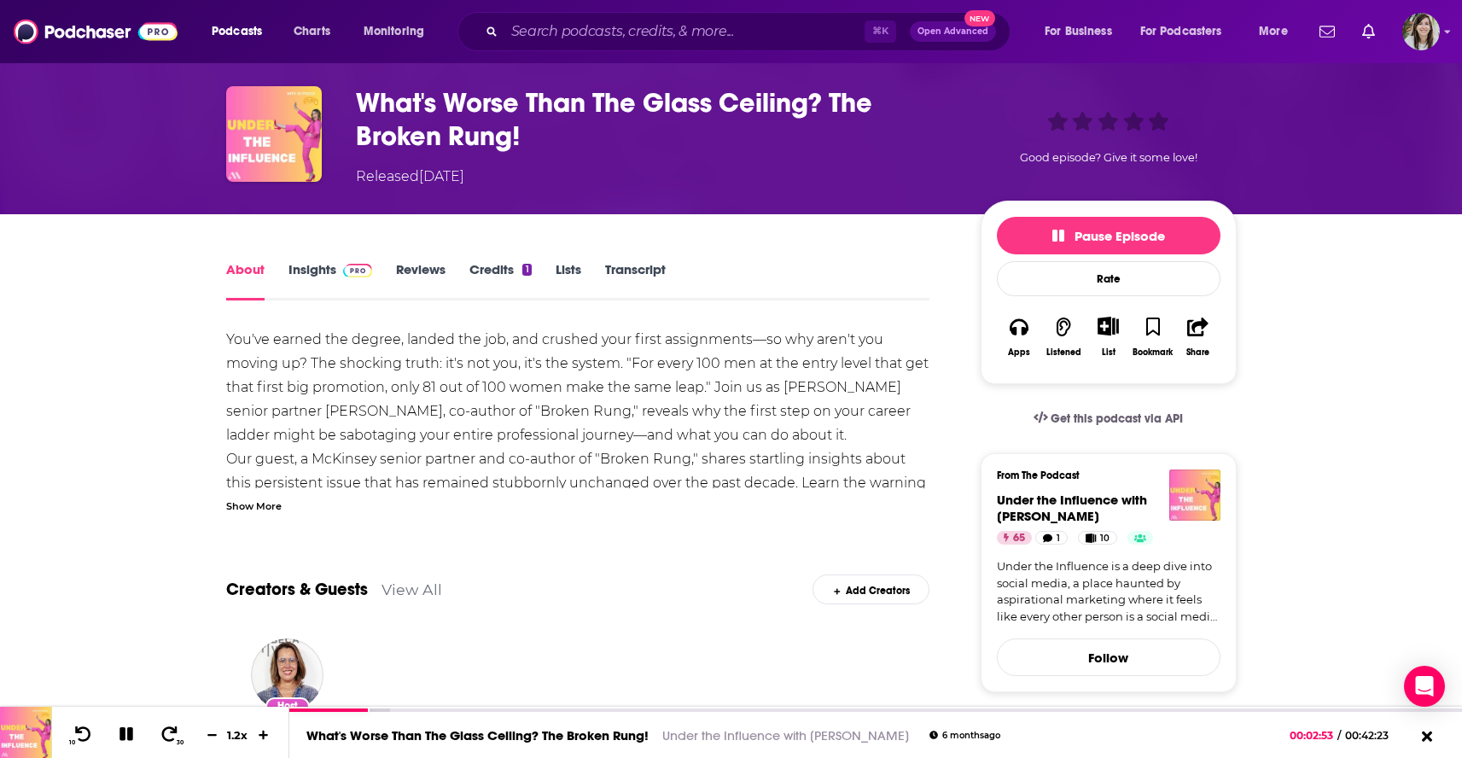
scroll to position [0, 0]
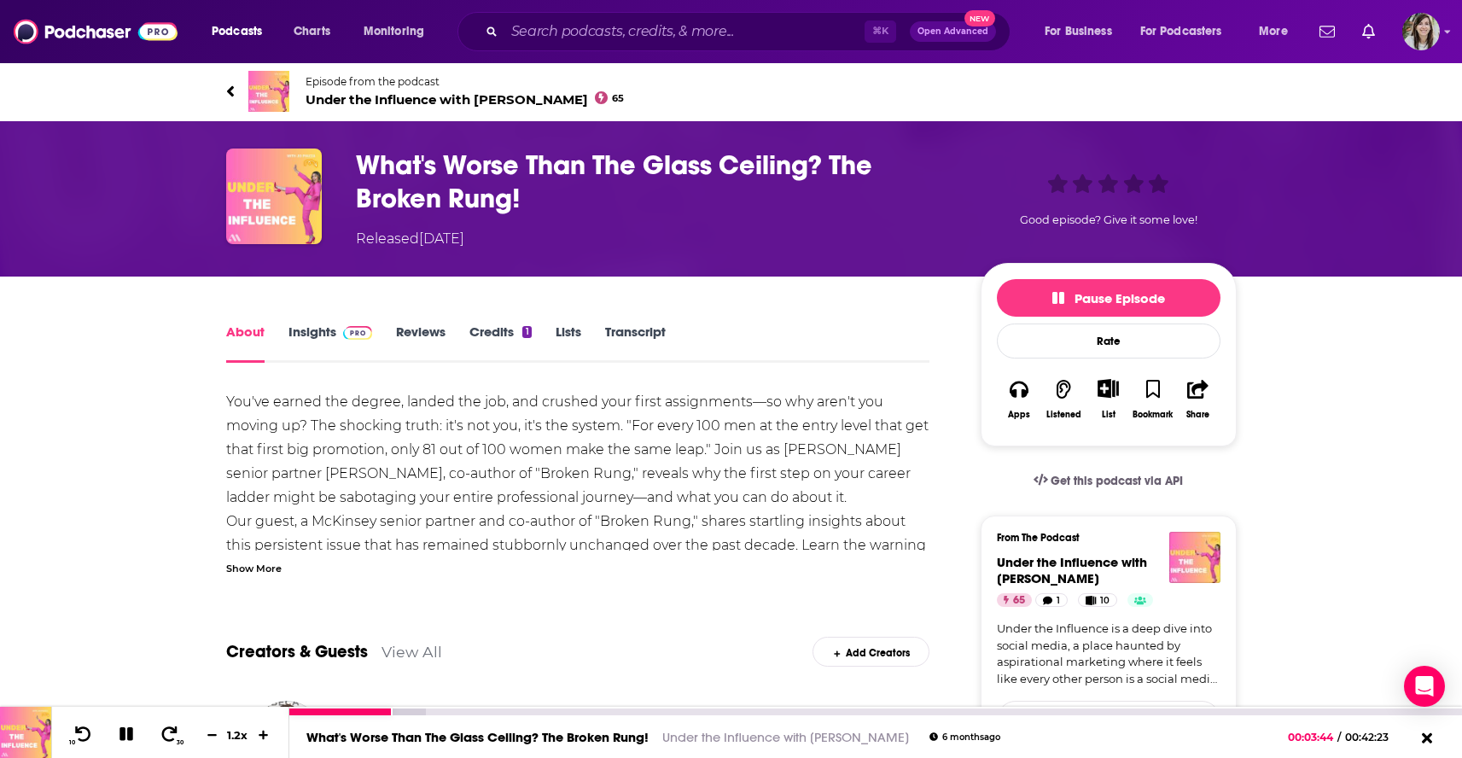
click at [121, 732] on icon at bounding box center [126, 734] width 14 height 14
click at [237, 90] on link "Episode from the podcast Under the Influence with [PERSON_NAME] 65" at bounding box center [731, 91] width 1011 height 41
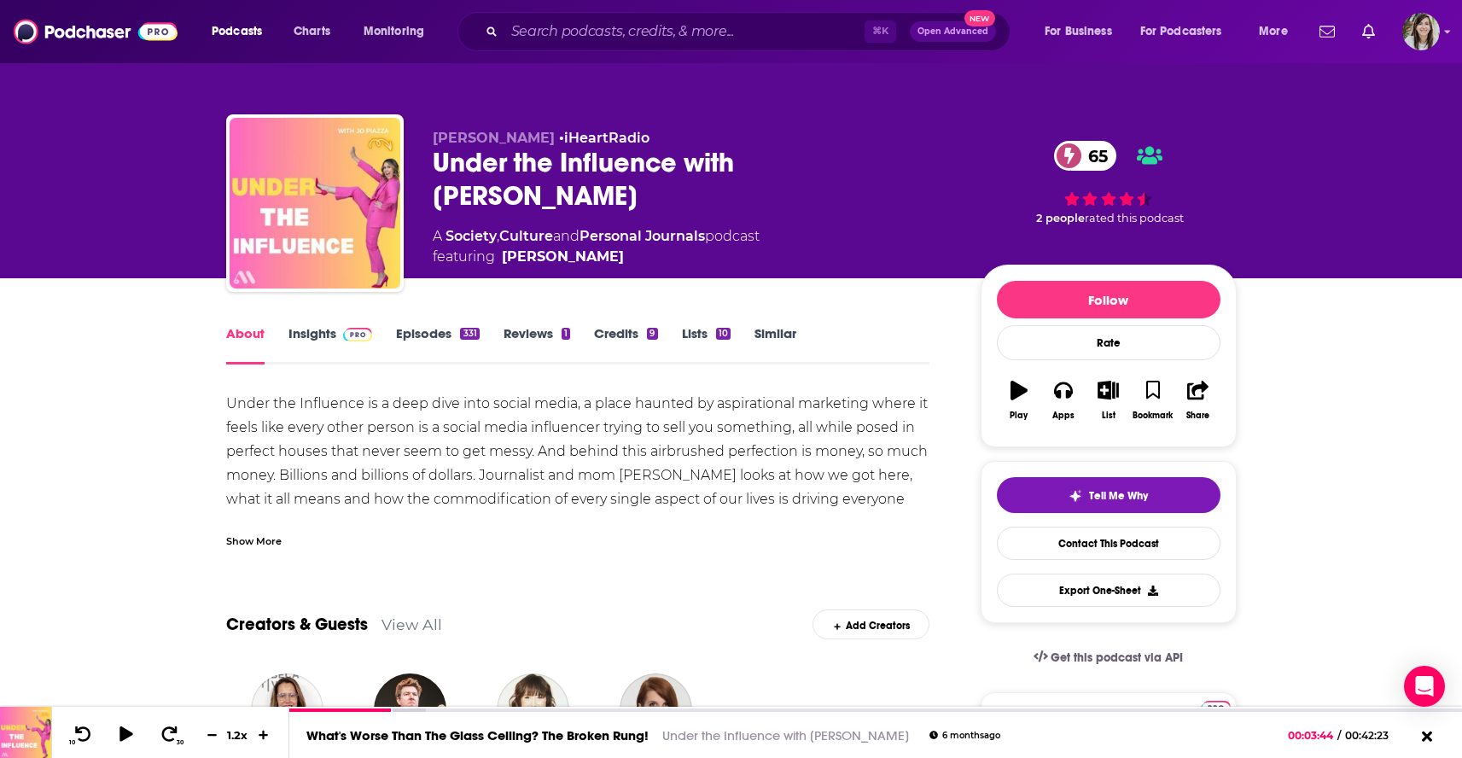
click at [755, 335] on link "Similar" at bounding box center [775, 344] width 42 height 39
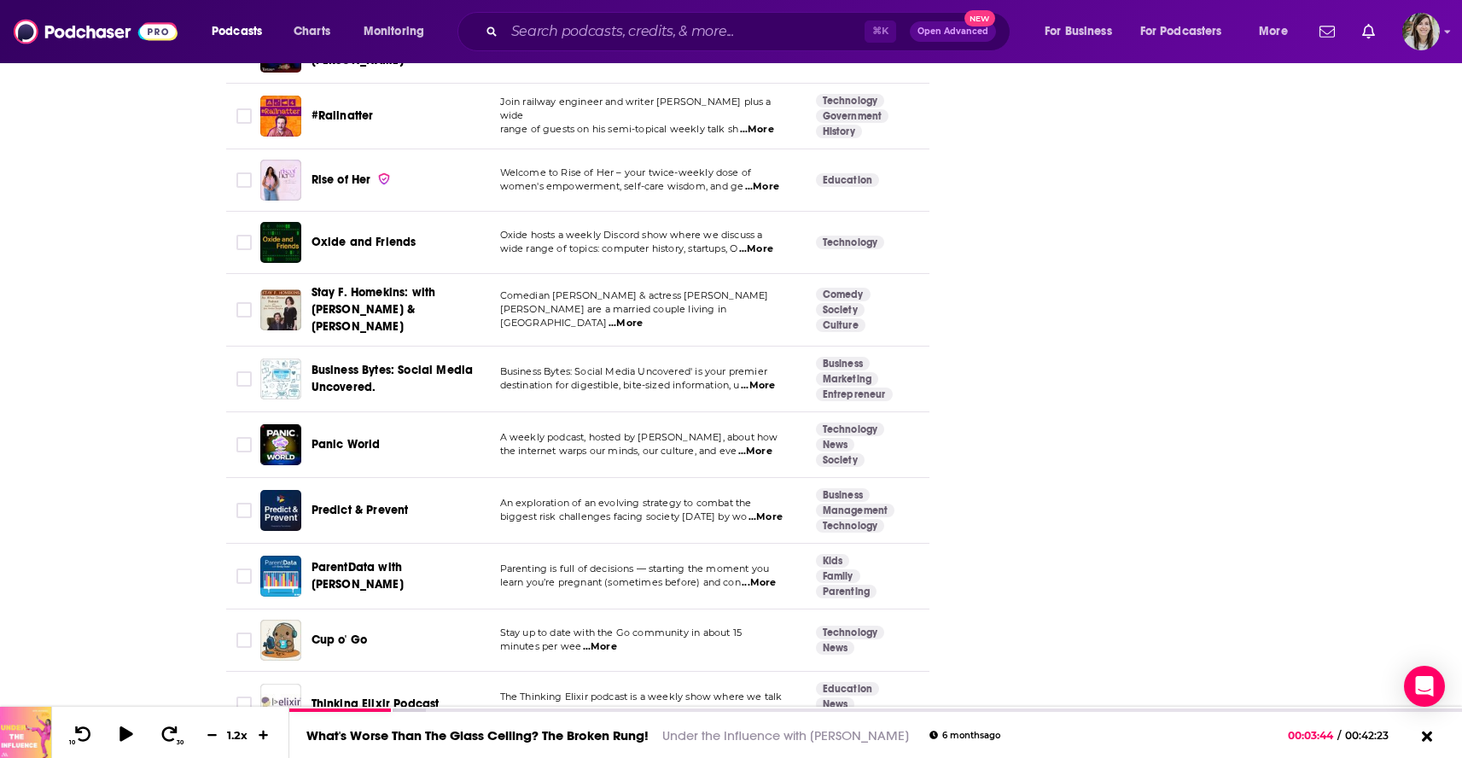
scroll to position [6166, 0]
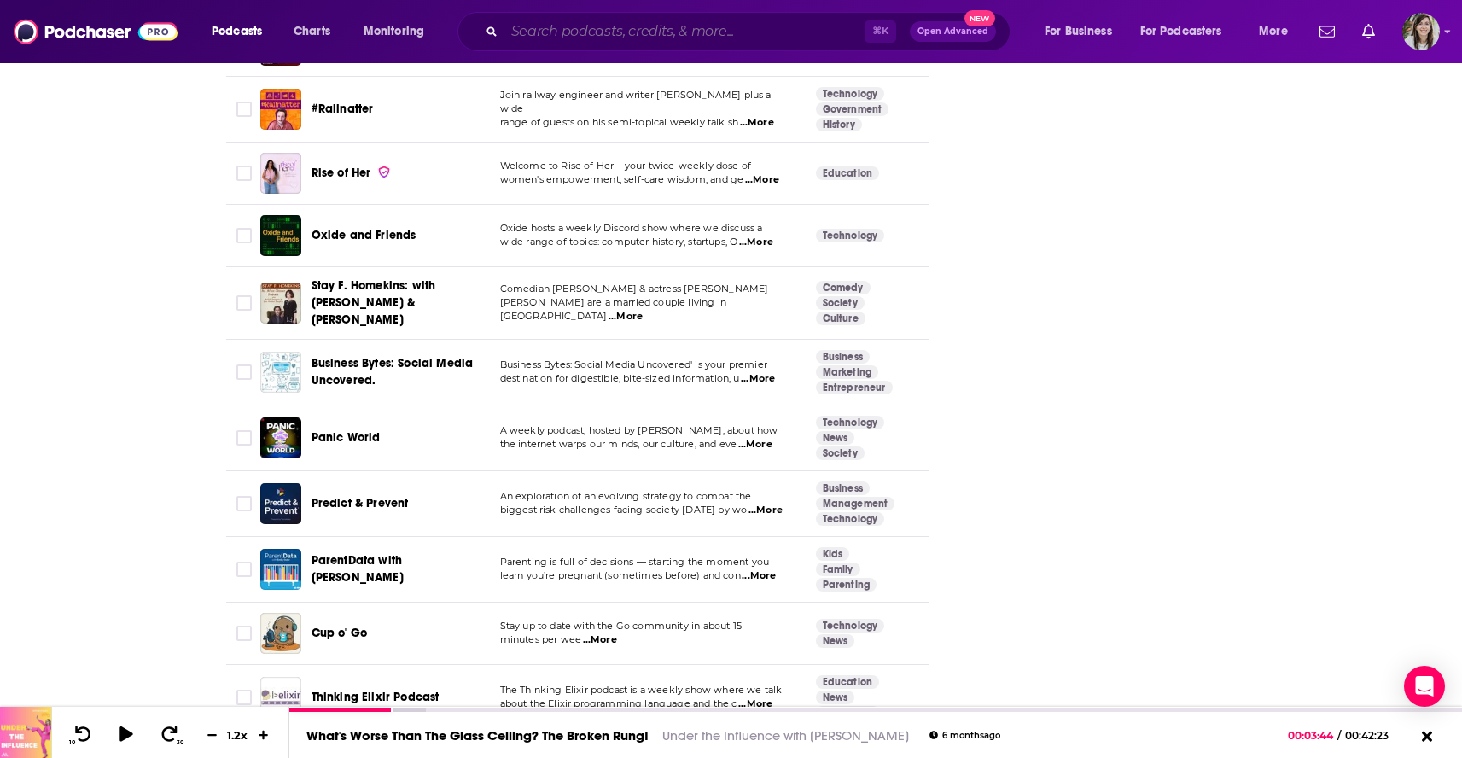
click at [649, 27] on input "Search podcasts, credits, & more..." at bounding box center [684, 31] width 360 height 27
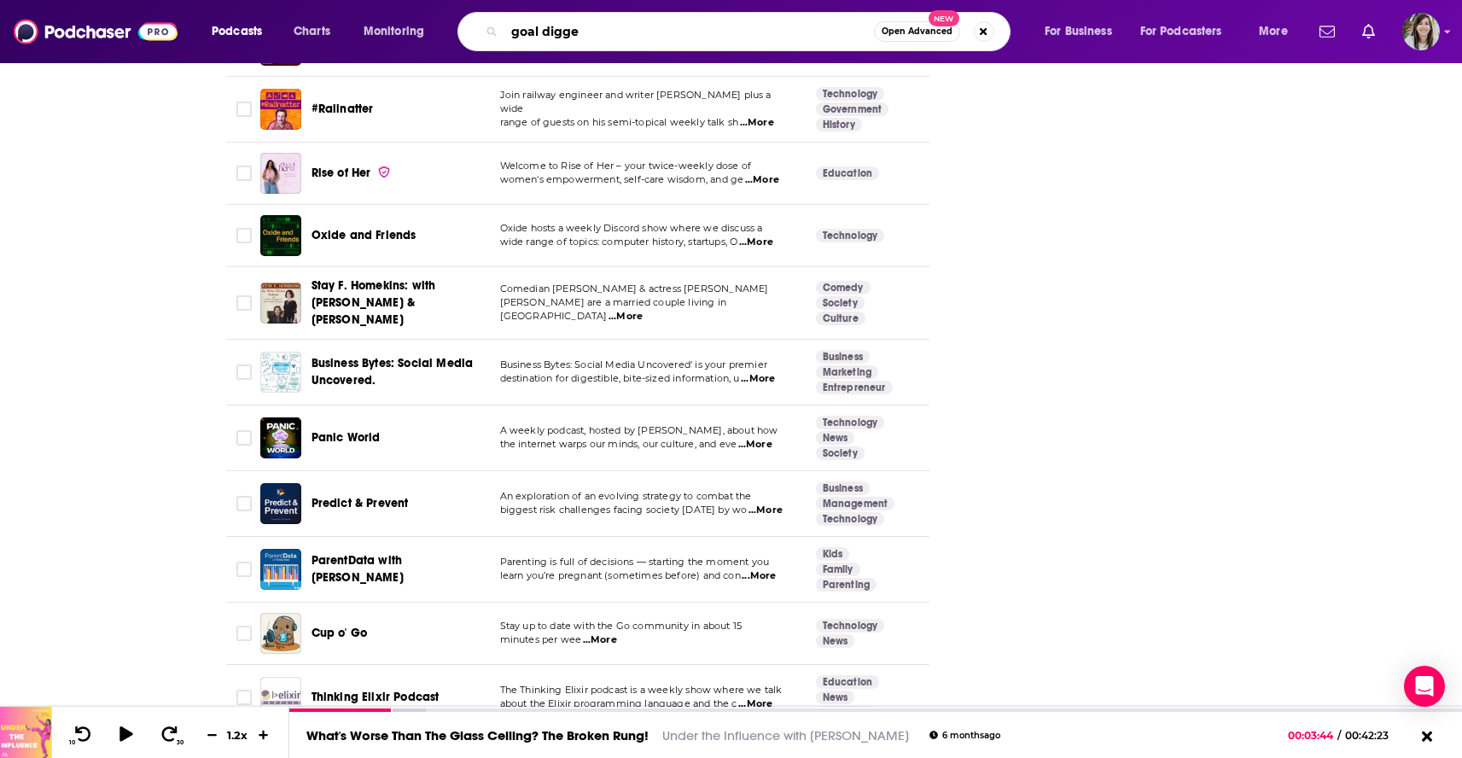
type input "goal digger"
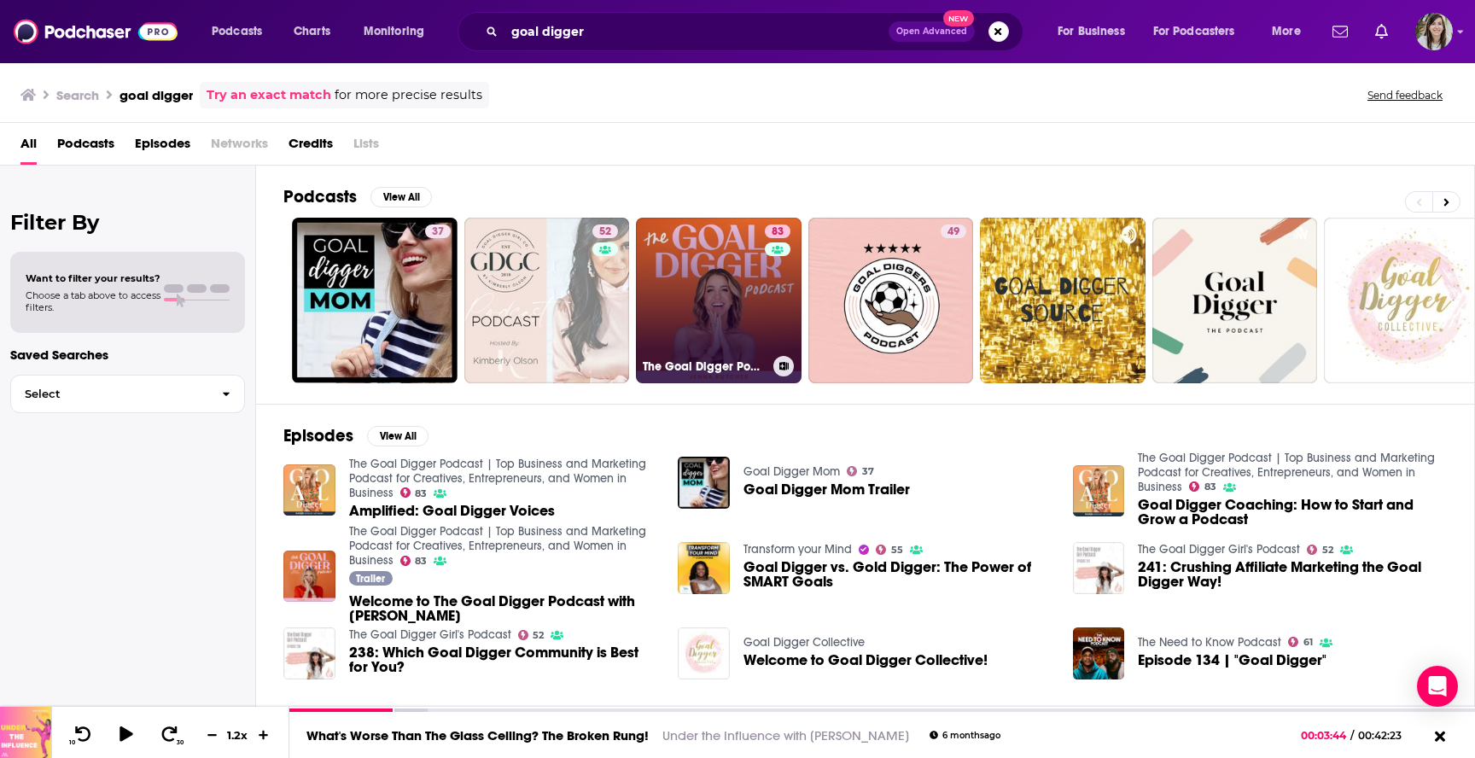
click at [671, 259] on link "83 The Goal Digger Podcast | Top Business and Marketing Podcast for Creatives, …" at bounding box center [719, 301] width 166 height 166
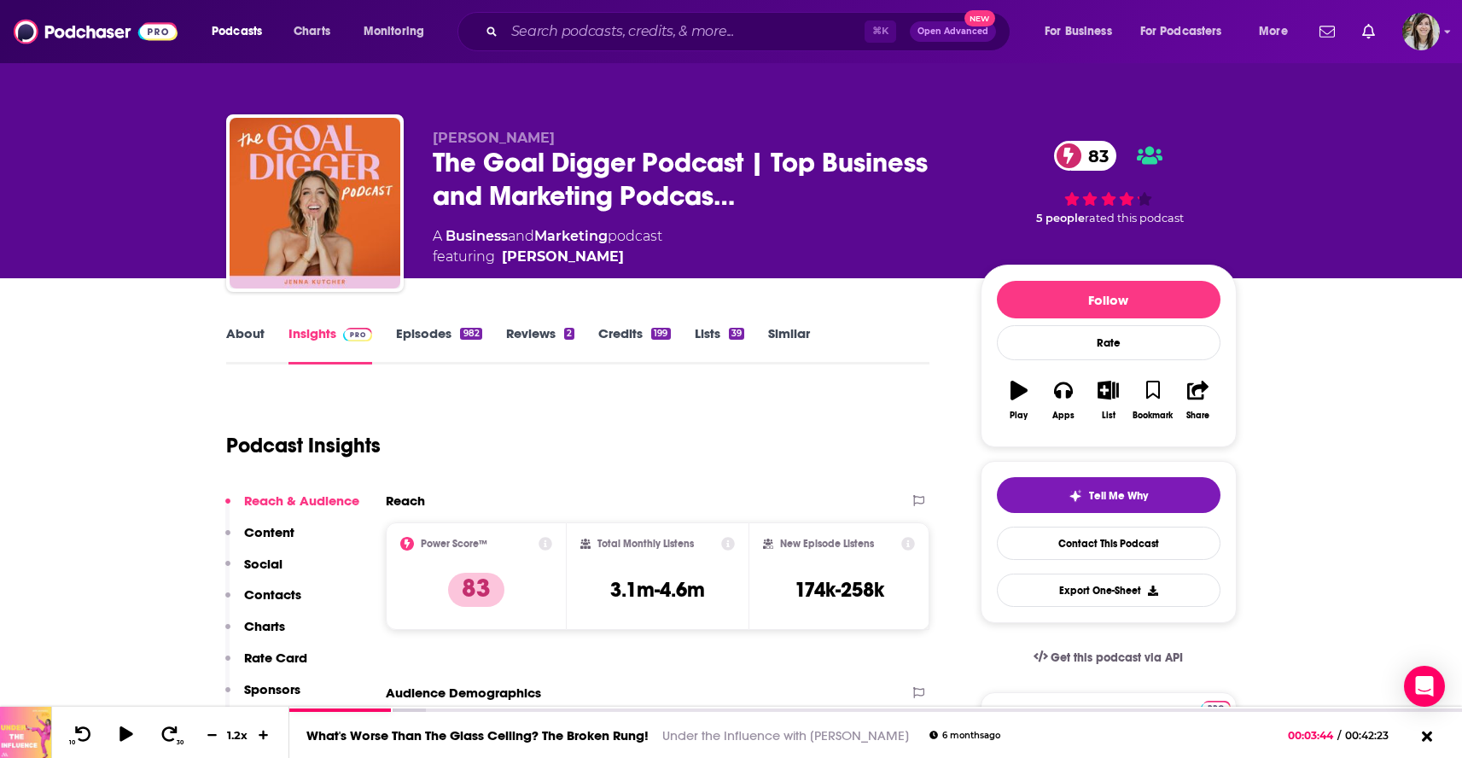
click at [242, 328] on link "About" at bounding box center [245, 344] width 38 height 39
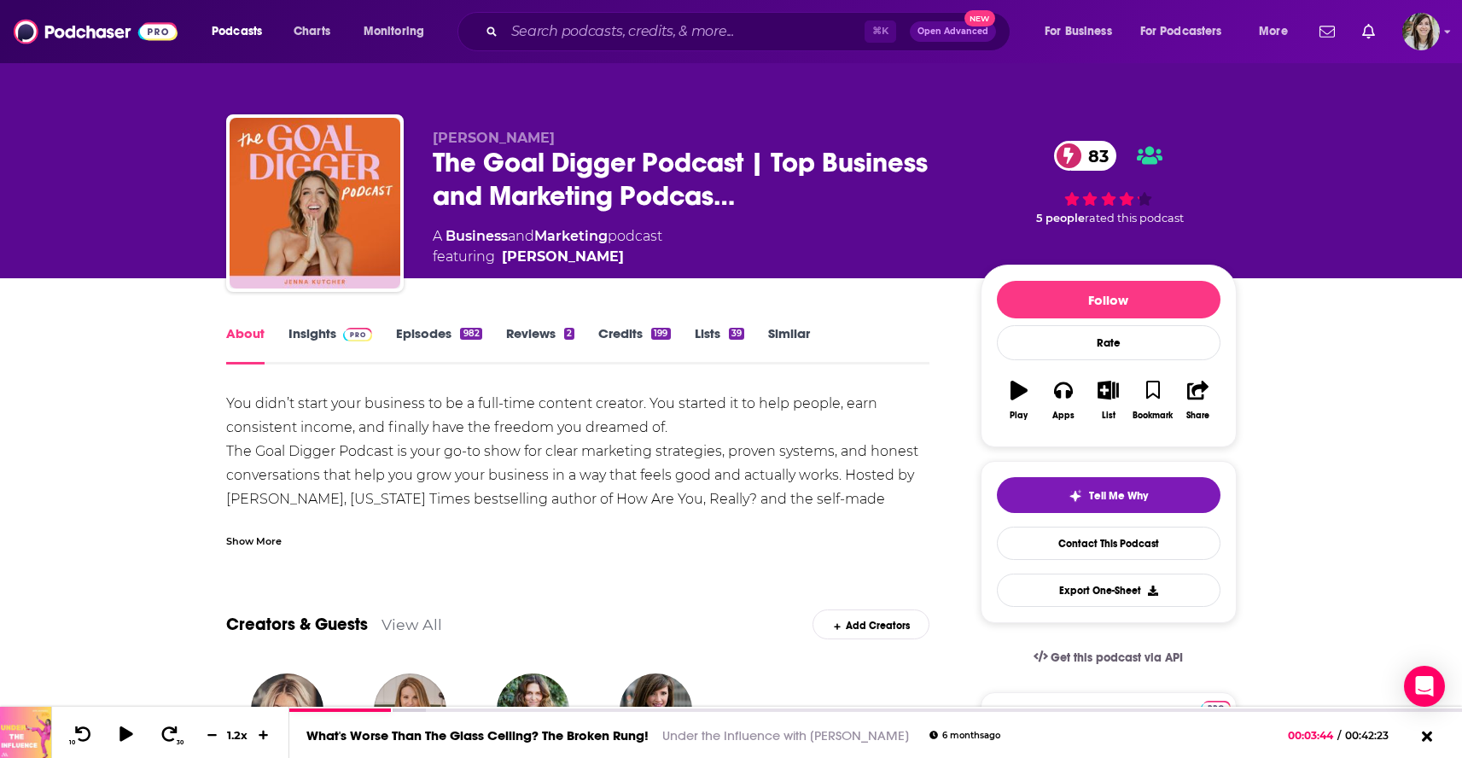
click at [431, 327] on link "Episodes 982" at bounding box center [438, 344] width 85 height 39
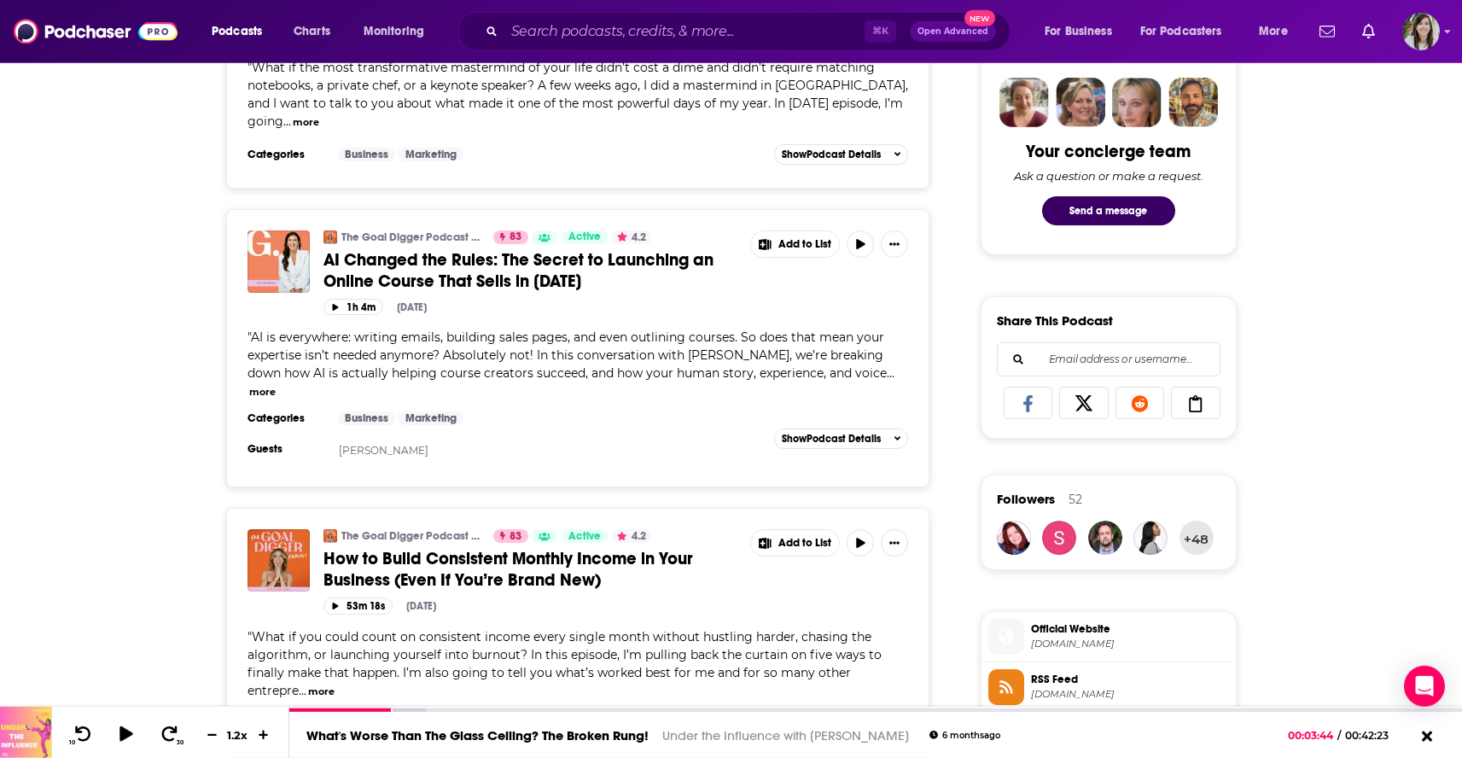
scroll to position [901, 0]
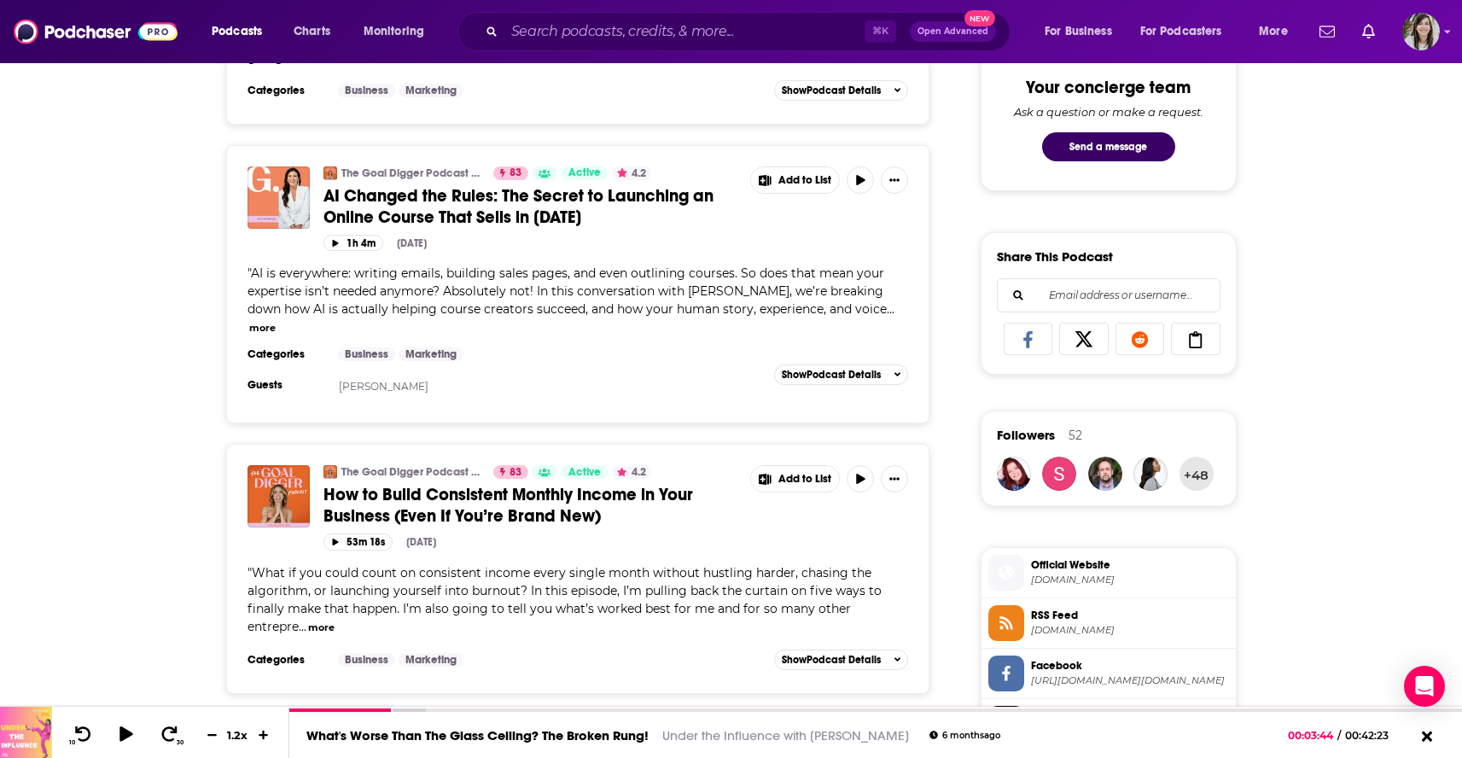
click at [326, 620] on button "more" at bounding box center [321, 627] width 26 height 15
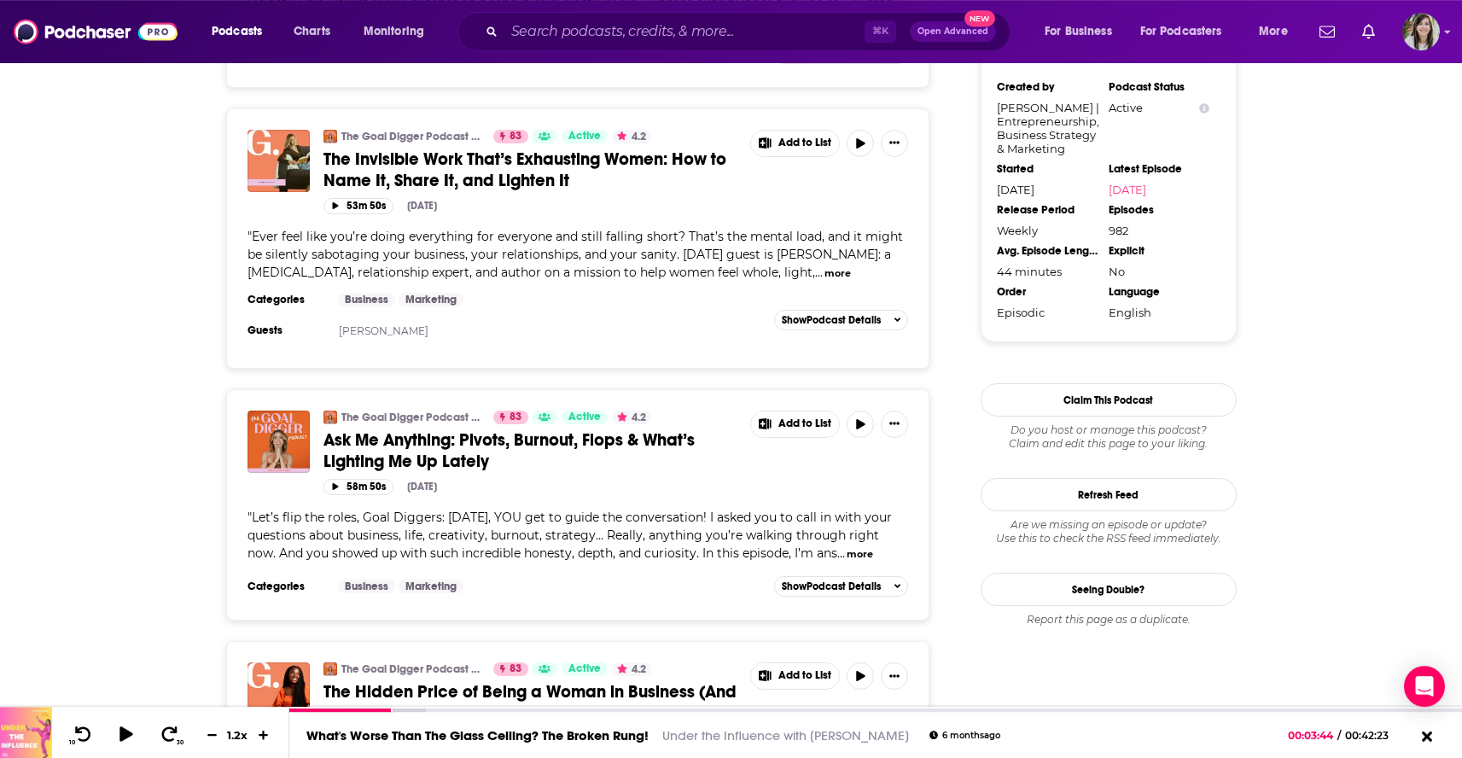
scroll to position [1789, 0]
